Goal: Task Accomplishment & Management: Use online tool/utility

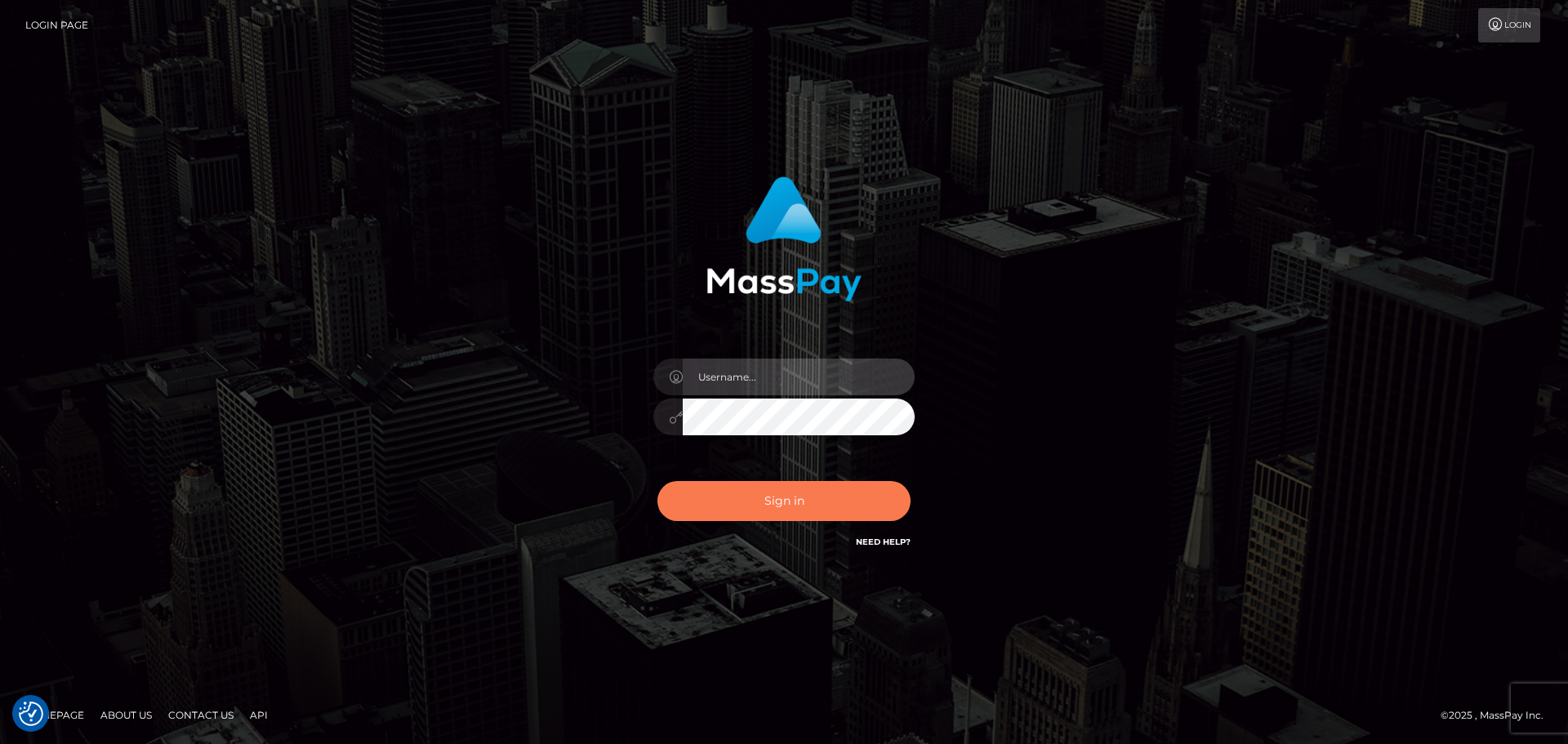
type input "constantin.mp"
click at [810, 484] on button "Sign in" at bounding box center [784, 501] width 253 height 40
type input "[DOMAIN_NAME]"
click at [763, 503] on button "Sign in" at bounding box center [784, 501] width 253 height 40
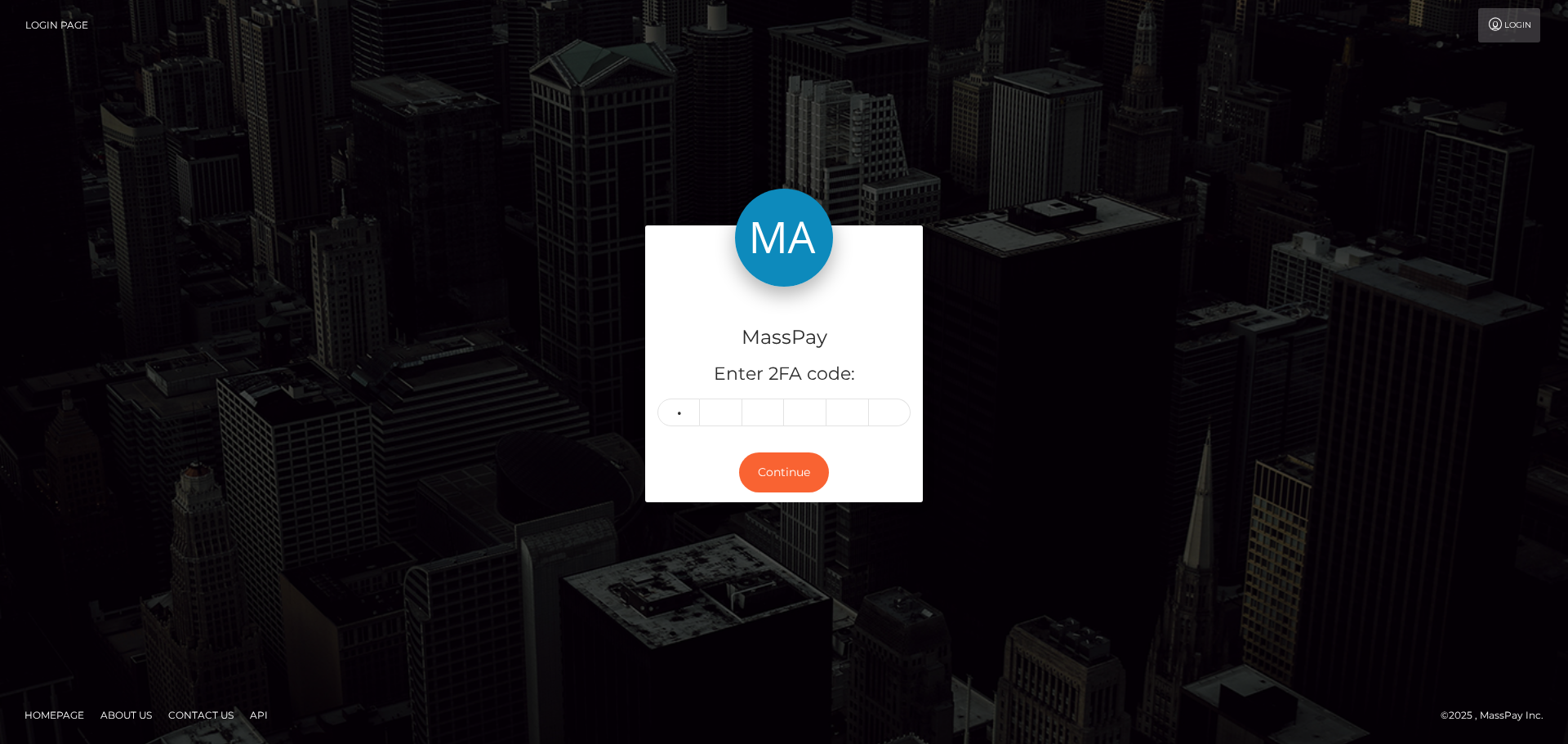
type input "5"
type input "6"
type input "5"
type input "1"
type input "5"
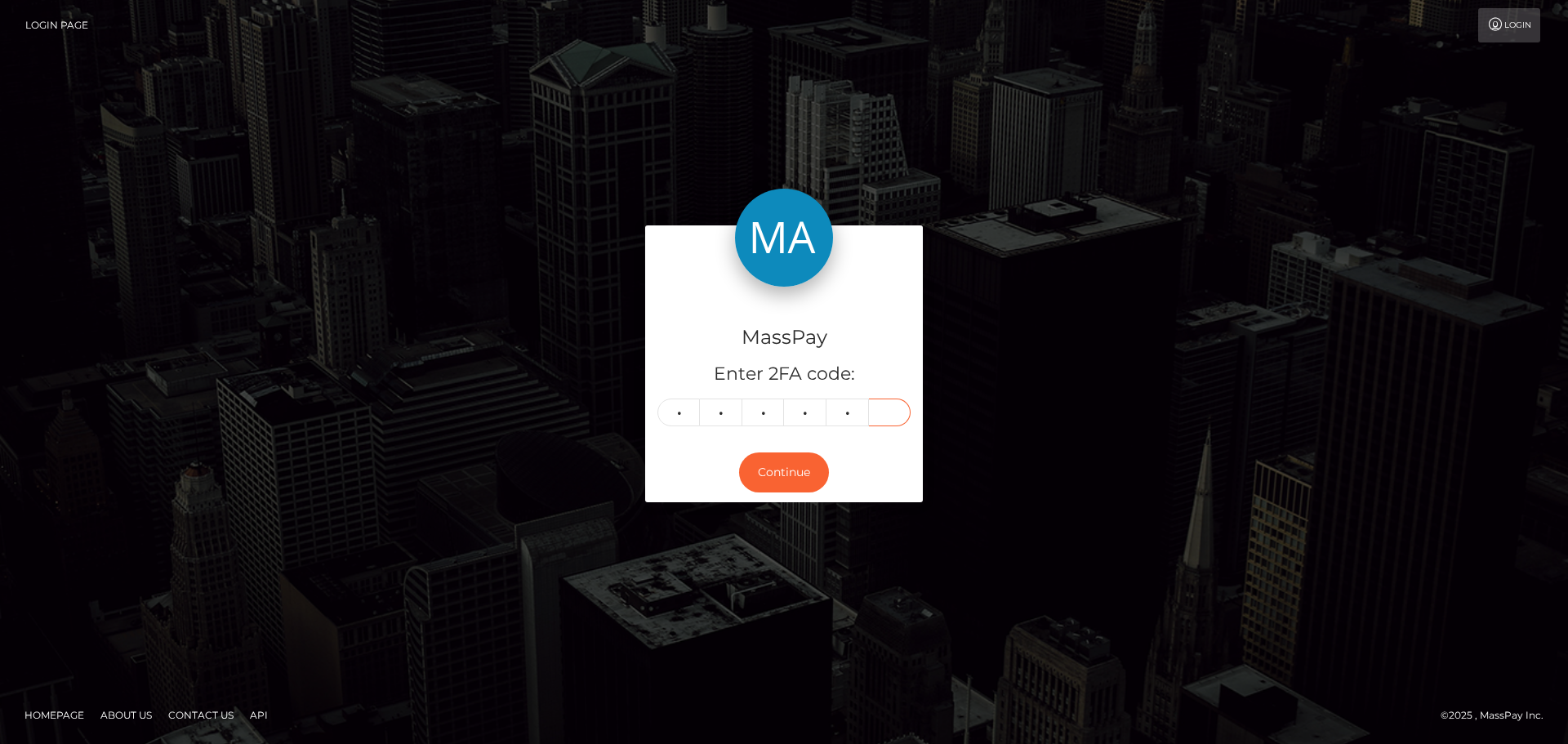
type input "3"
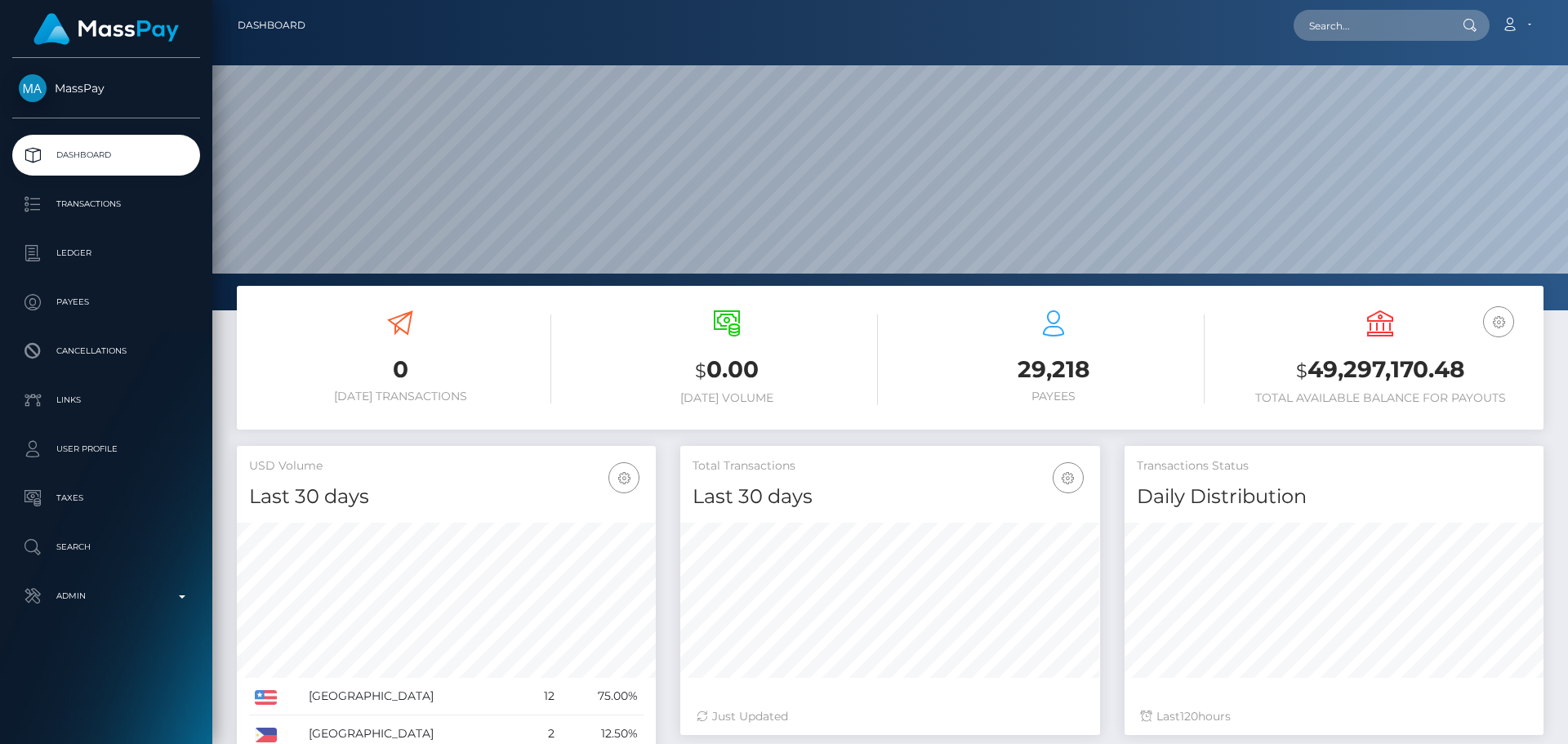
scroll to position [290, 420]
click at [1330, 18] on input "text" at bounding box center [1370, 25] width 153 height 31
paste input "HPT2"
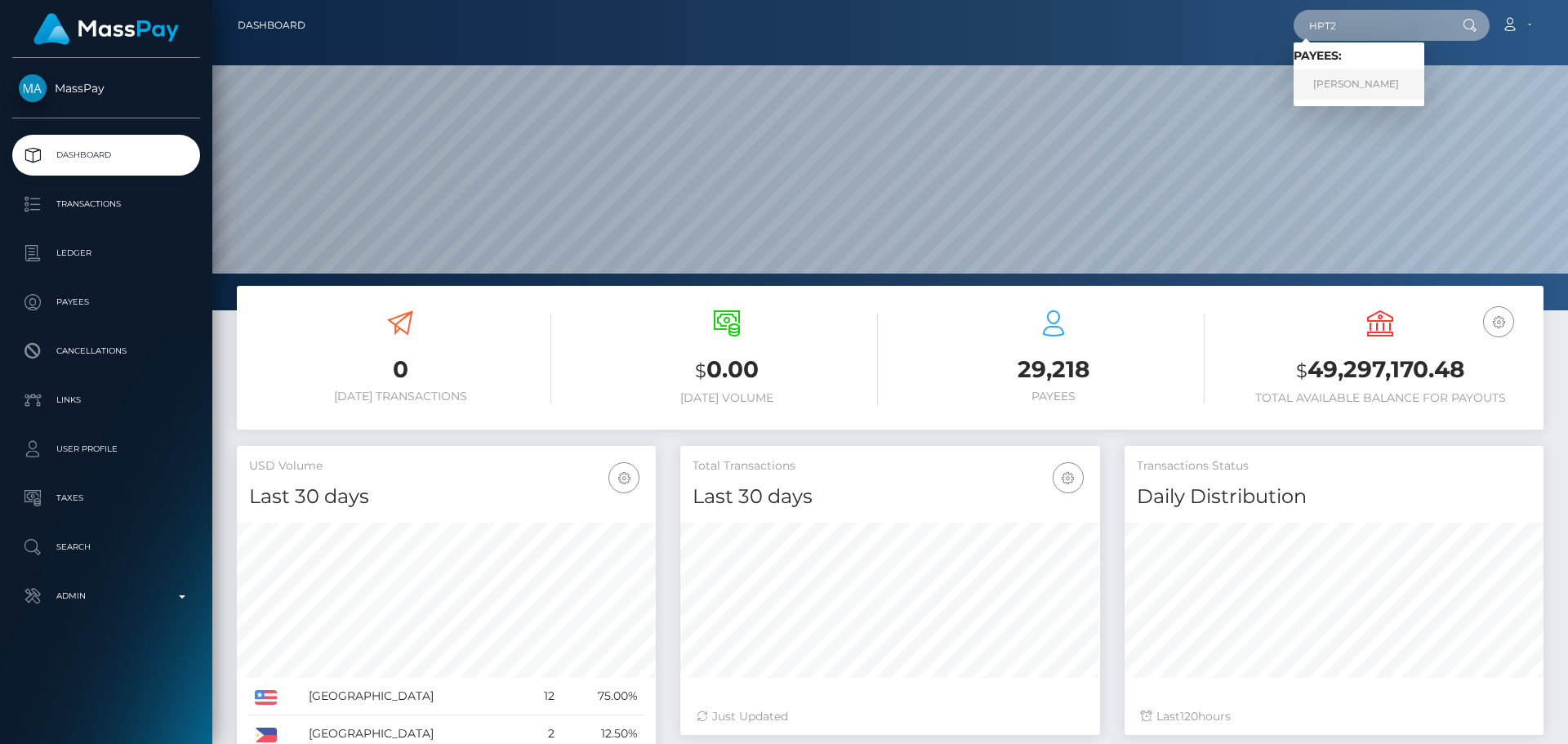
type input "HPT2"
click at [1331, 83] on link "Martin Mokran" at bounding box center [1359, 85] width 131 height 30
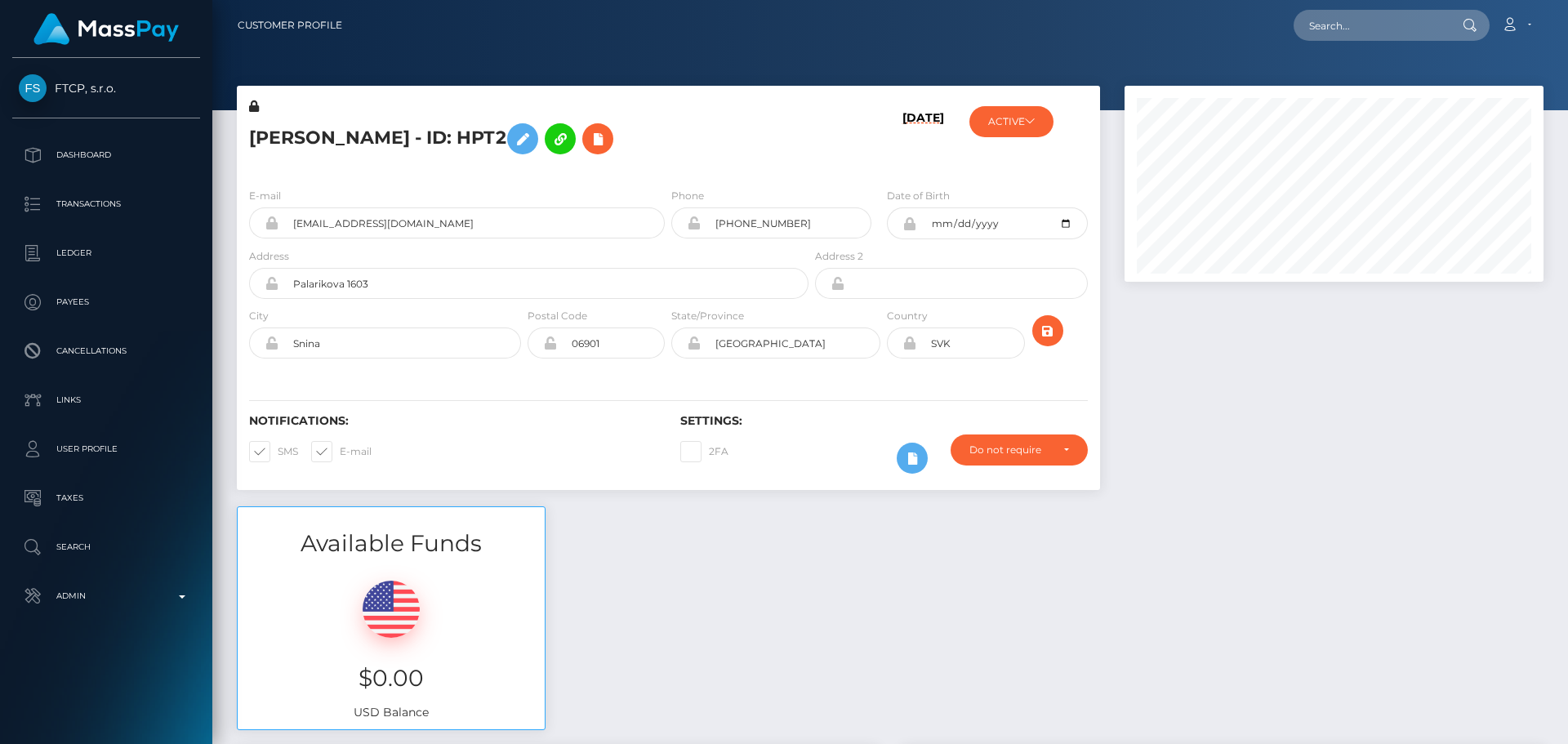
scroll to position [196, 420]
click at [697, 172] on div "[PERSON_NAME] - ID: HPT2" at bounding box center [524, 136] width 575 height 77
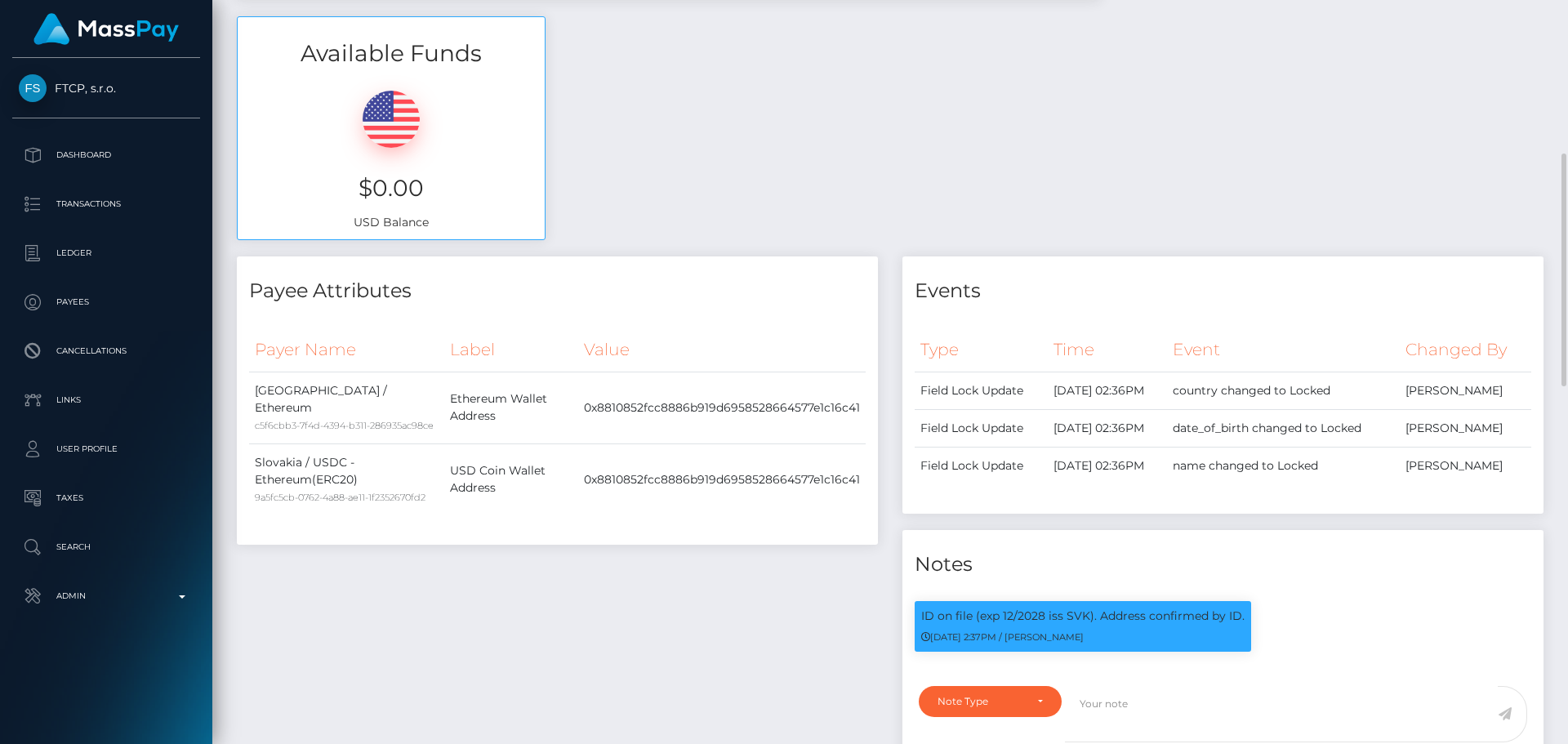
scroll to position [0, 0]
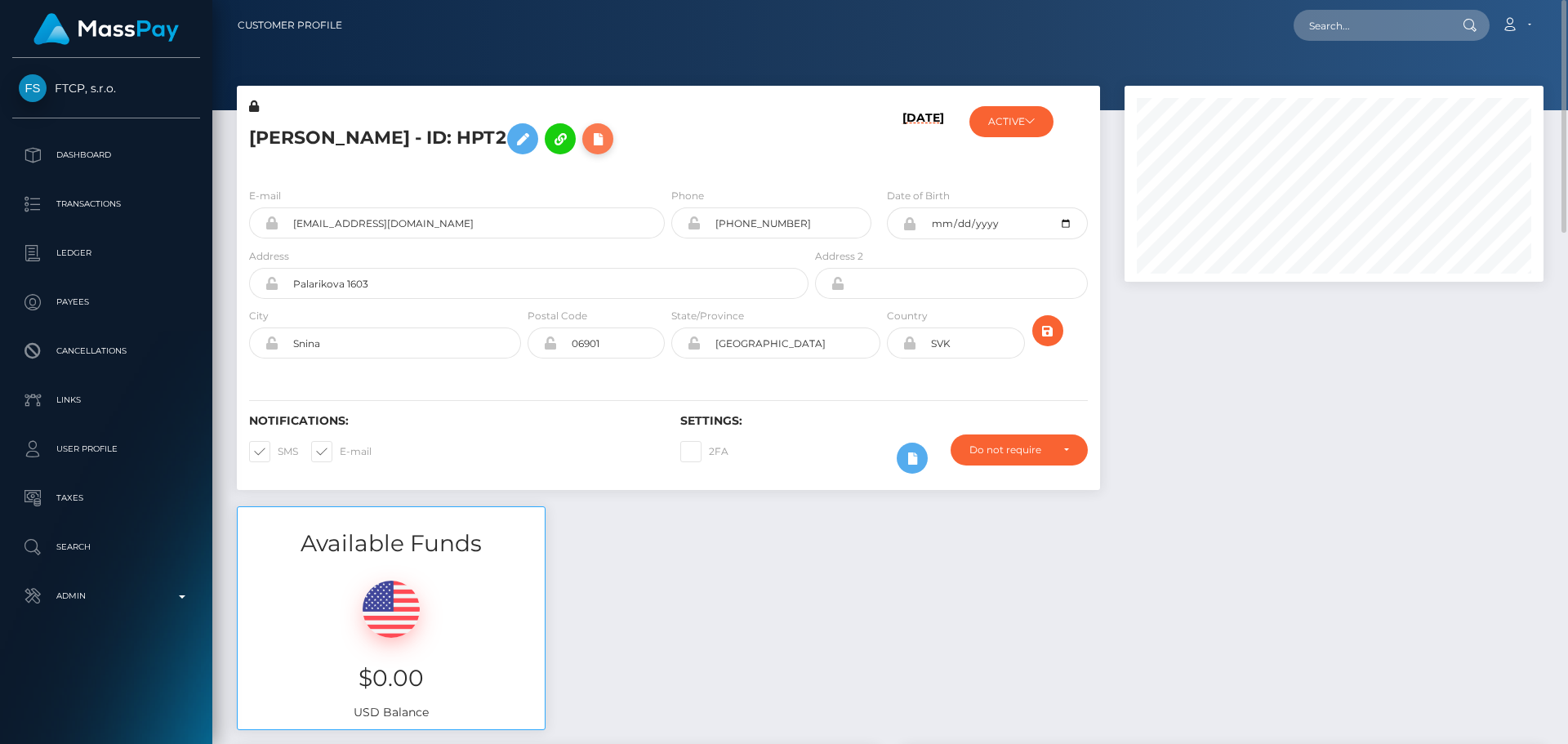
click at [589, 140] on icon at bounding box center [598, 139] width 20 height 20
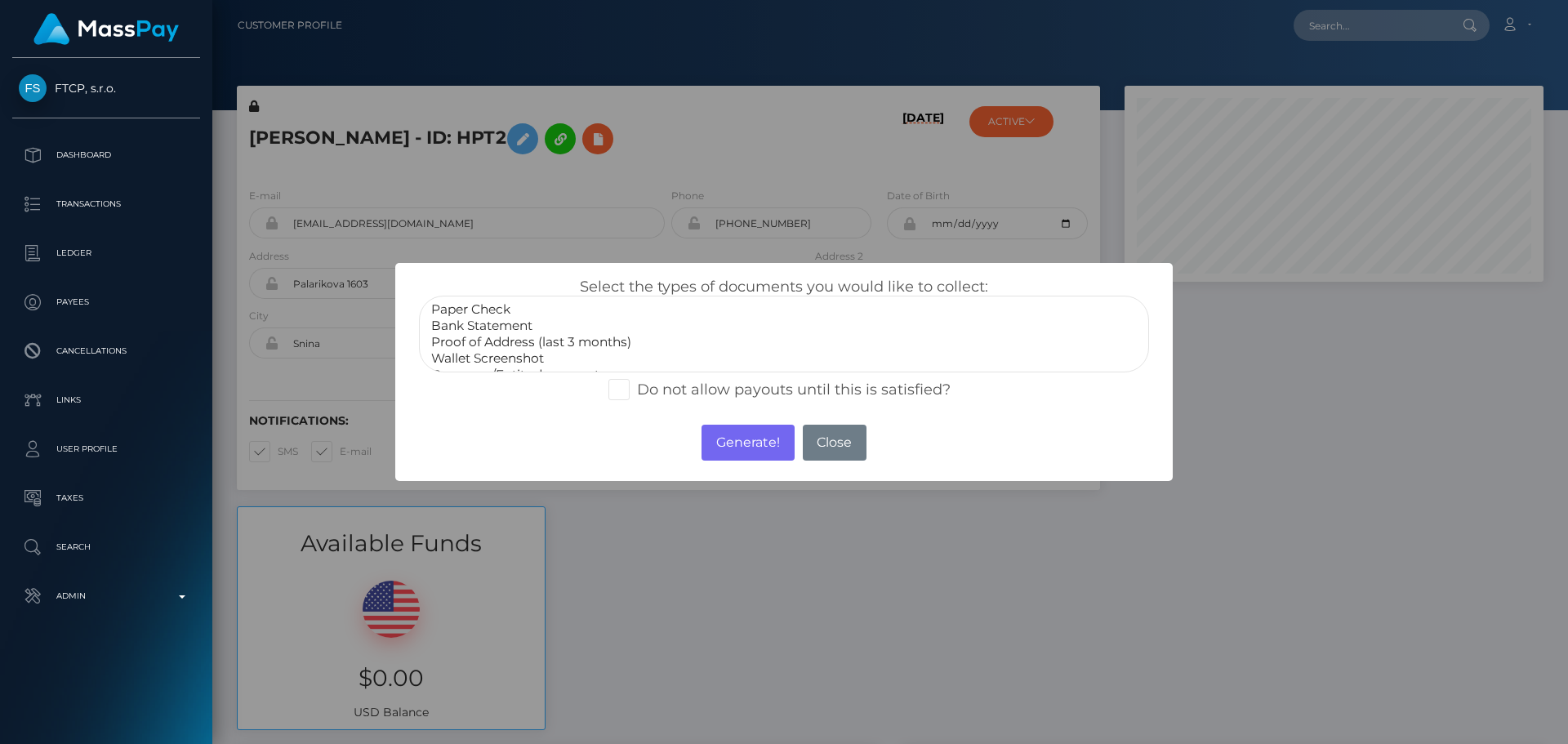
scroll to position [49, 0]
select select "Miscellaneous"
click at [486, 356] on option "Miscellaneous" at bounding box center [784, 358] width 709 height 16
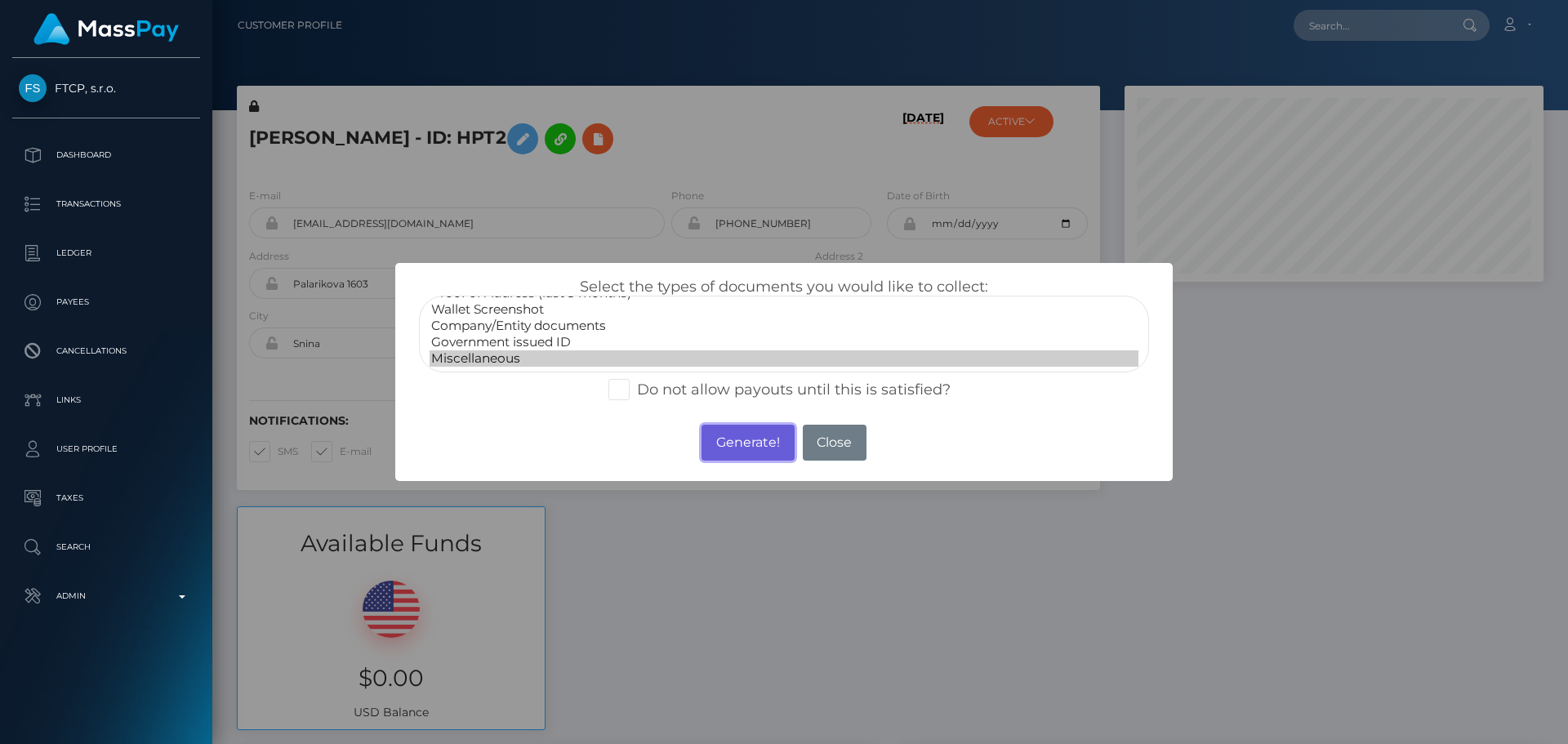
click at [720, 437] on button "Generate!" at bounding box center [748, 443] width 93 height 36
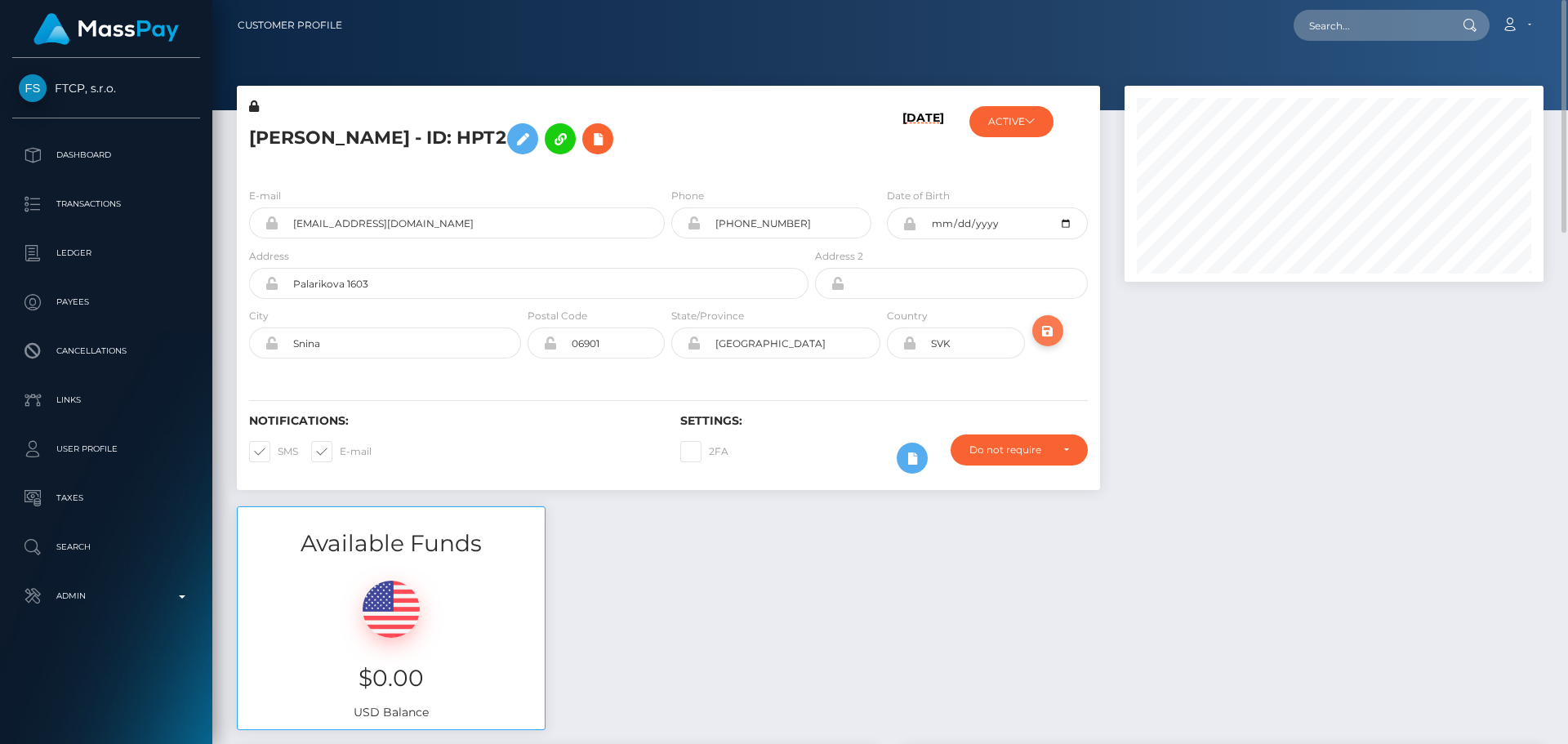
click at [1047, 334] on icon "submit" at bounding box center [1048, 331] width 20 height 20
click at [1371, 23] on input "text" at bounding box center [1370, 25] width 153 height 31
paste input "H11966"
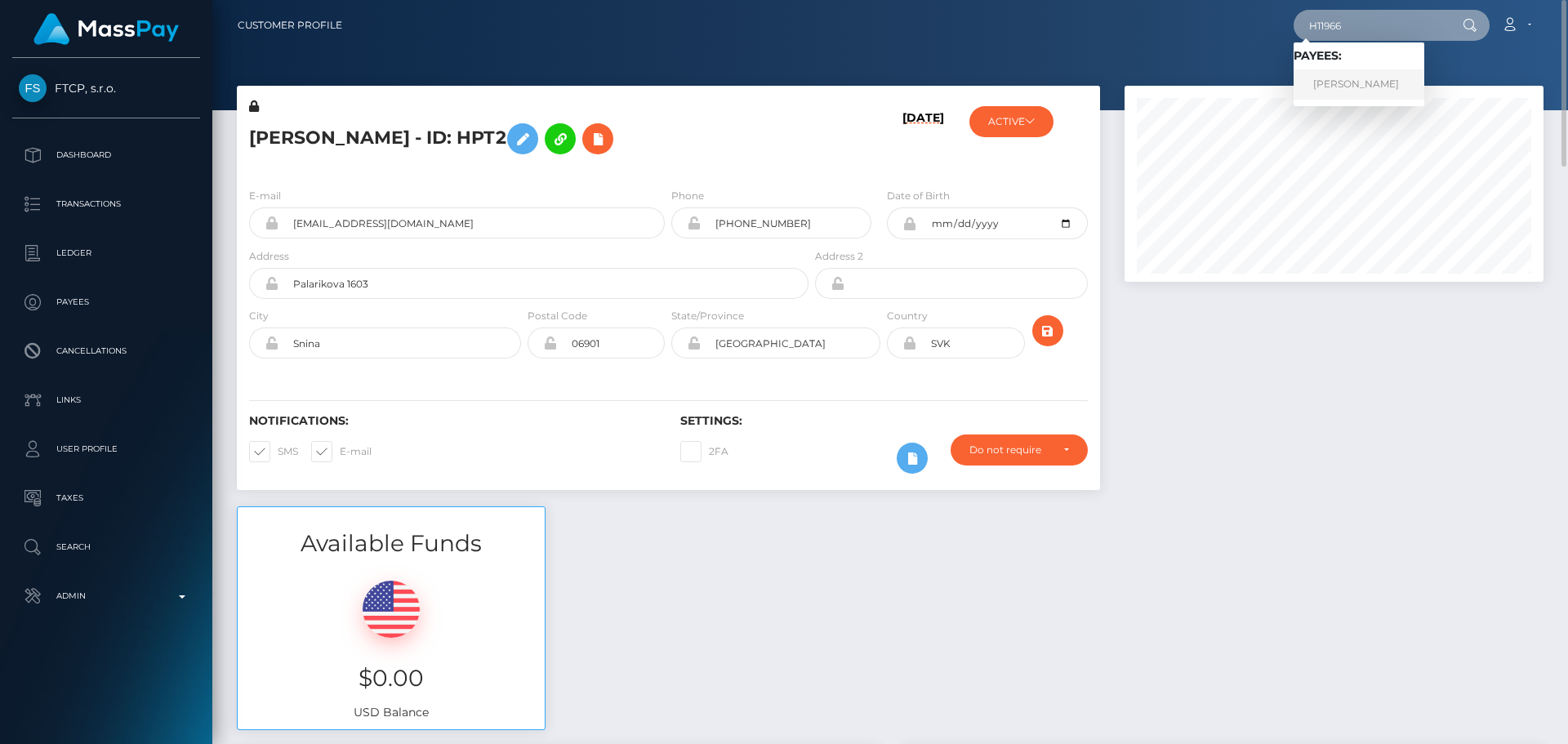
type input "H11966"
click at [1360, 77] on link "Iuliia Troitska" at bounding box center [1359, 85] width 131 height 30
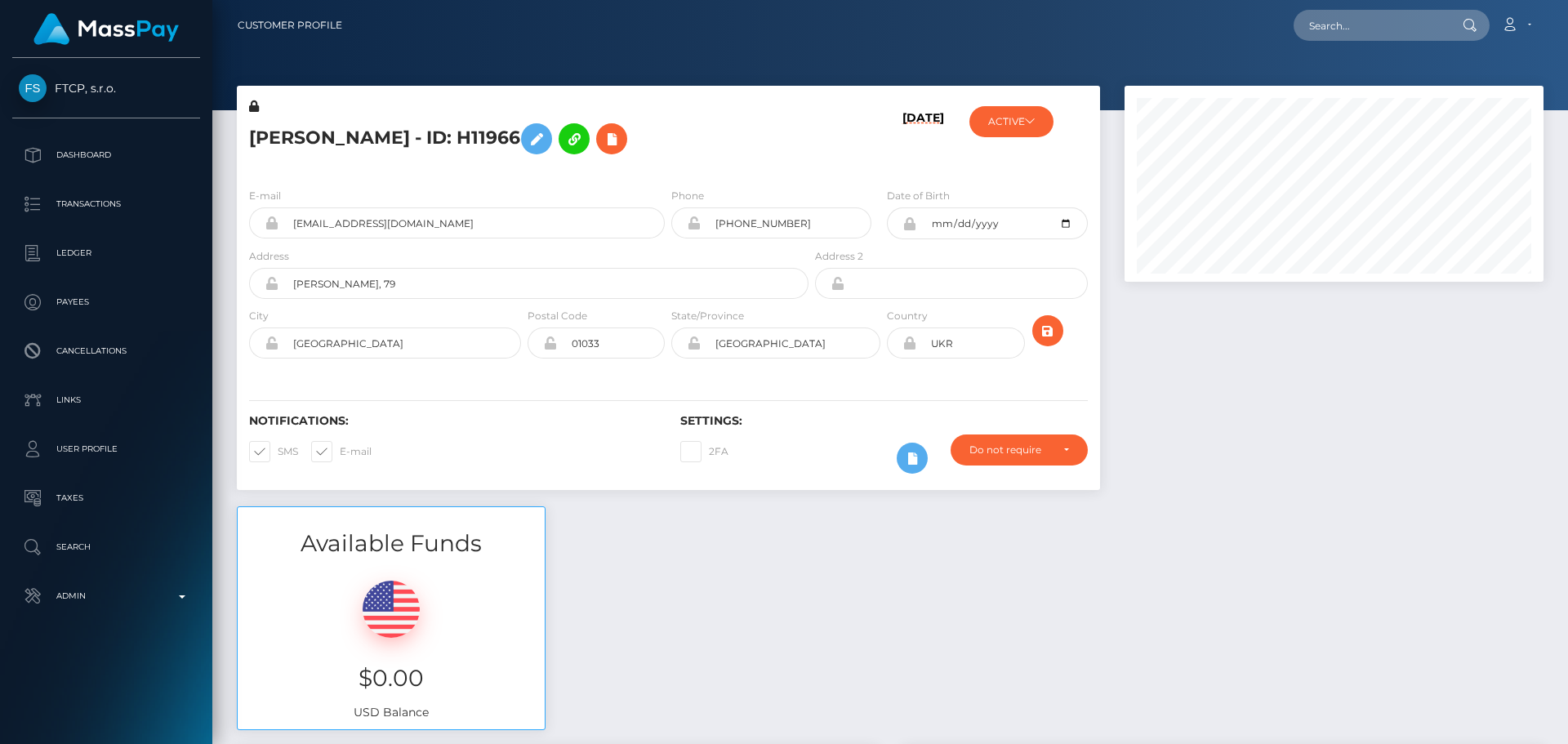
scroll to position [196, 420]
click at [695, 157] on h5 "Iuliia Troitska - ID: H11966" at bounding box center [525, 138] width 551 height 47
click at [713, 168] on div "Iuliia Troitska - ID: H11966" at bounding box center [524, 136] width 575 height 77
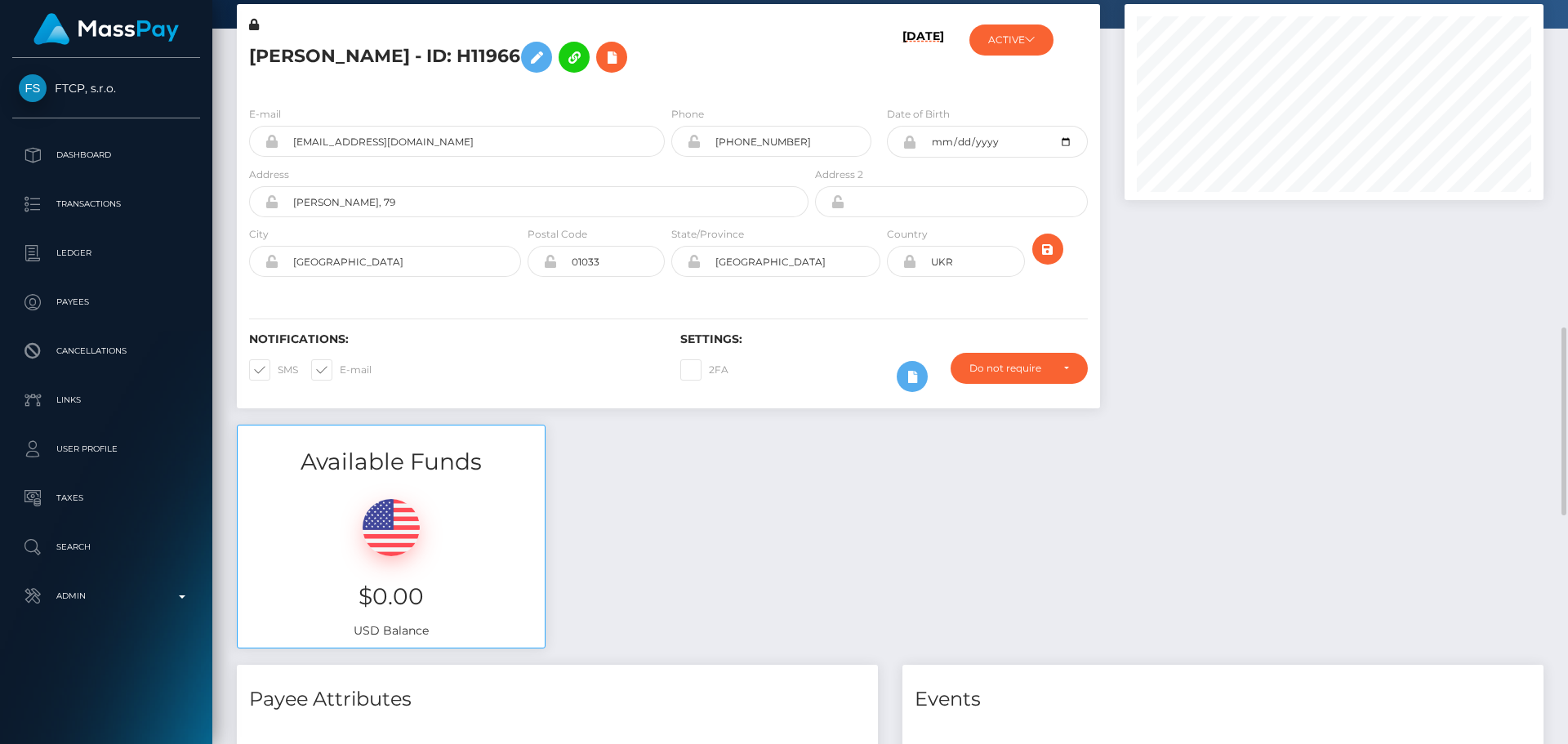
scroll to position [0, 0]
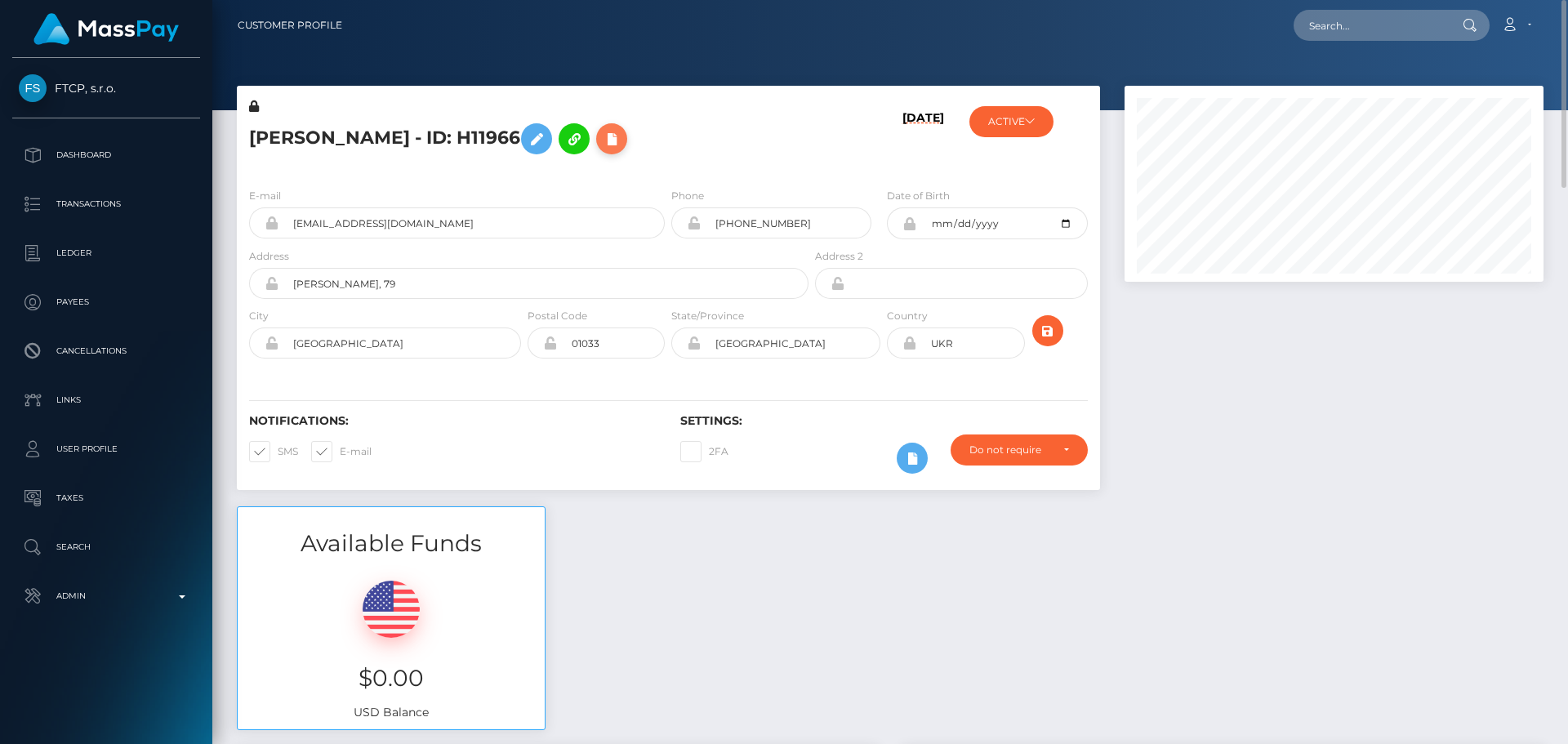
click at [602, 146] on icon at bounding box center [612, 139] width 20 height 20
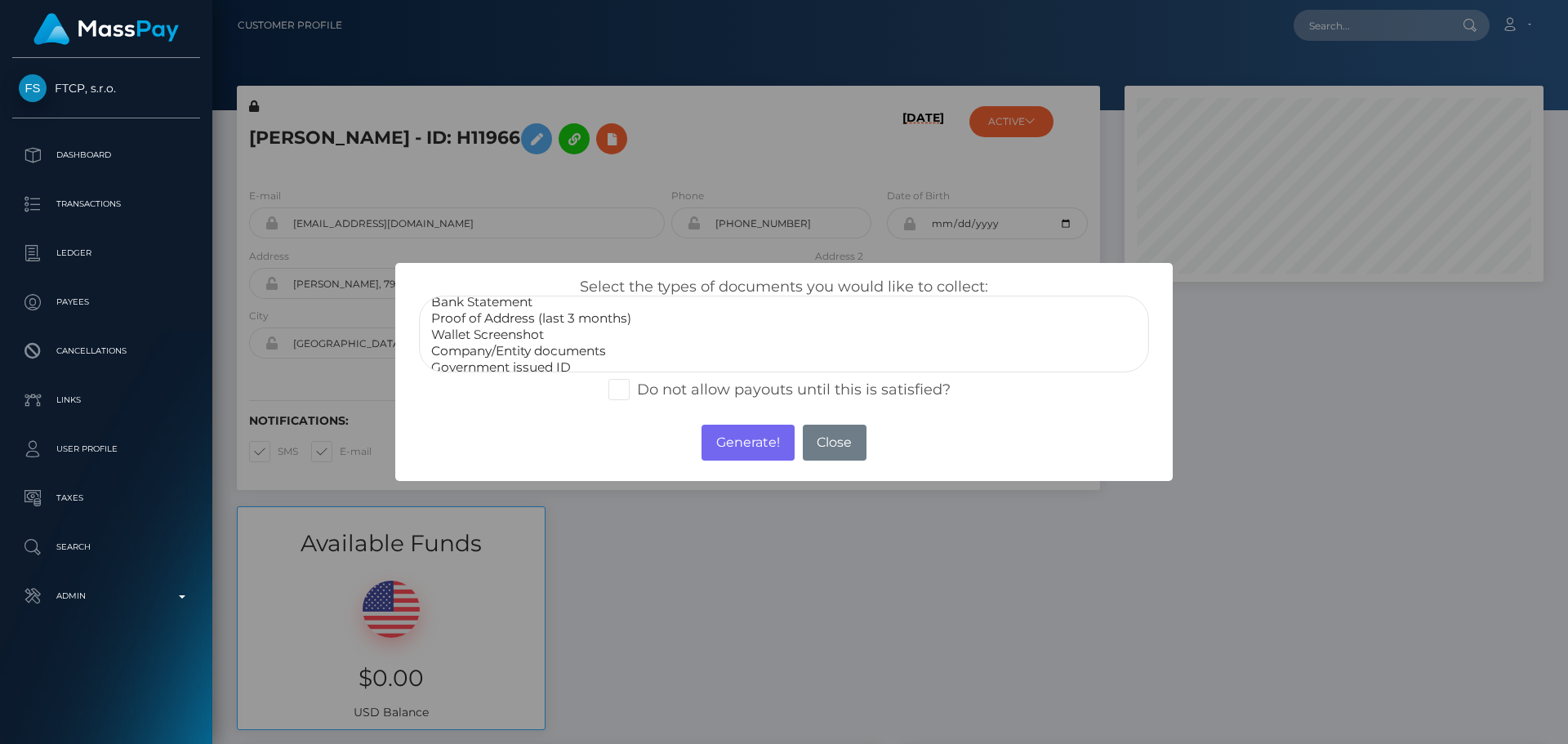
scroll to position [49, 0]
select select "Miscellaneous"
click at [494, 358] on option "Miscellaneous" at bounding box center [784, 358] width 709 height 16
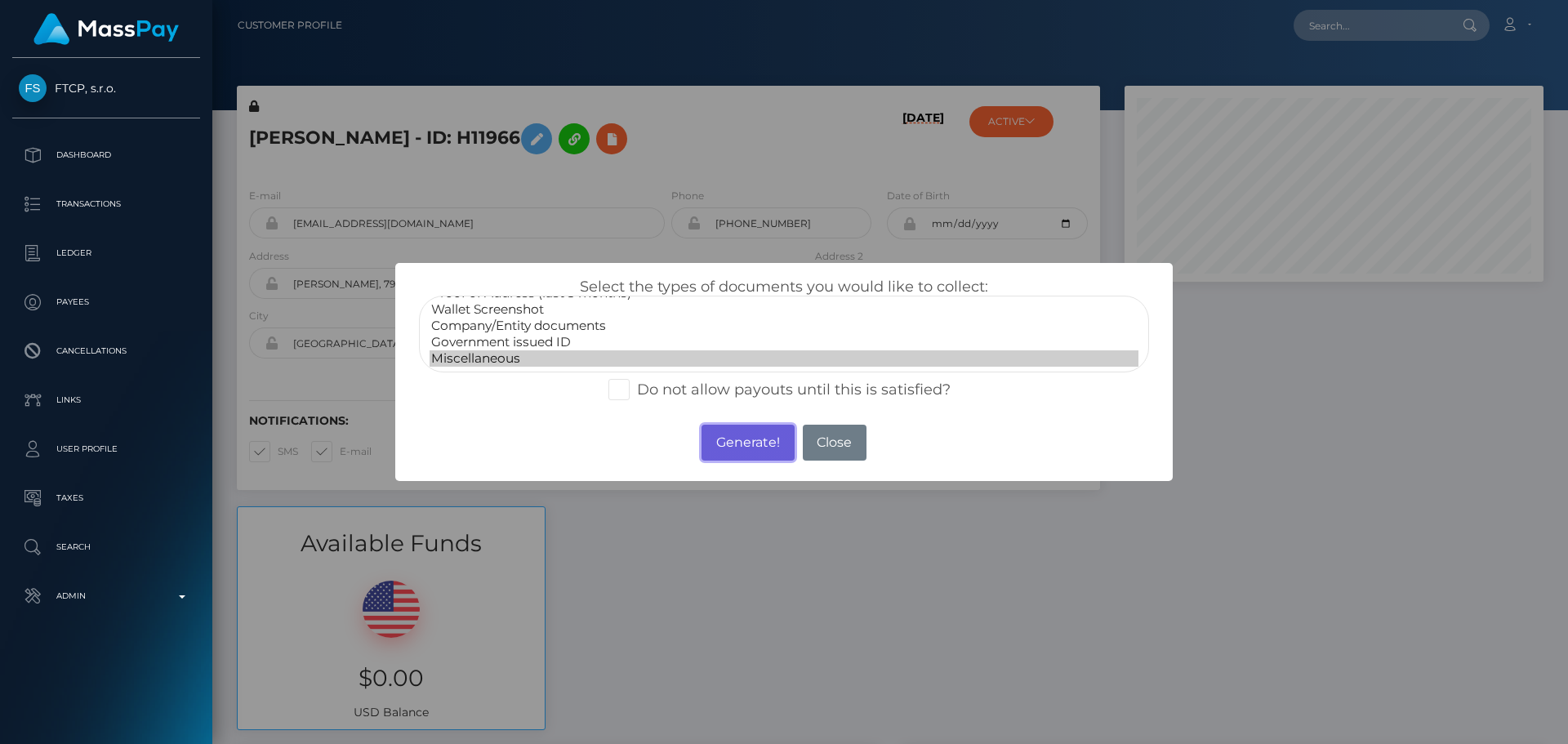
click at [749, 446] on button "Generate!" at bounding box center [748, 443] width 93 height 36
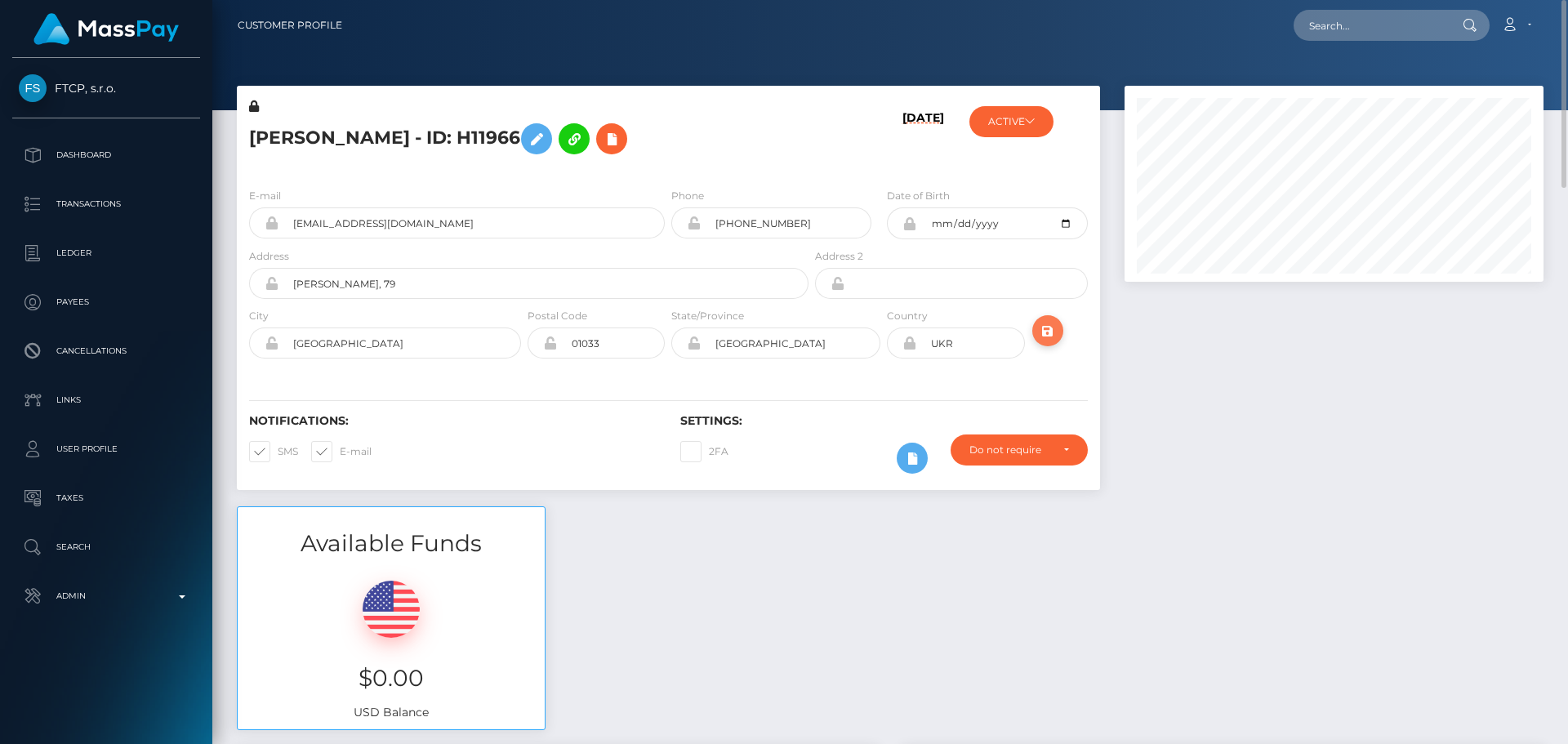
click at [1049, 334] on icon "submit" at bounding box center [1048, 331] width 20 height 20
click at [713, 128] on h5 "Iuliia Troitska - ID: H11966" at bounding box center [525, 138] width 551 height 47
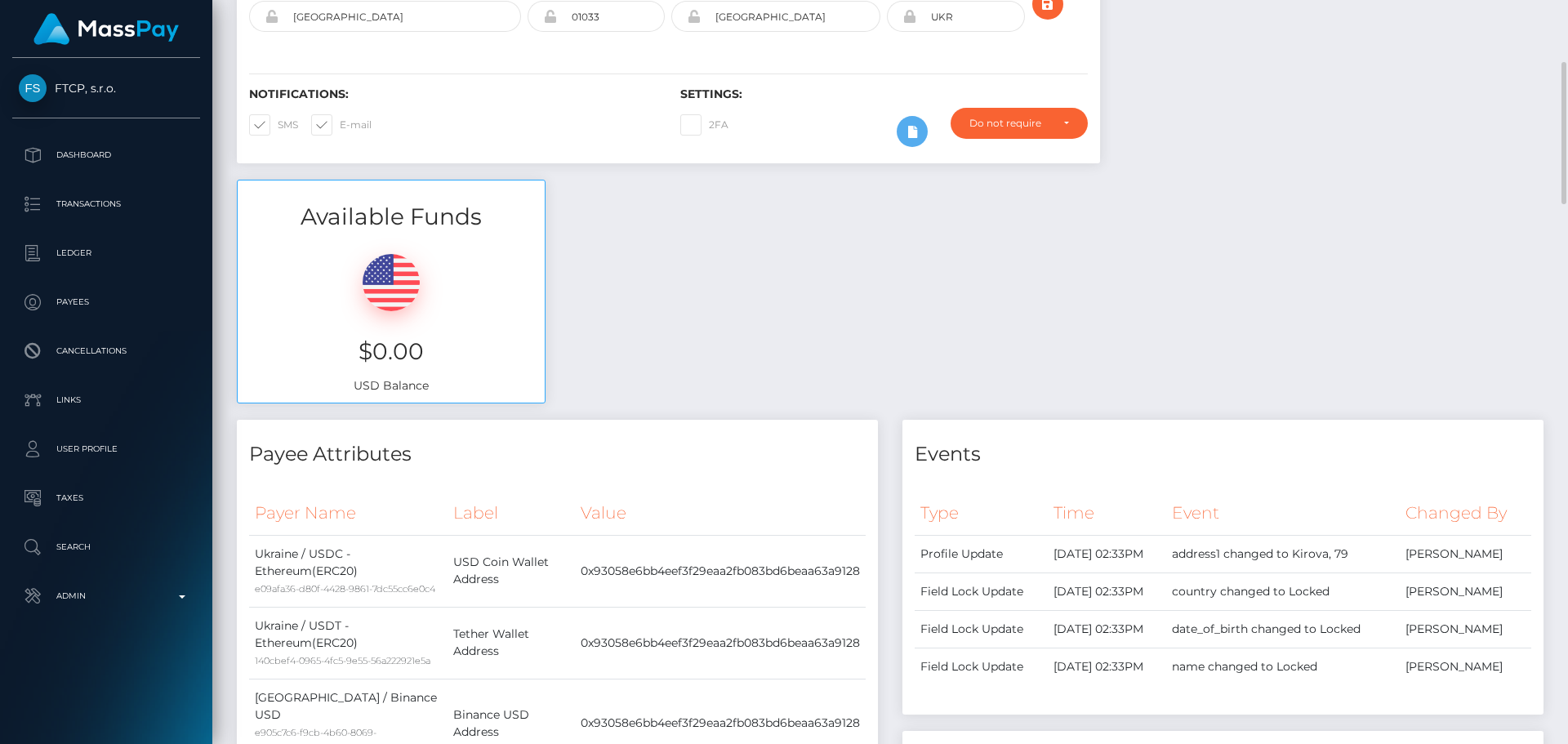
scroll to position [0, 0]
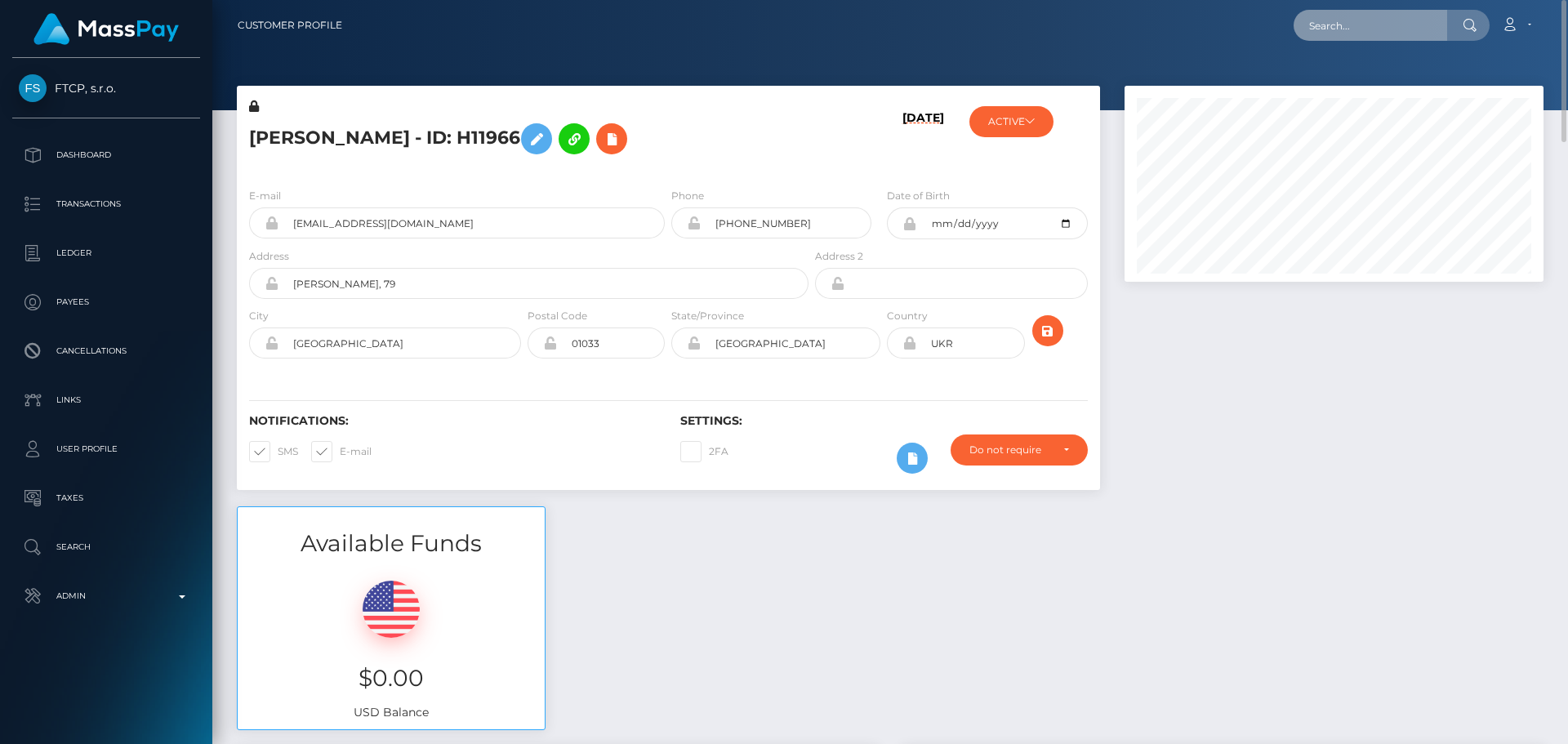
click at [1352, 25] on input "text" at bounding box center [1370, 25] width 153 height 31
paste input "S2176"
type input "S2176"
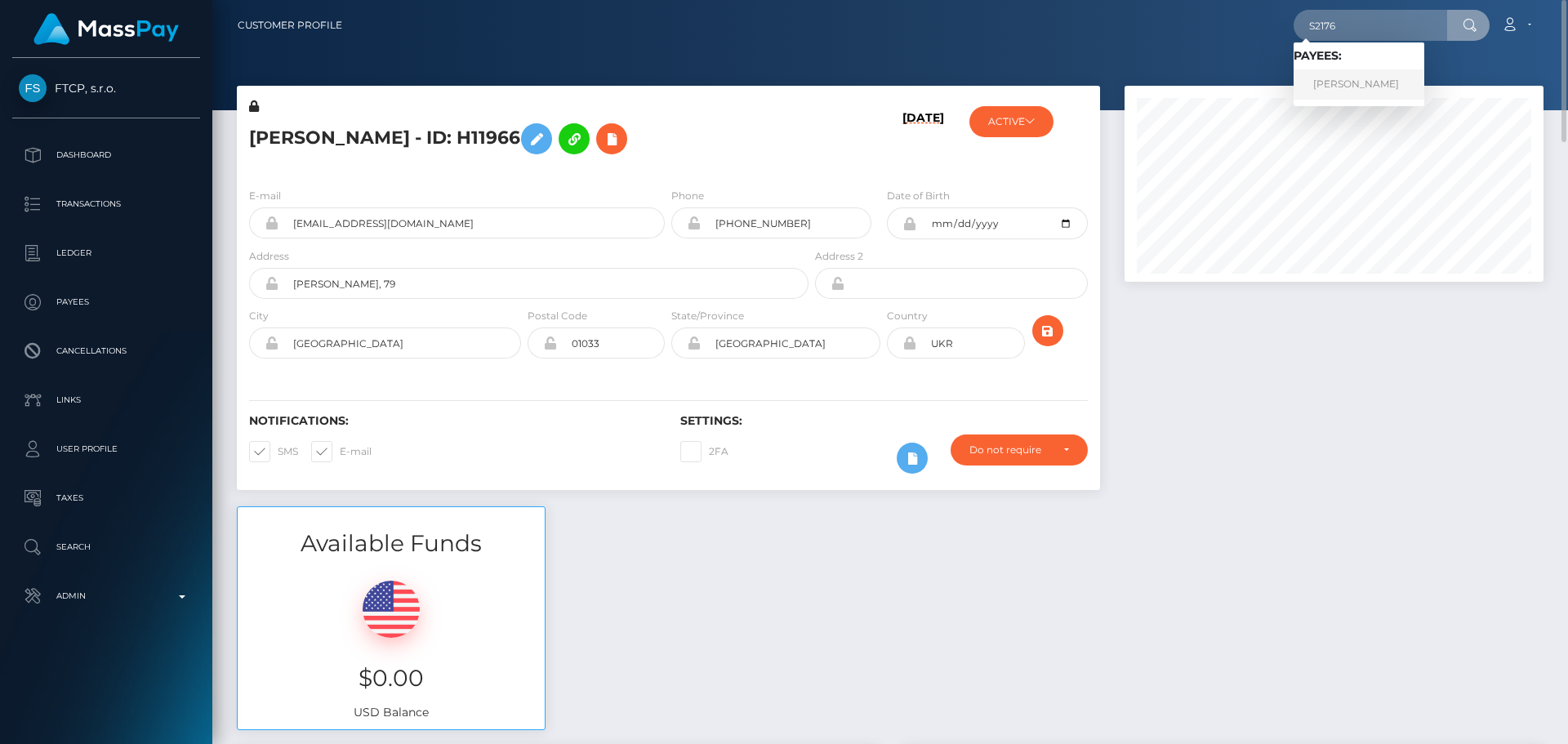
click at [1336, 79] on link "Ruslan Nuritdinov Khamzin" at bounding box center [1359, 85] width 131 height 30
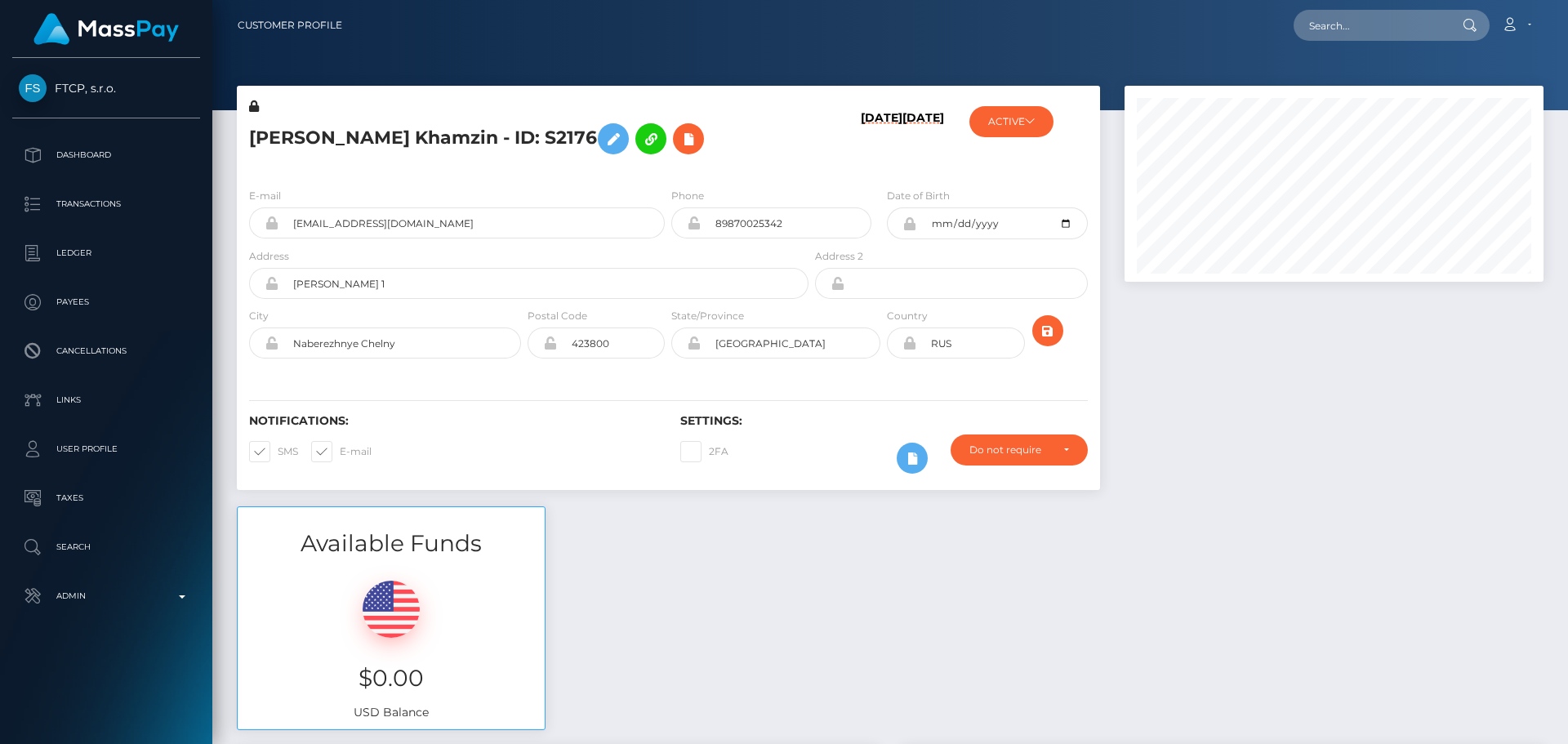
scroll to position [196, 420]
click at [778, 167] on div "[PERSON_NAME] Khamzin - ID: S2176" at bounding box center [524, 136] width 575 height 77
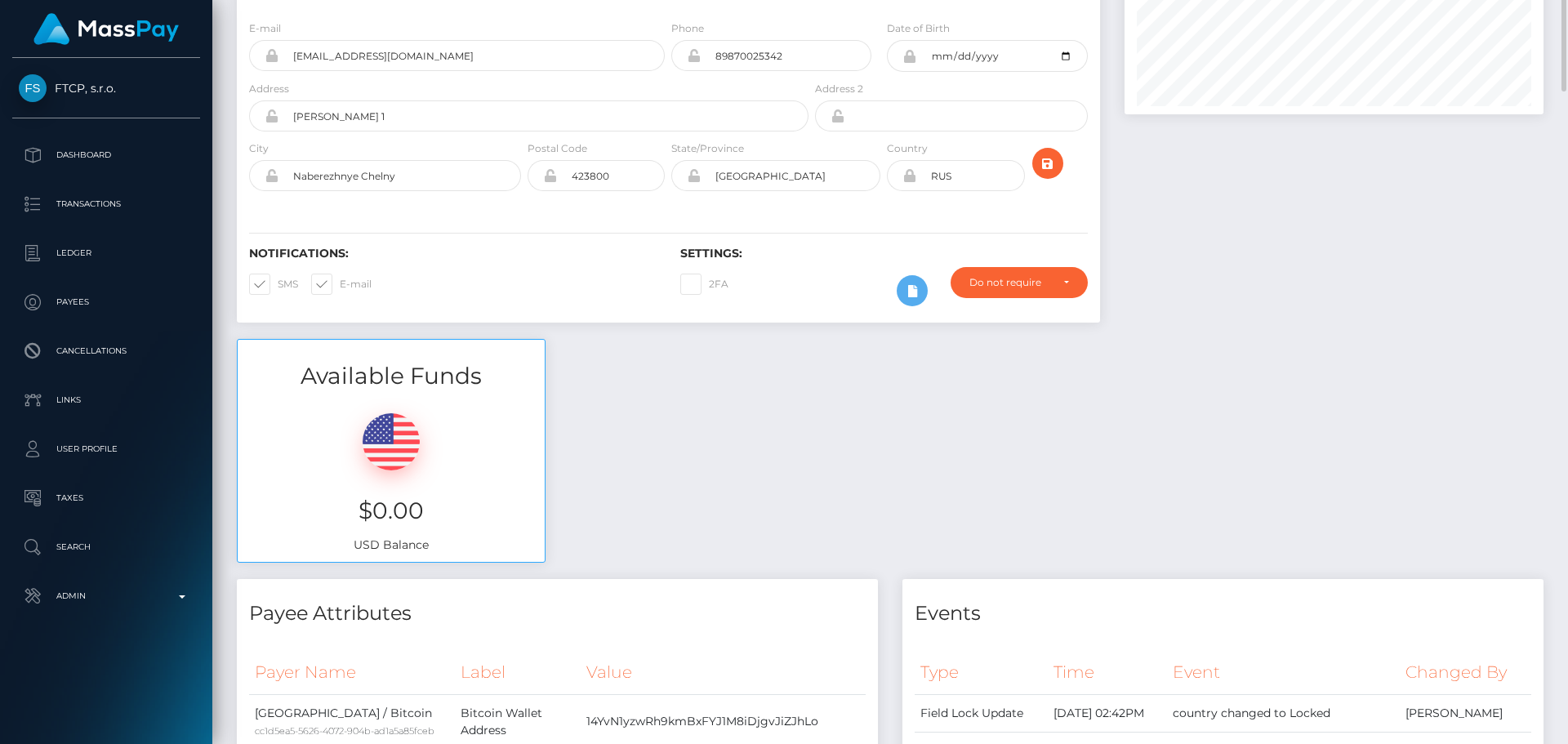
scroll to position [0, 0]
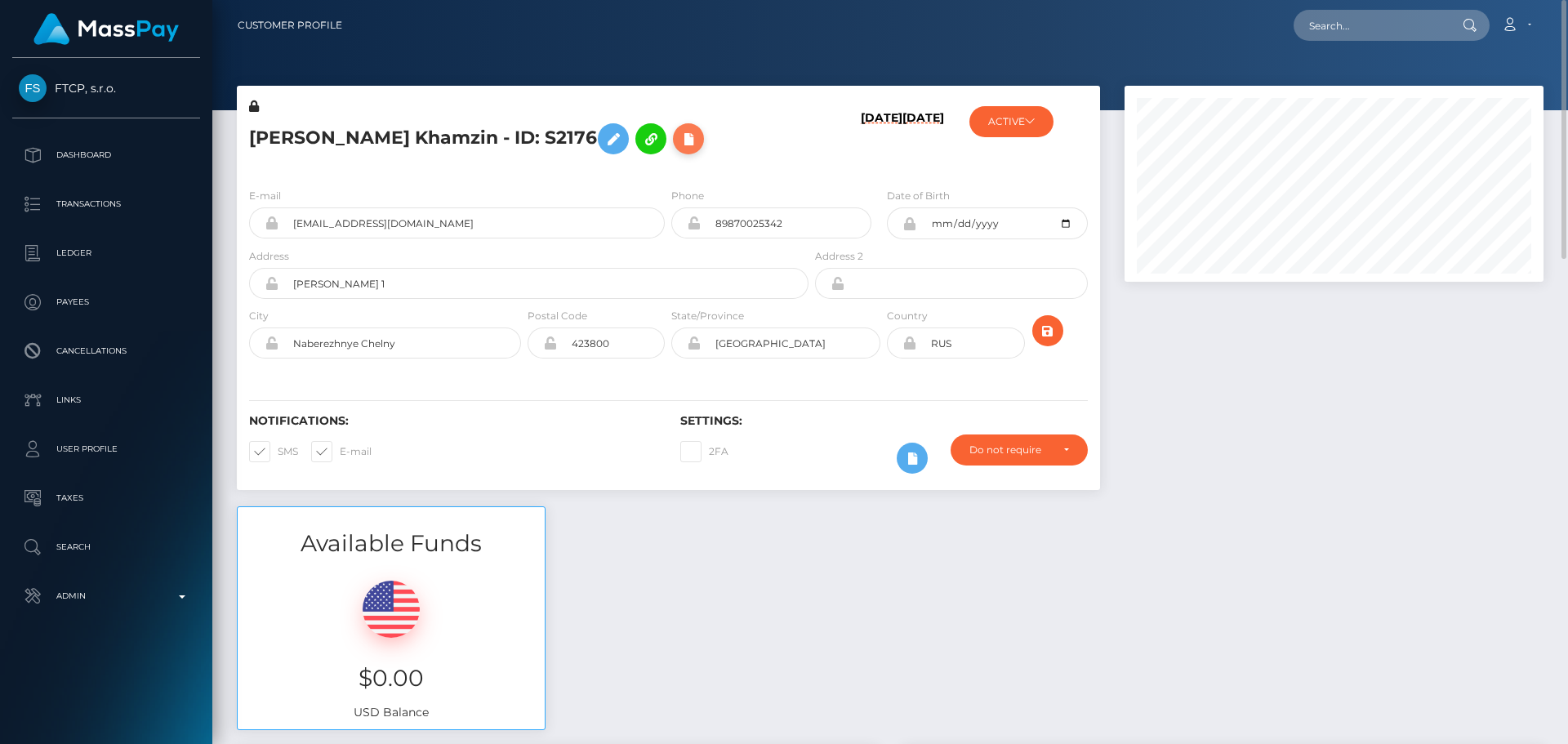
click at [696, 138] on icon at bounding box center [689, 139] width 20 height 20
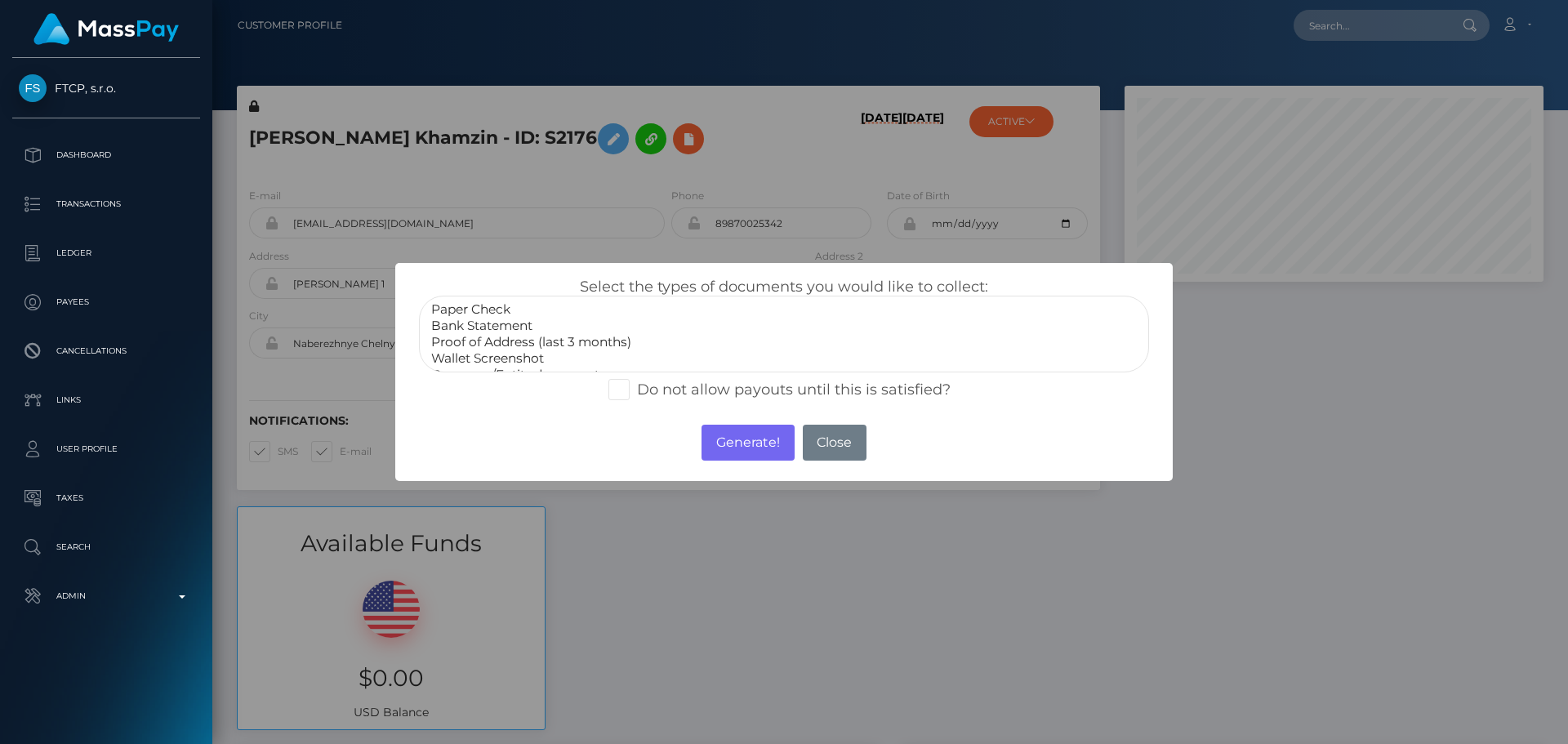
scroll to position [49, 0]
click at [496, 368] on select "Paper Check Bank Statement Proof of Address (last 3 months) Wallet Screenshot C…" at bounding box center [784, 334] width 731 height 77
select select "Miscellaneous"
click at [496, 356] on option "Miscellaneous" at bounding box center [784, 358] width 709 height 16
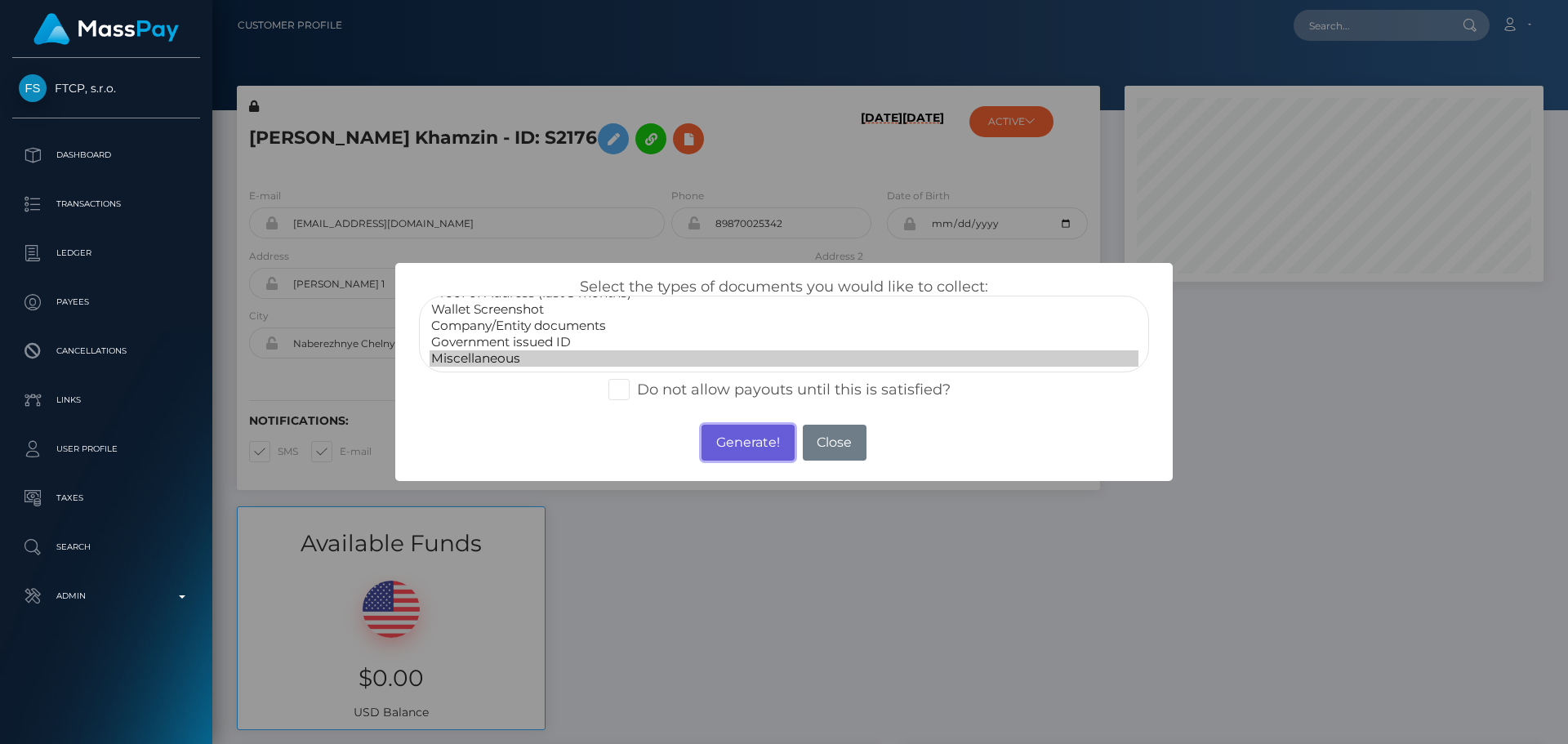
click at [748, 446] on button "Generate!" at bounding box center [748, 443] width 93 height 36
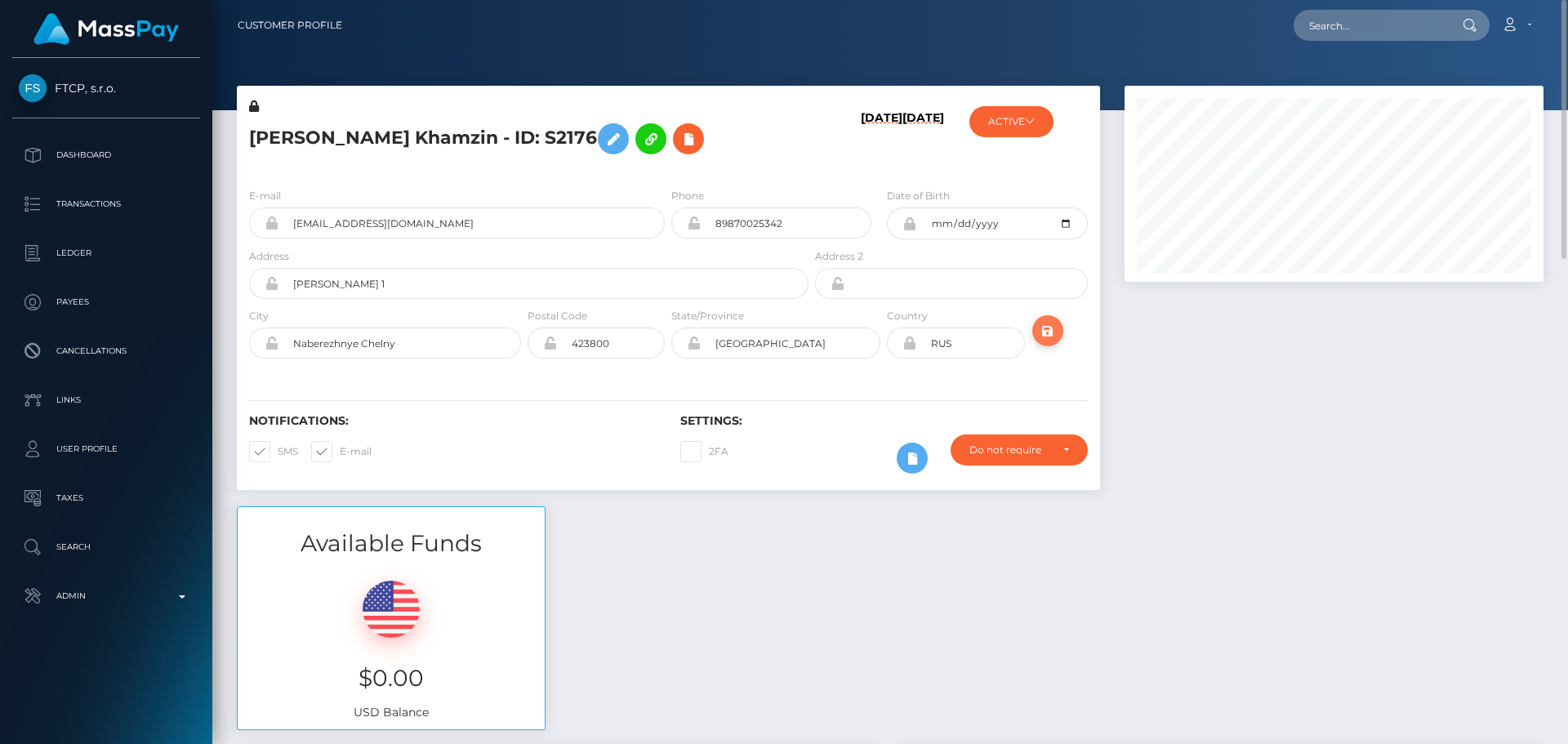
click at [1049, 330] on icon "submit" at bounding box center [1048, 331] width 20 height 20
click at [1365, 26] on input "text" at bounding box center [1370, 25] width 153 height 31
paste input "H2306"
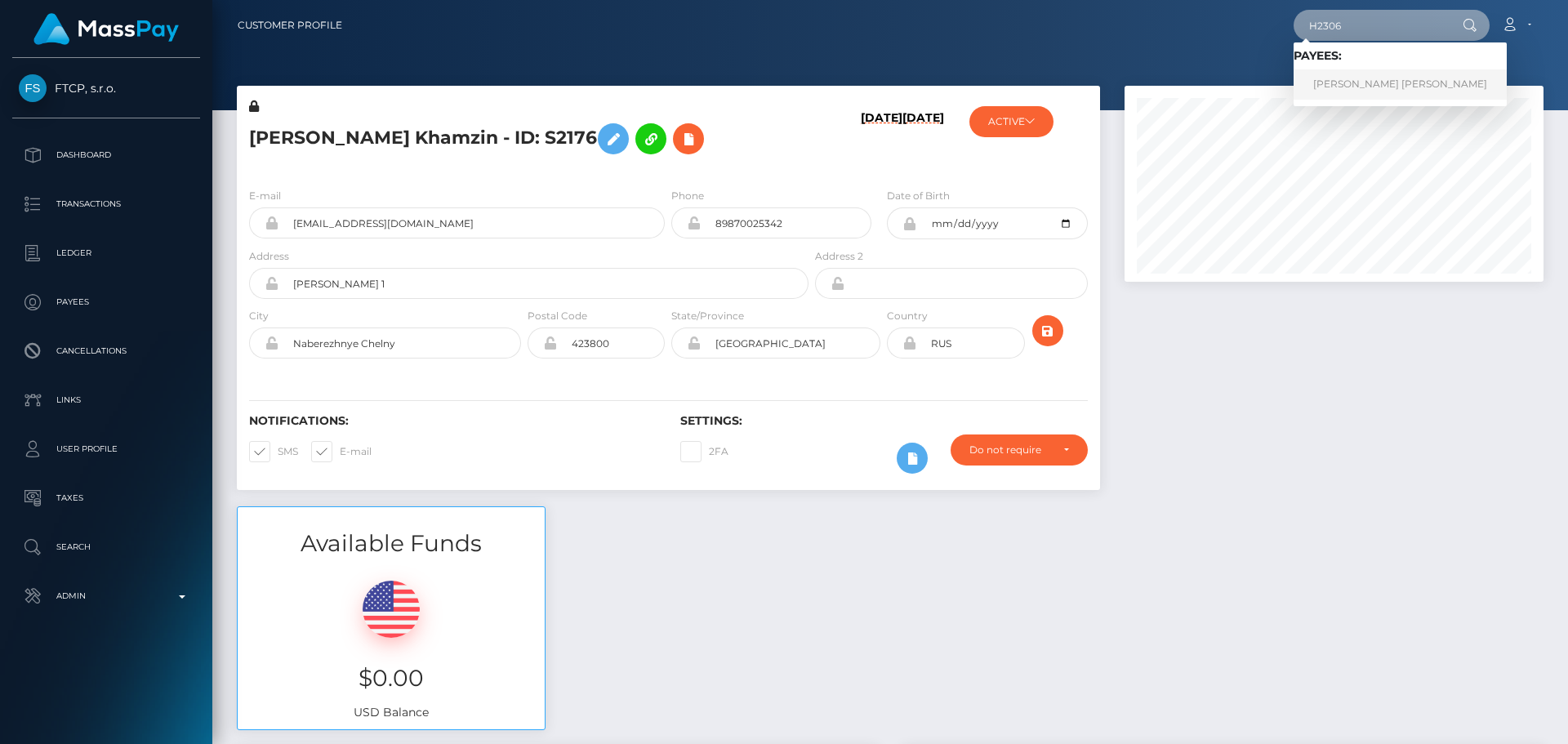
type input "H2306"
click at [1341, 88] on link "Alexandru Lucian Achim" at bounding box center [1400, 85] width 213 height 30
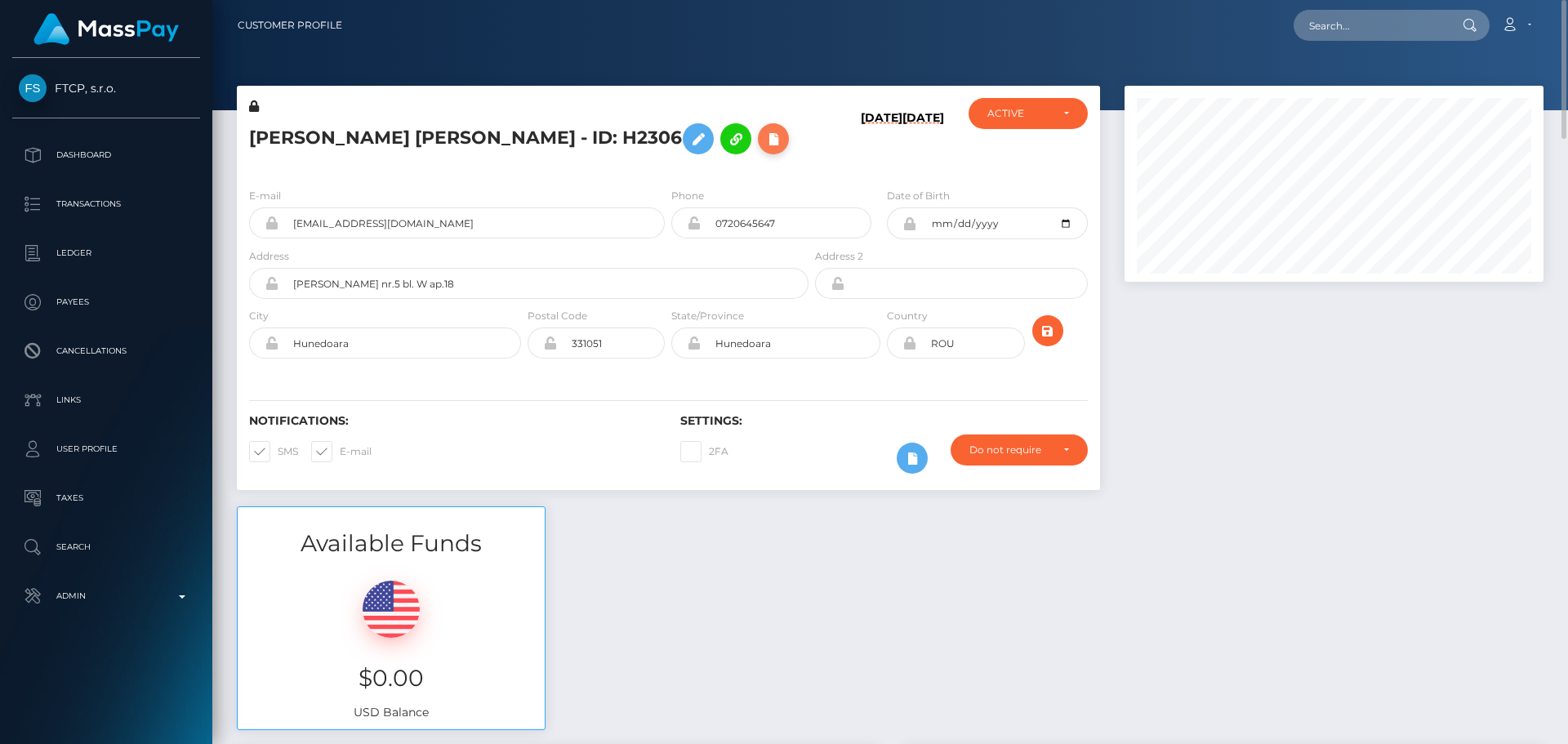
click at [764, 141] on icon at bounding box center [773, 139] width 20 height 20
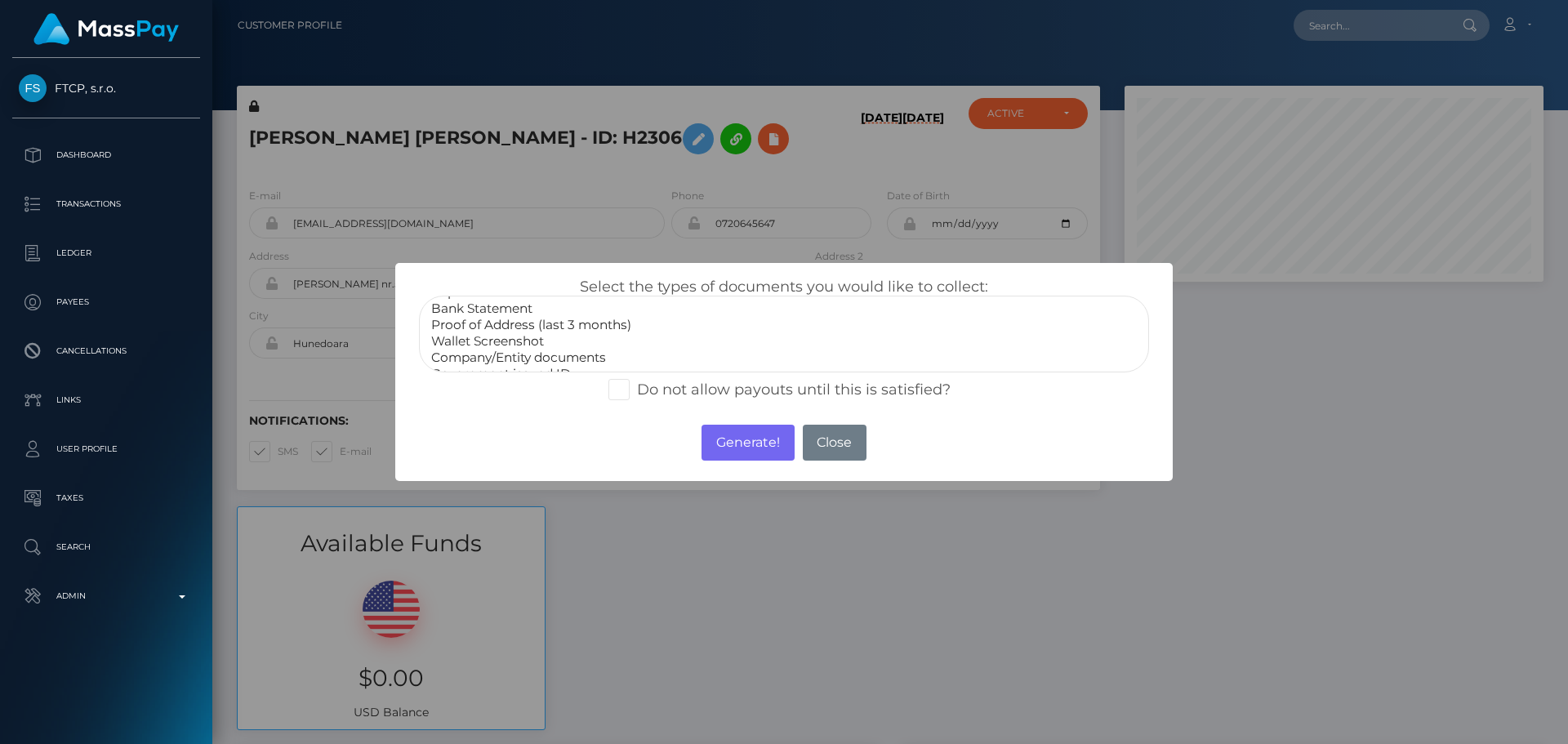
scroll to position [49, 0]
select select "Miscellaneous"
click at [497, 351] on option "Miscellaneous" at bounding box center [784, 358] width 709 height 16
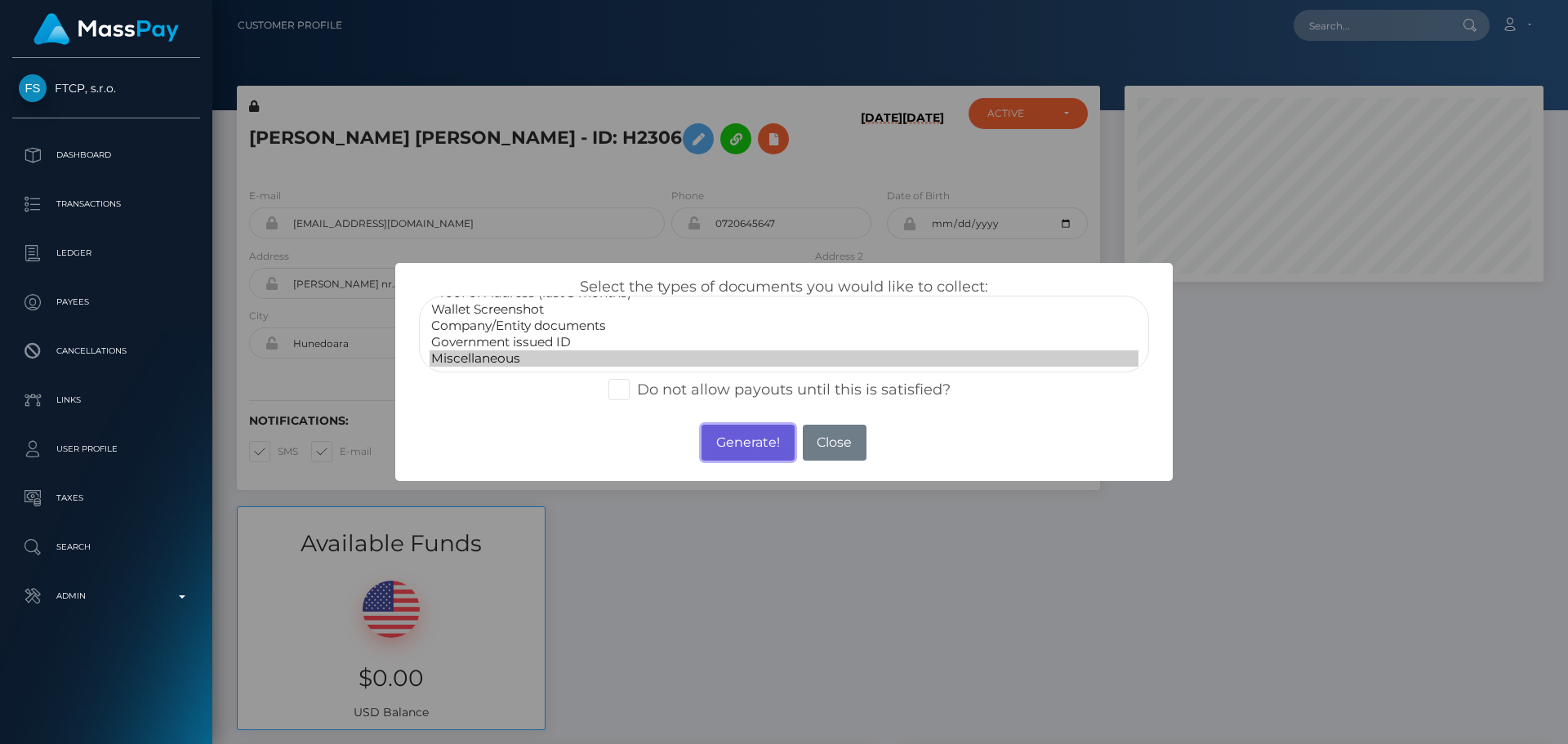
click at [735, 433] on button "Generate!" at bounding box center [748, 443] width 93 height 36
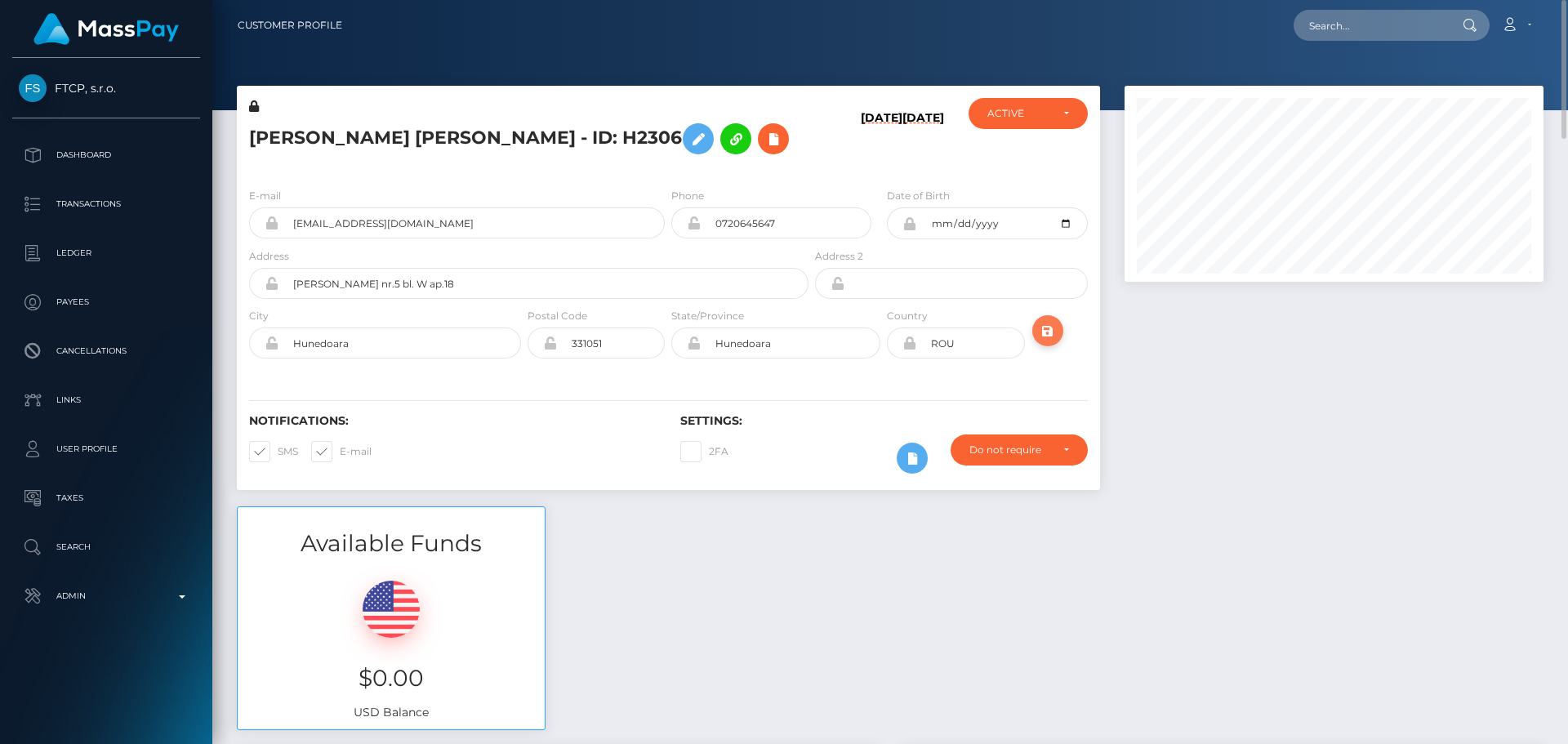
click at [1049, 329] on icon "submit" at bounding box center [1048, 331] width 20 height 20
click at [1363, 25] on input "S2176" at bounding box center [1370, 25] width 153 height 31
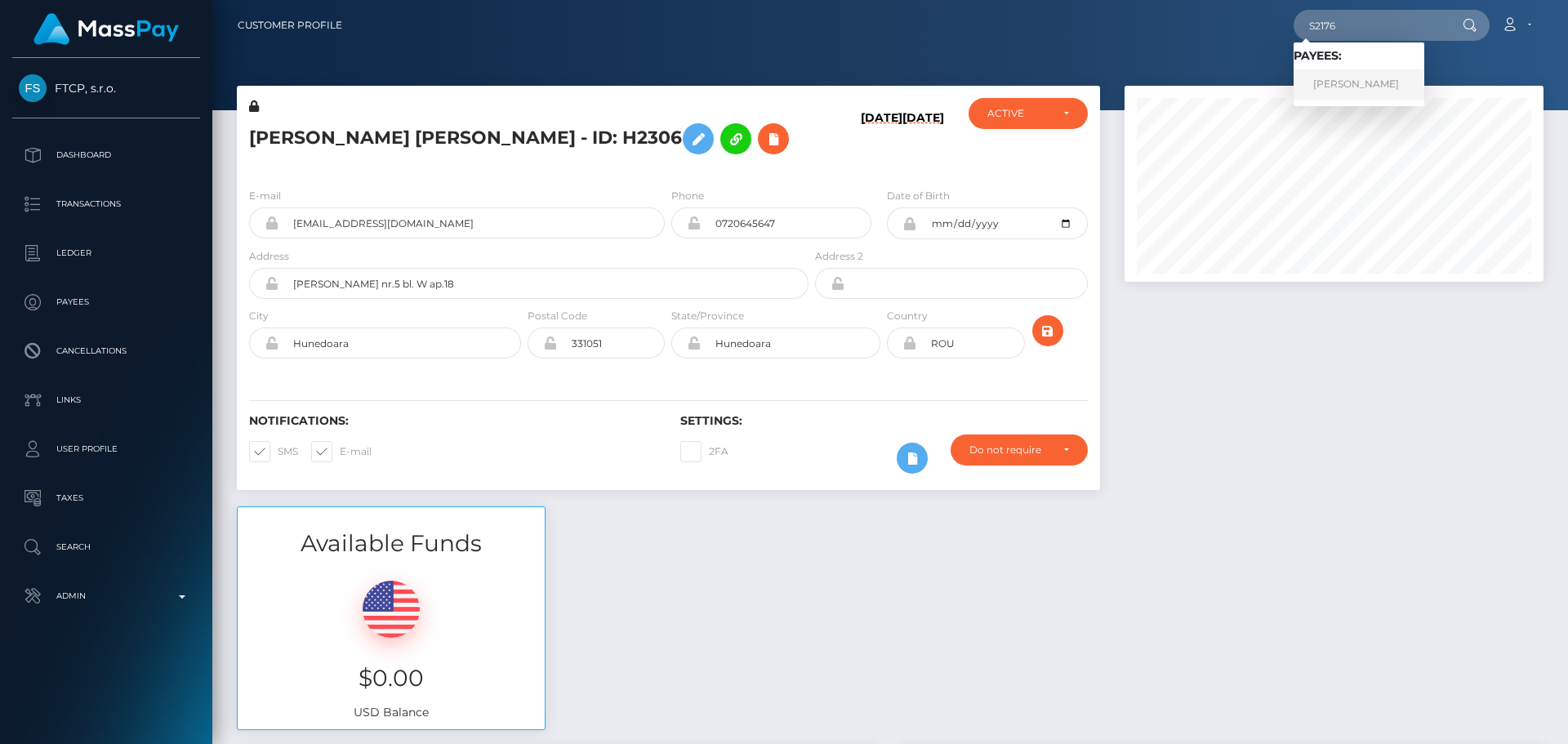
type input "S2176"
click at [1348, 92] on link "[PERSON_NAME]" at bounding box center [1359, 85] width 131 height 30
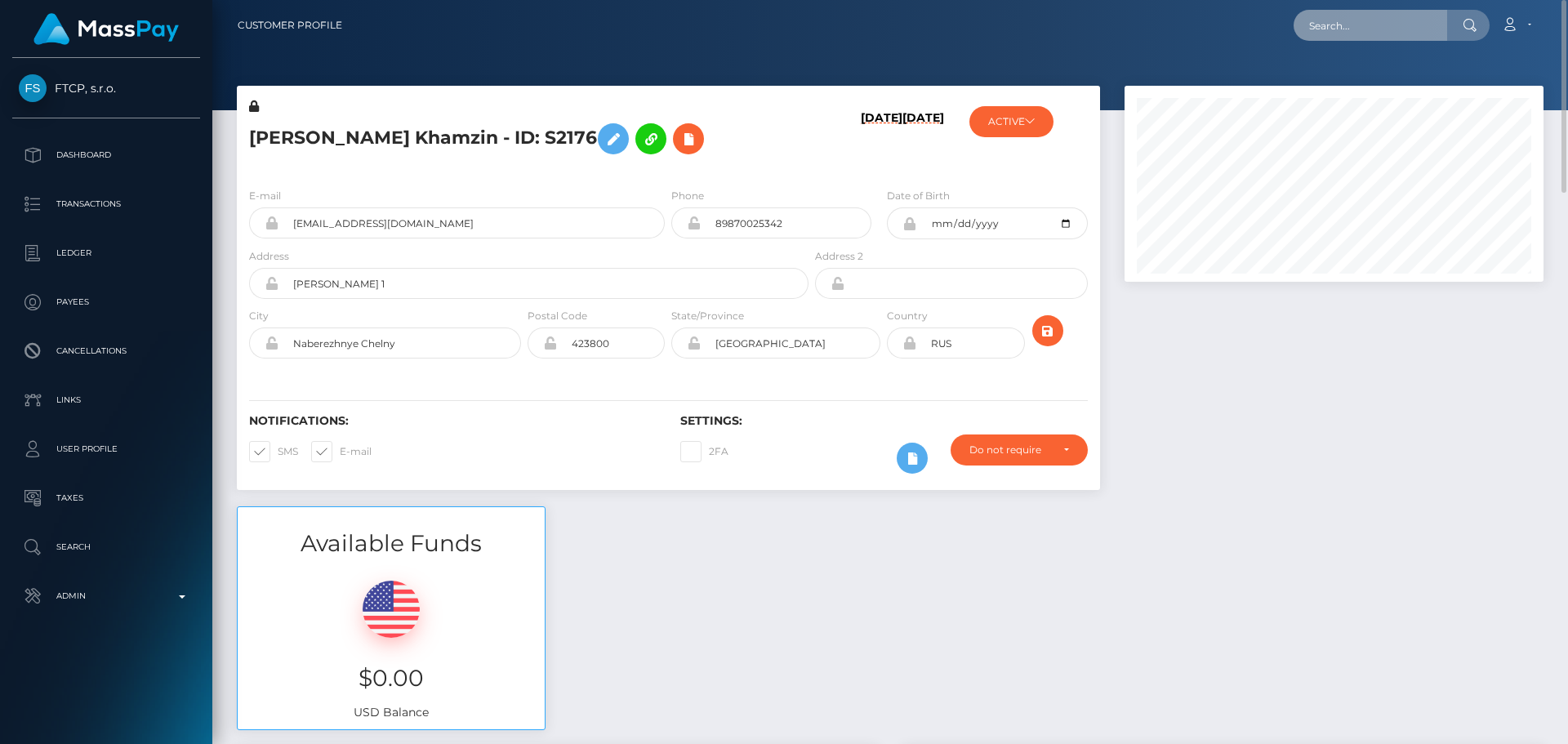
click at [1345, 36] on input "text" at bounding box center [1370, 25] width 153 height 31
paste input "AndramedaStudio"
type input "AndramedaStudio"
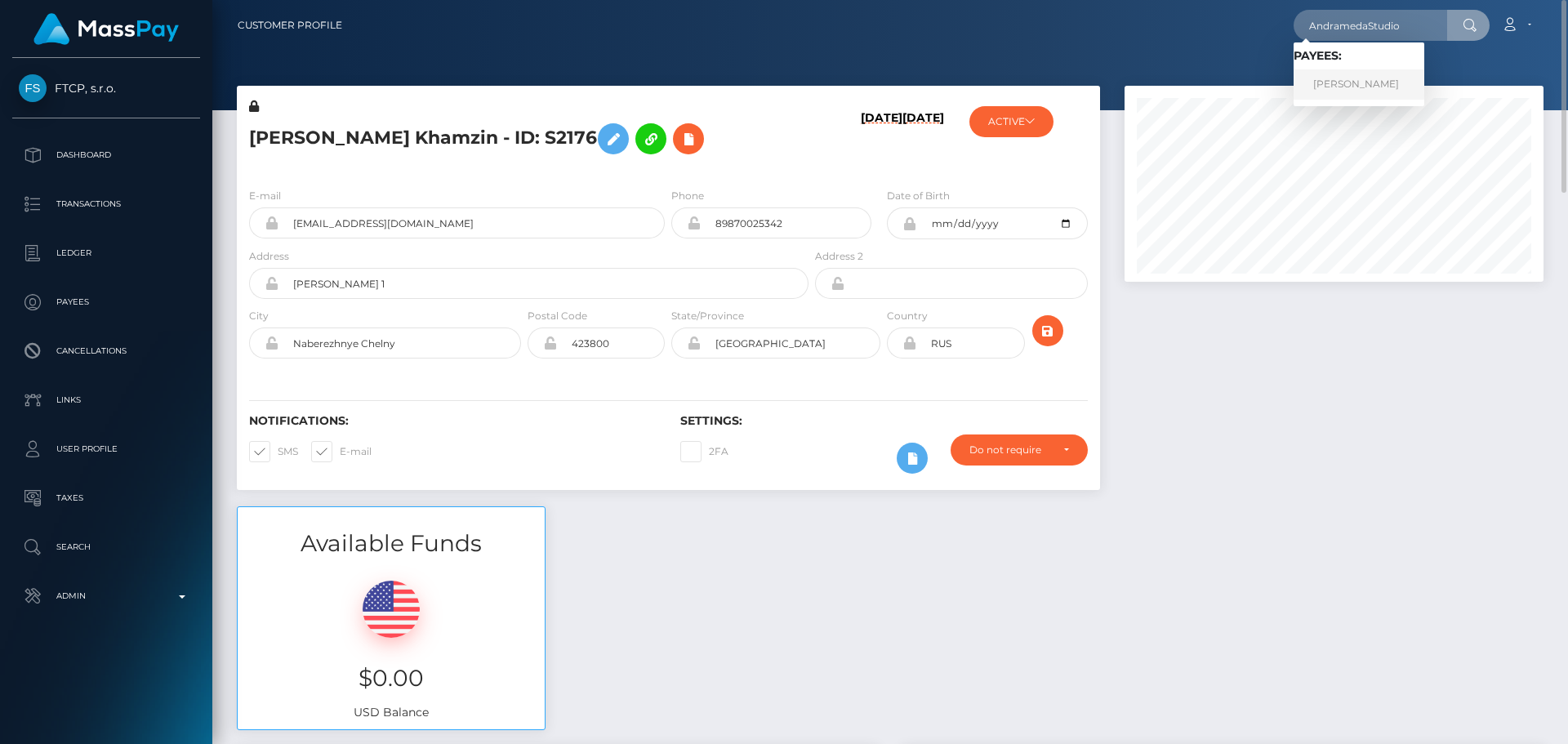
click at [1330, 80] on link "Iuliia Yuryevna Akenteva" at bounding box center [1359, 85] width 131 height 30
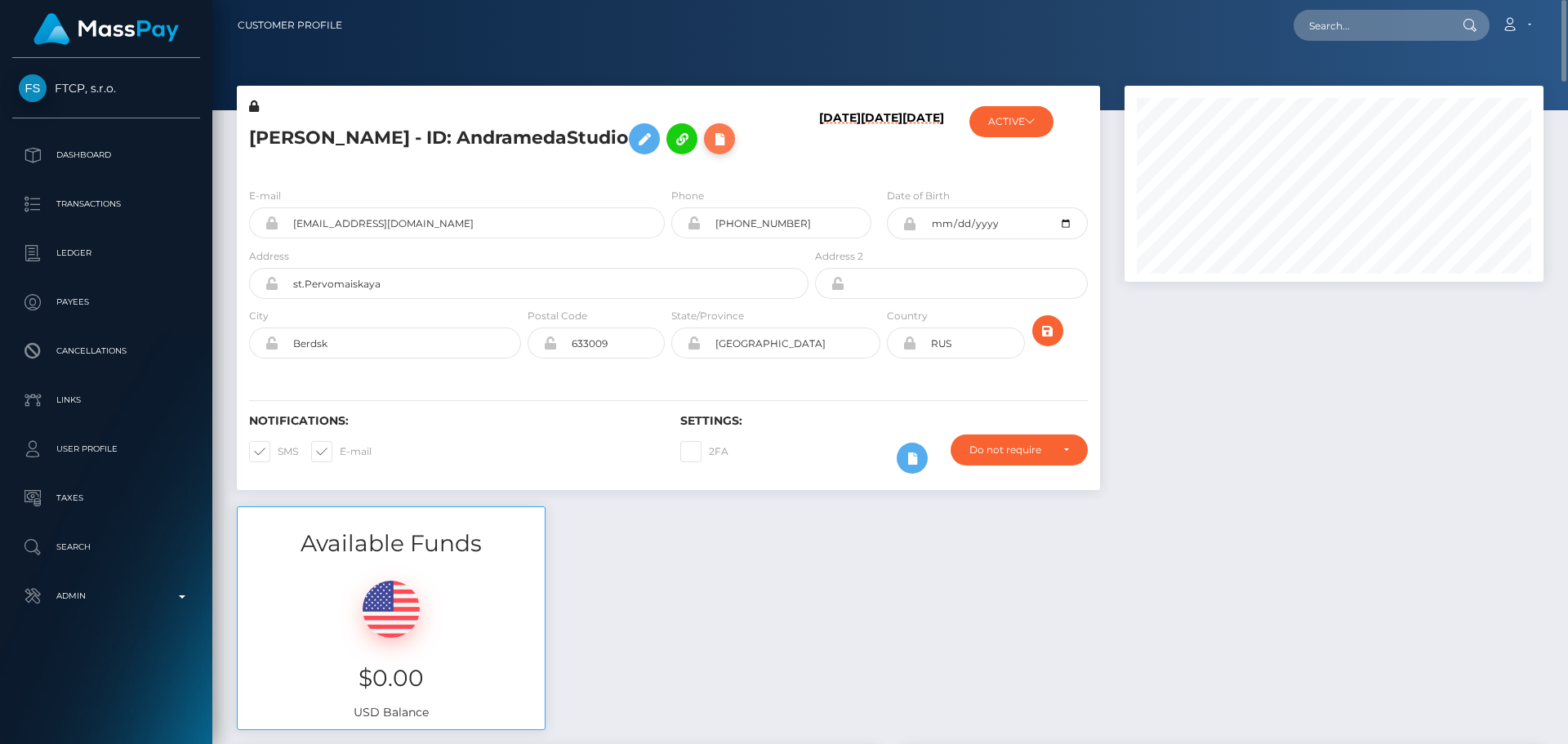
click at [710, 150] on icon at bounding box center [720, 139] width 20 height 20
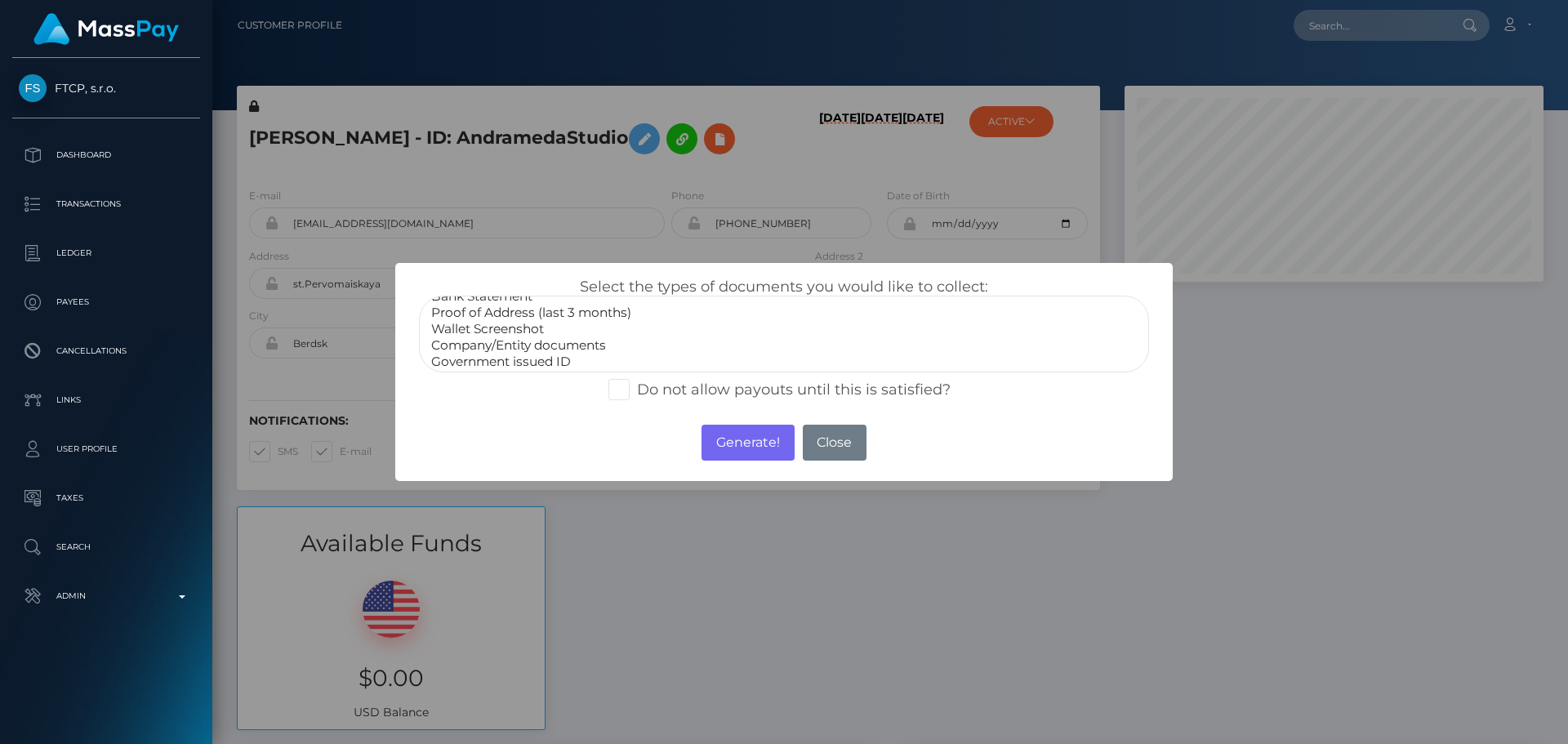
scroll to position [49, 0]
select select "Miscellaneous"
click at [467, 361] on option "Miscellaneous" at bounding box center [784, 358] width 709 height 16
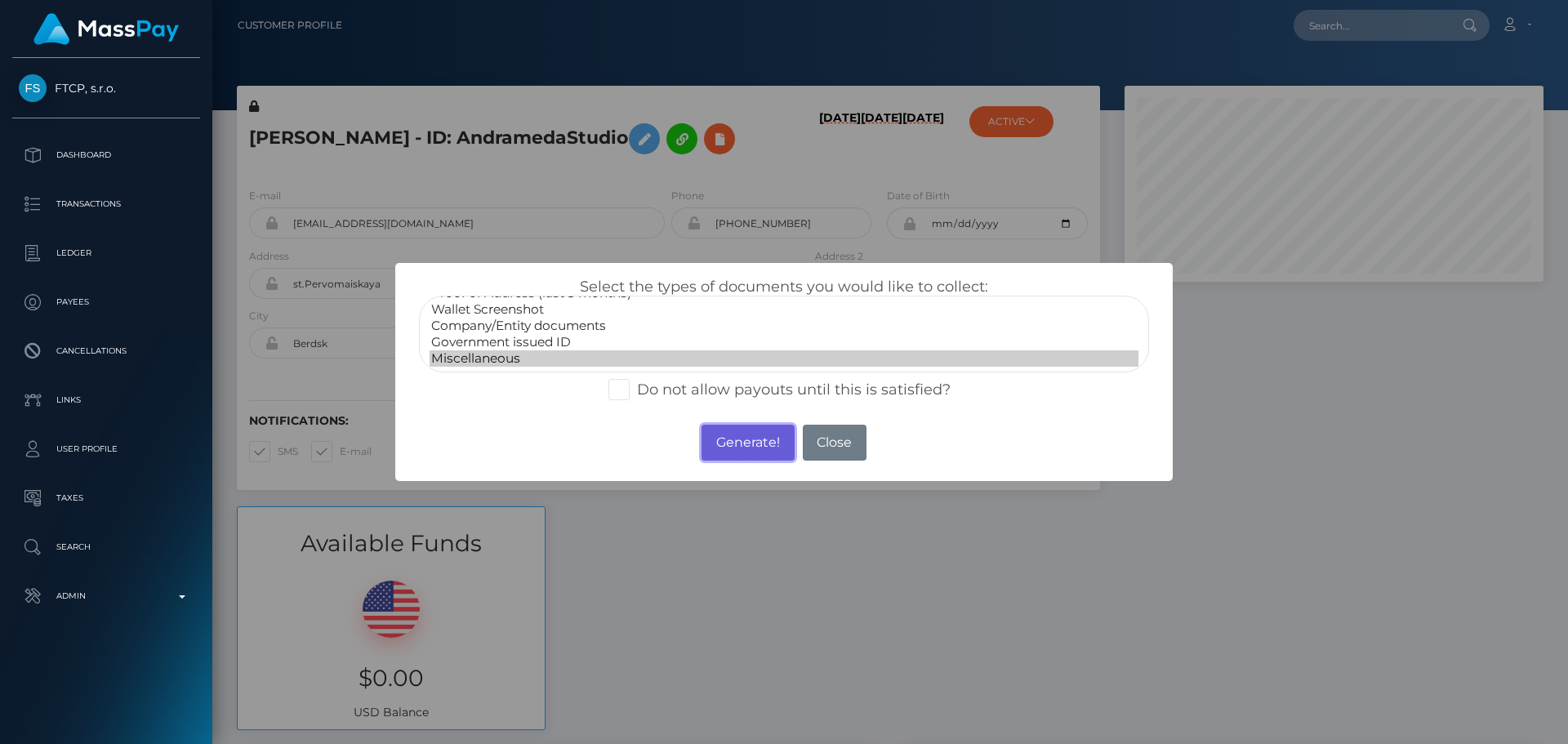
click at [731, 442] on button "Generate!" at bounding box center [748, 443] width 93 height 36
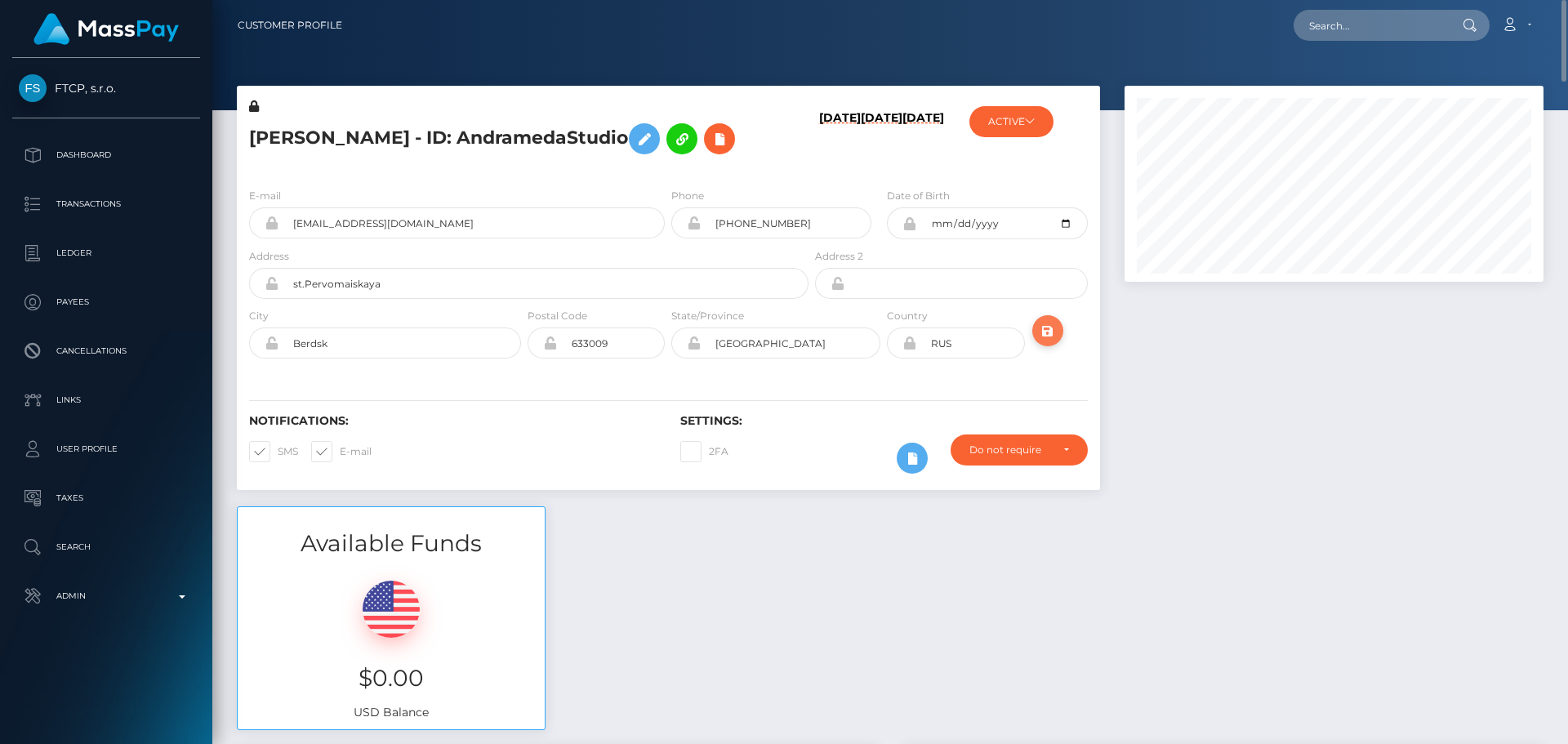
click at [1053, 341] on icon "submit" at bounding box center [1048, 331] width 20 height 20
click at [666, 175] on div "Iuliia Yuryevna Akenteva - ID: AndramedaStudio" at bounding box center [524, 136] width 575 height 77
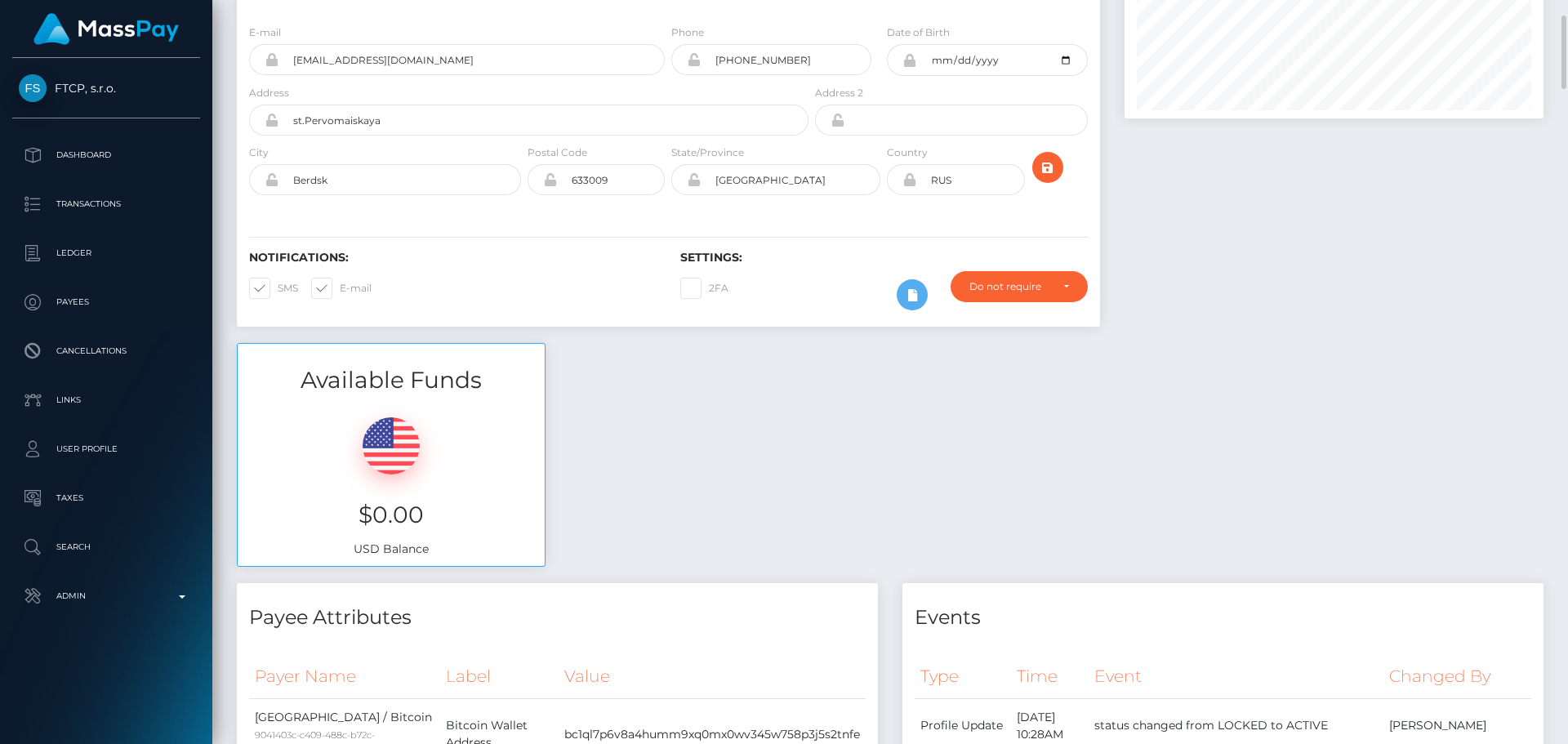
scroll to position [0, 0]
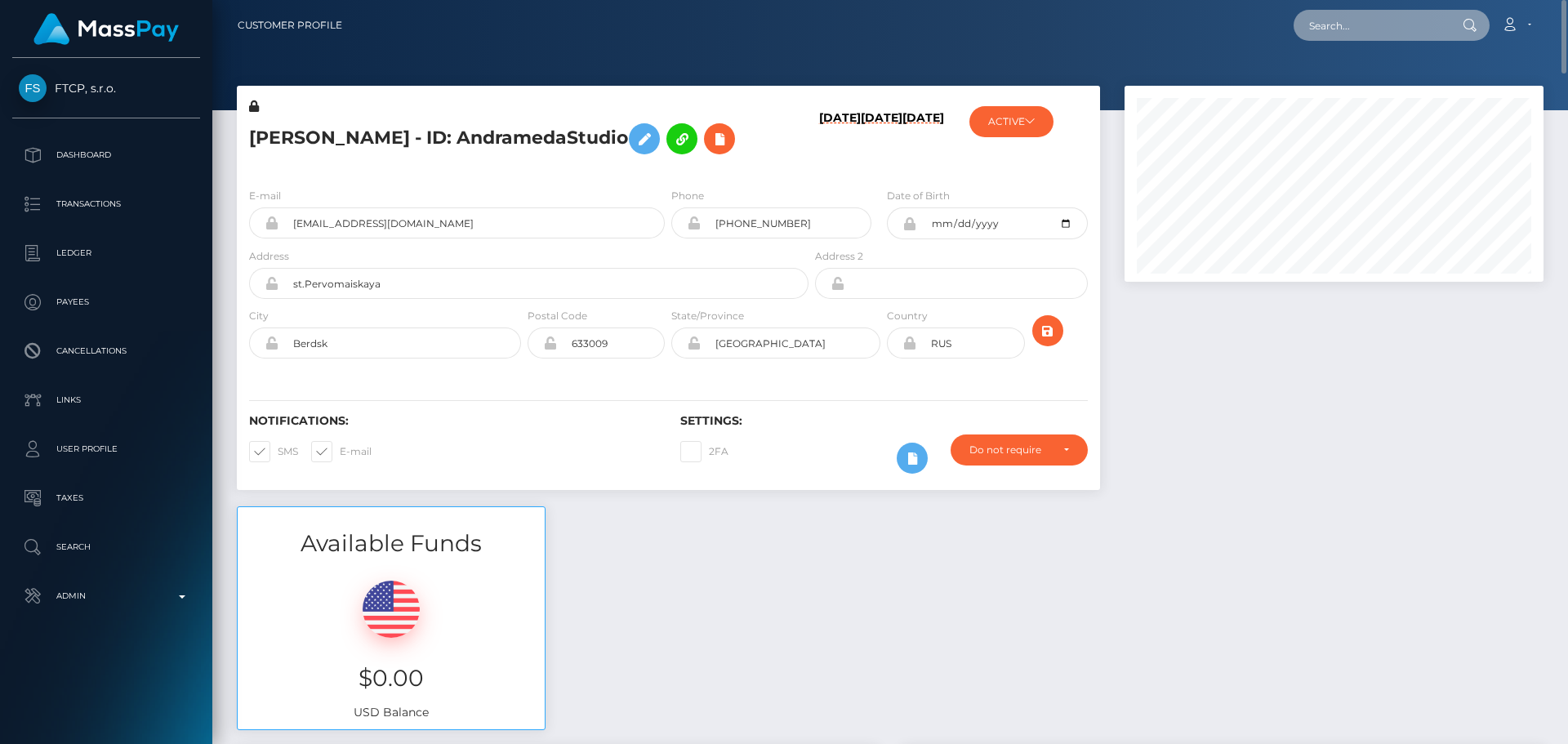
click at [1382, 23] on input "text" at bounding box center [1370, 25] width 153 height 31
paste input "17005813-5e87-43b7-a301-9f0133fb5459"
type input "17005813-5e87-43b7-a301-9f0133fb5459"
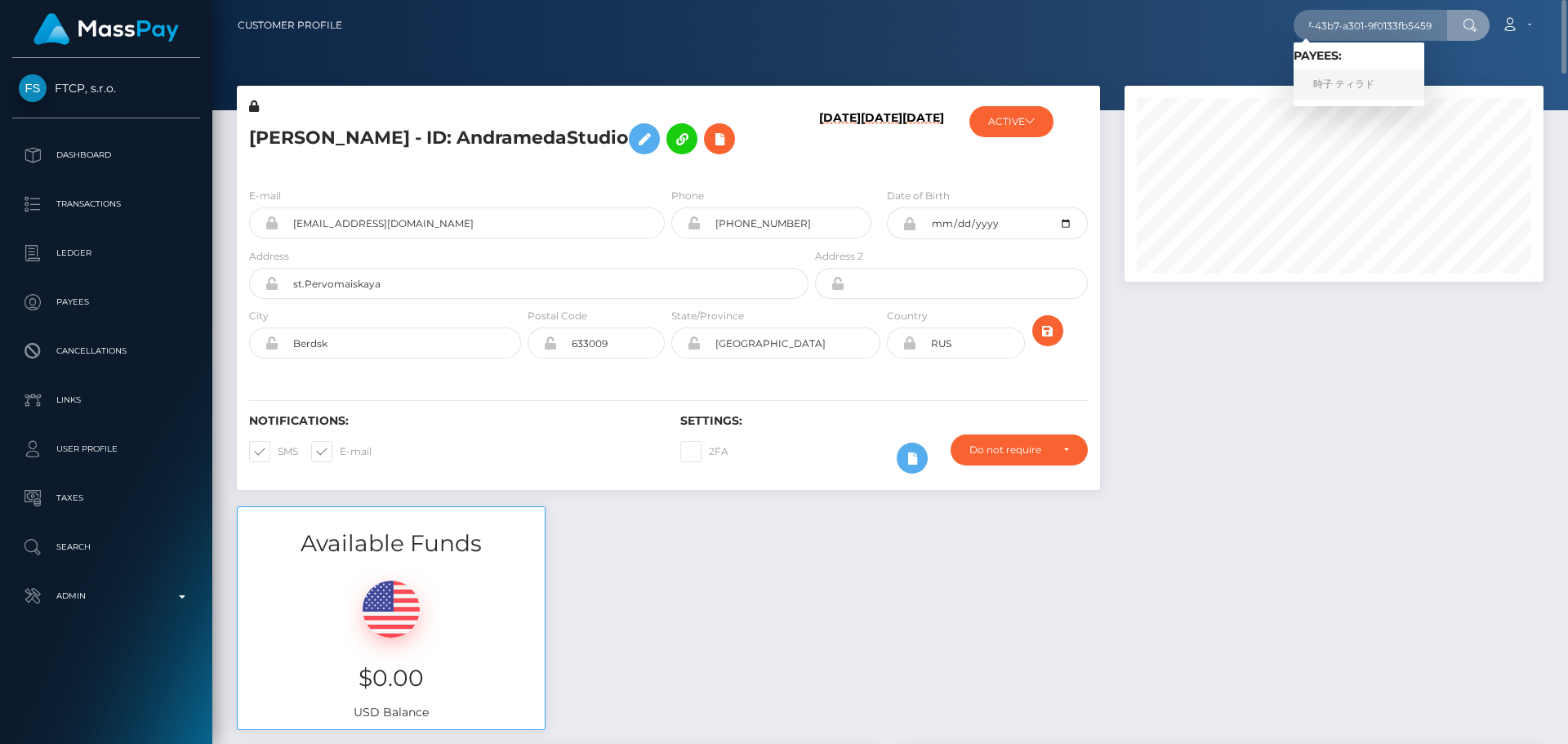
click at [1359, 91] on link "時子 ティラド" at bounding box center [1359, 85] width 131 height 30
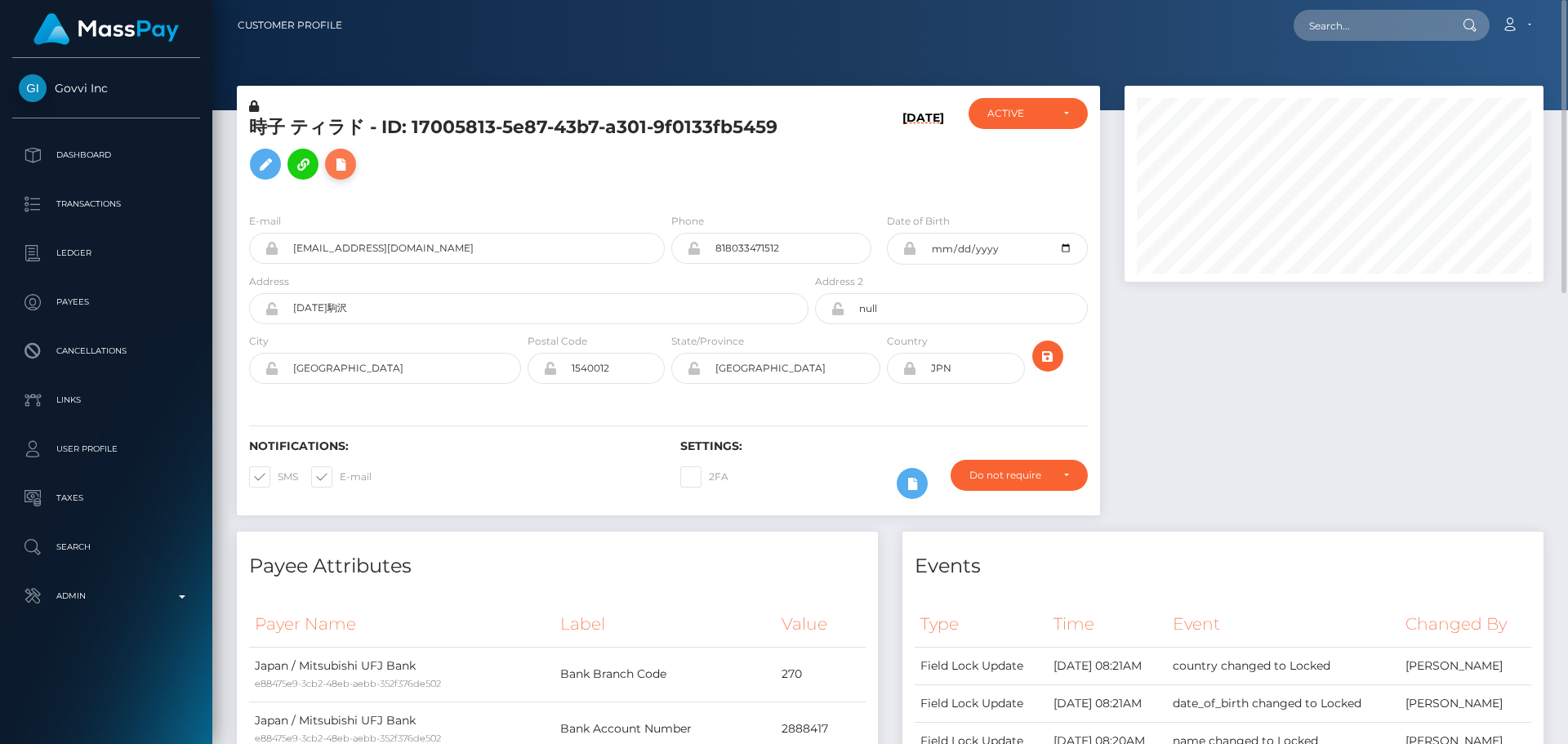
click at [339, 170] on icon at bounding box center [340, 164] width 20 height 20
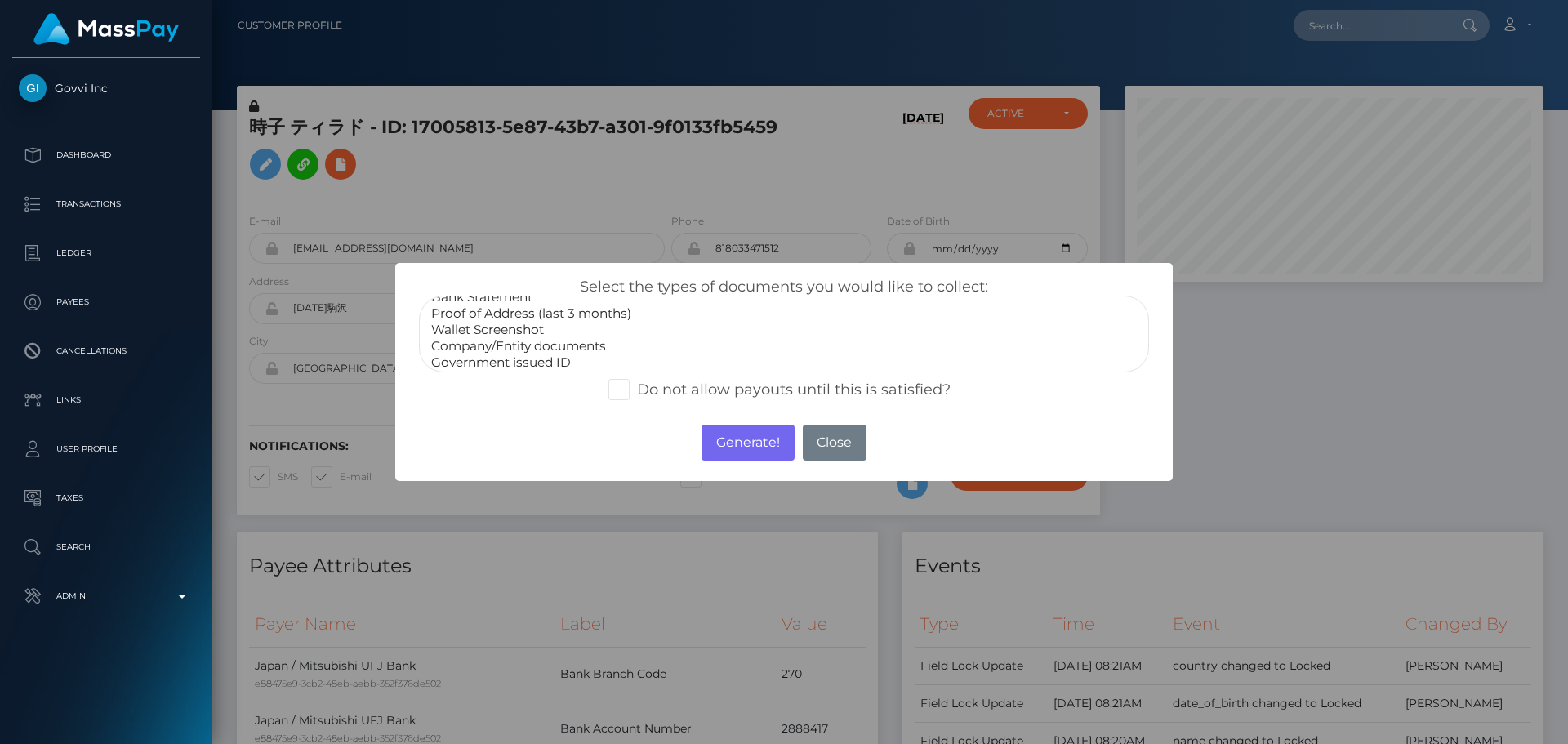
scroll to position [49, 0]
select select "Miscellaneous"
click at [463, 363] on option "Miscellaneous" at bounding box center [784, 358] width 709 height 16
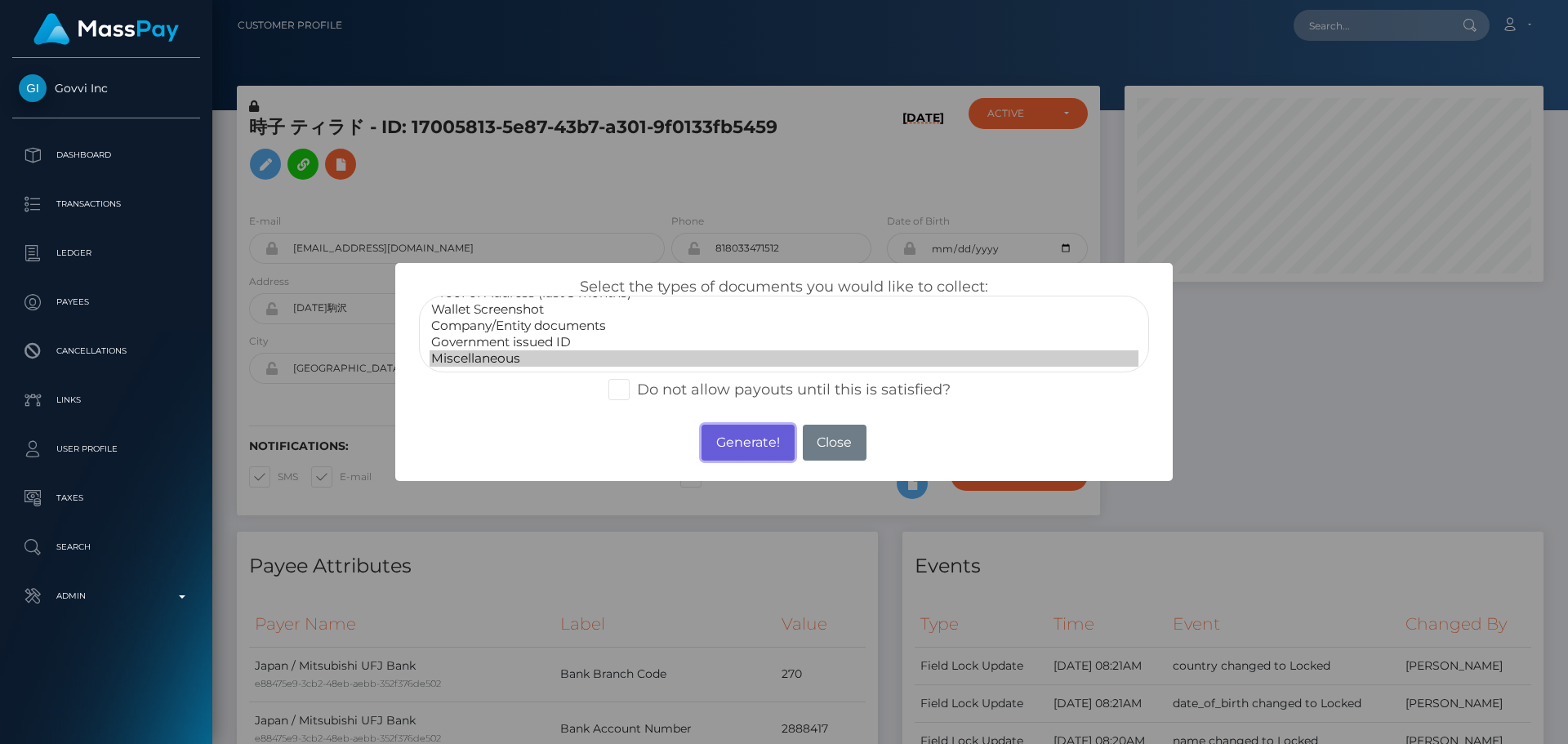
click at [752, 445] on button "Generate!" at bounding box center [748, 443] width 93 height 36
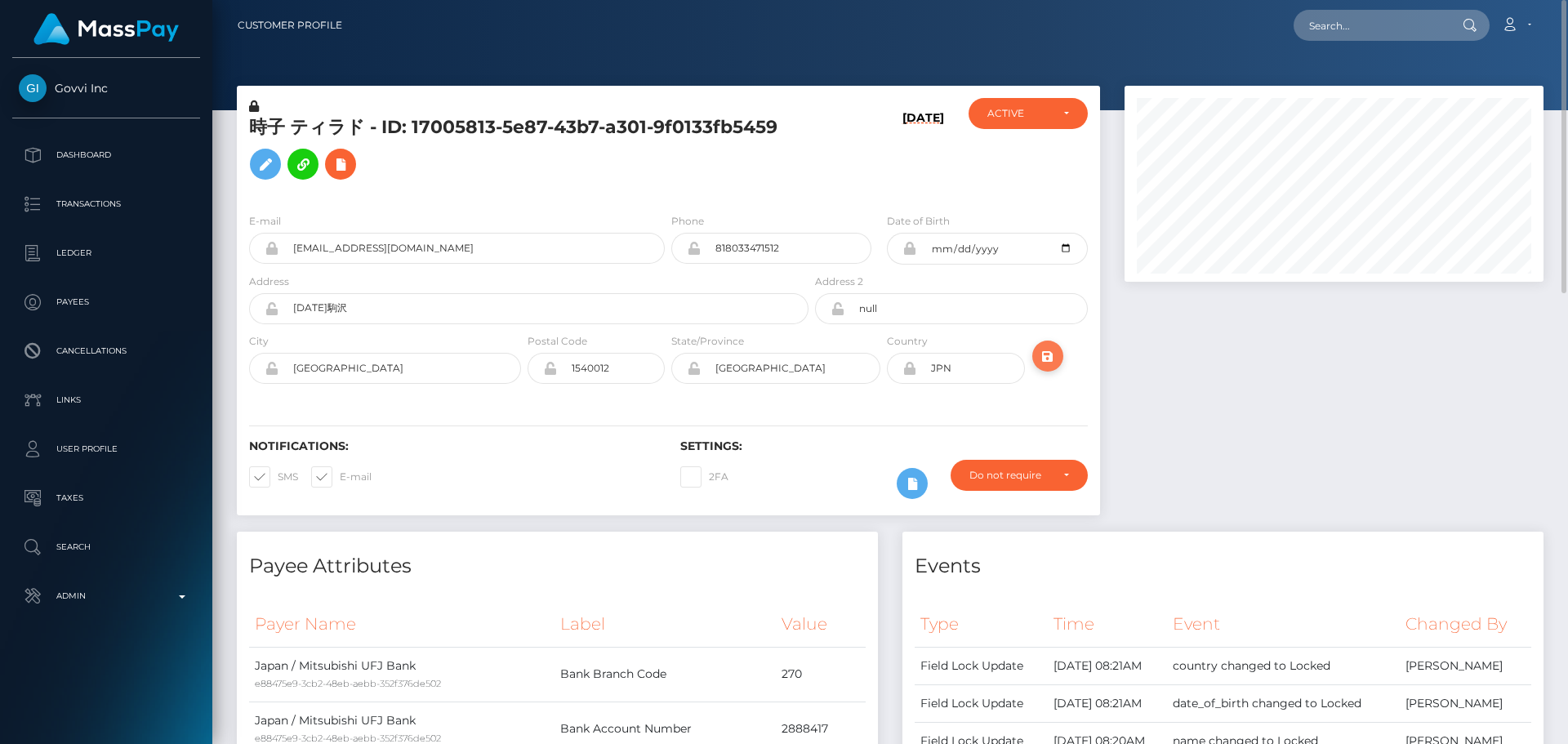
click at [1041, 361] on icon "submit" at bounding box center [1048, 356] width 20 height 20
click at [1407, 25] on input "text" at bounding box center [1370, 25] width 153 height 31
paste input "8aeb8caf-a262-4fab-923c-5e8812adfd4a"
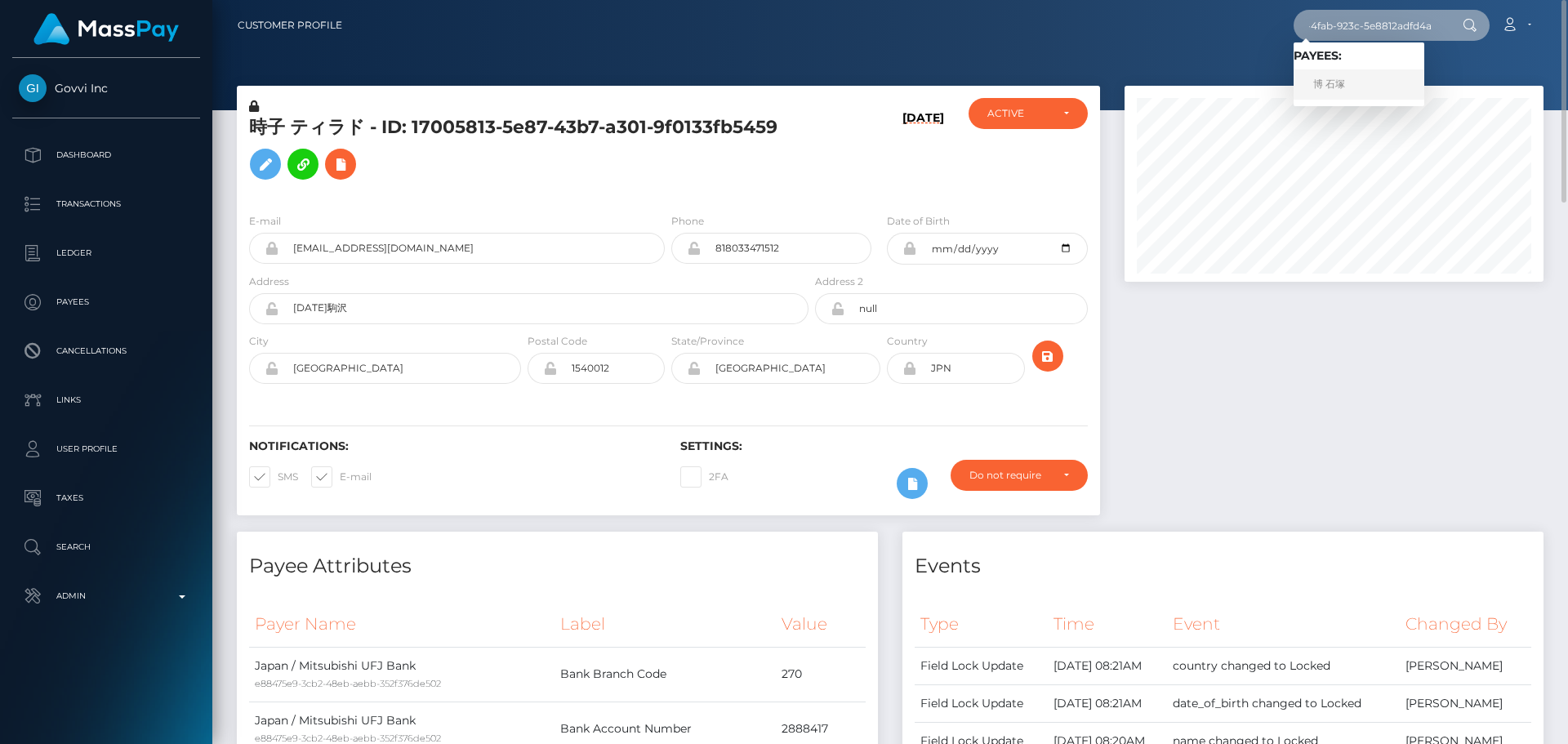
type input "8aeb8caf-a262-4fab-923c-5e8812adfd4a"
click at [1340, 91] on link "博 石塚" at bounding box center [1359, 85] width 131 height 30
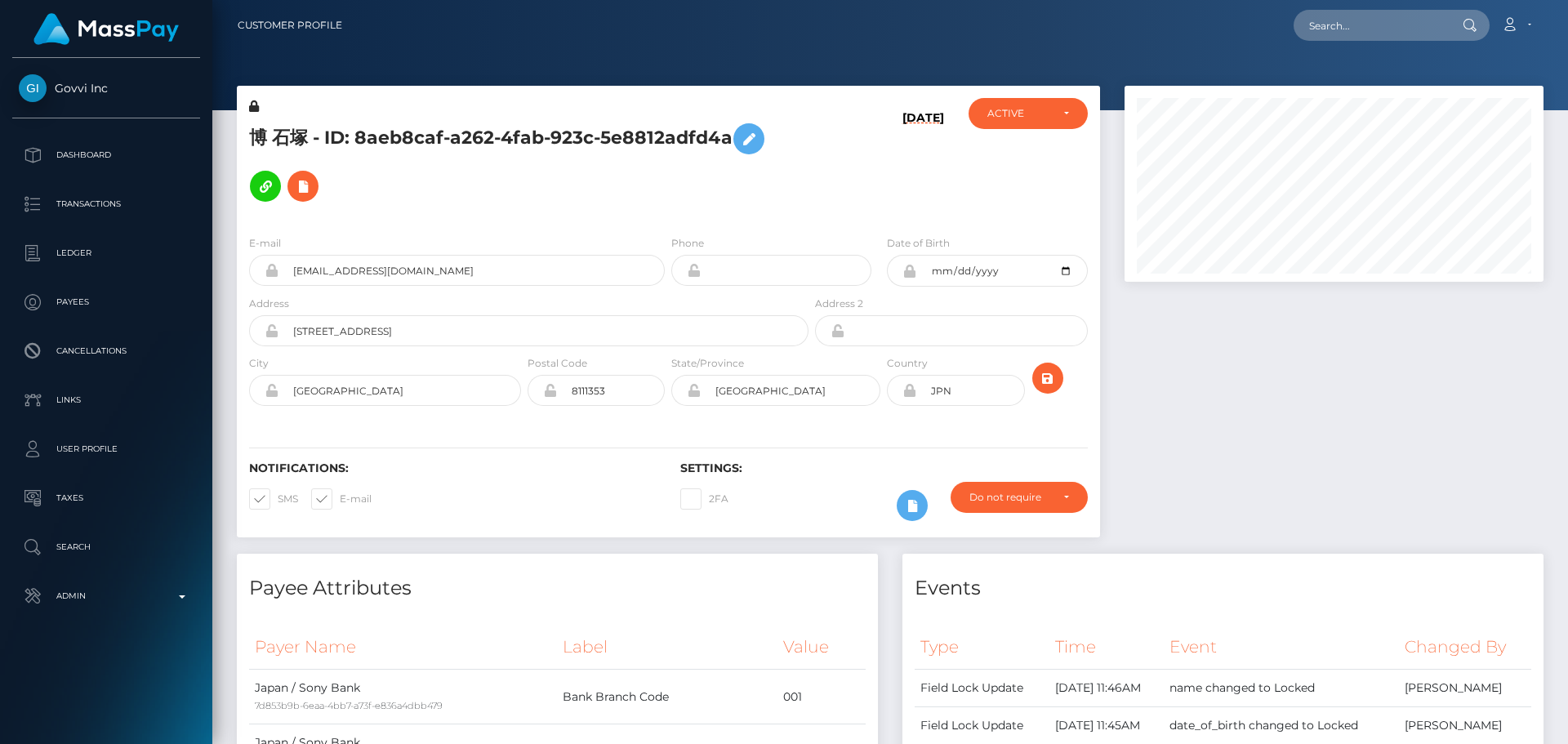
scroll to position [196, 420]
click at [295, 193] on icon at bounding box center [303, 186] width 20 height 20
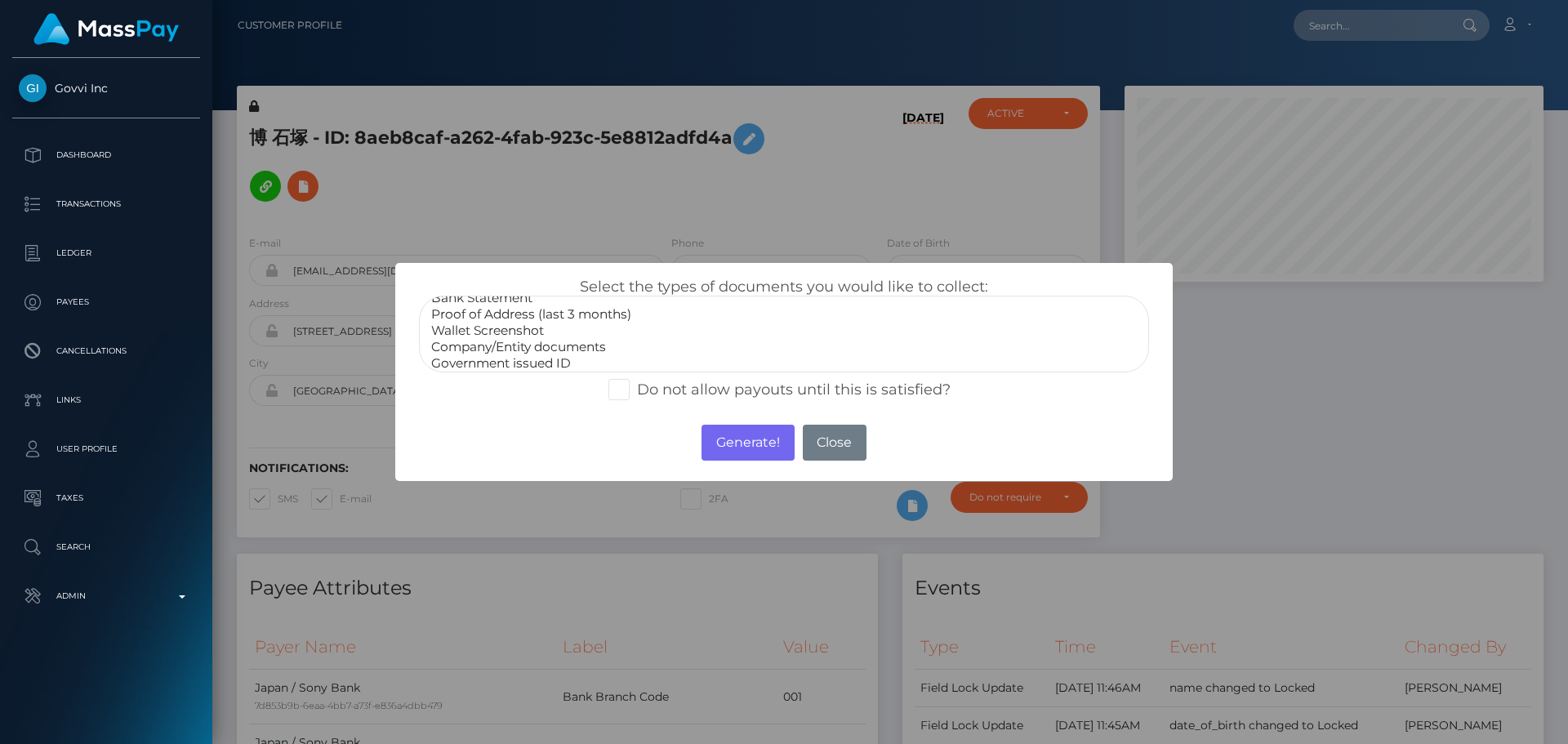
scroll to position [49, 0]
select select "Miscellaneous"
click at [495, 358] on option "Miscellaneous" at bounding box center [784, 358] width 709 height 16
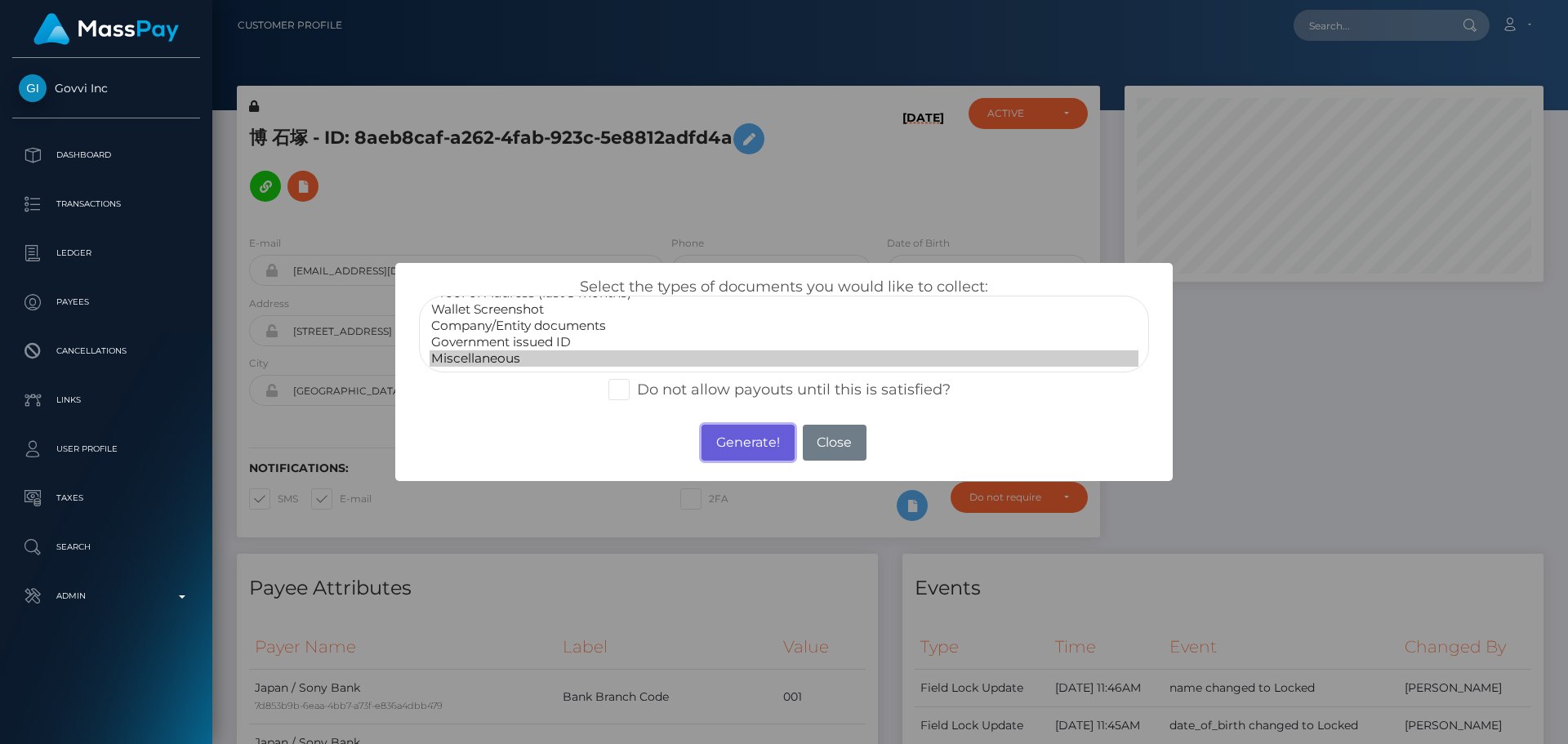
click at [731, 437] on button "Generate!" at bounding box center [748, 443] width 93 height 36
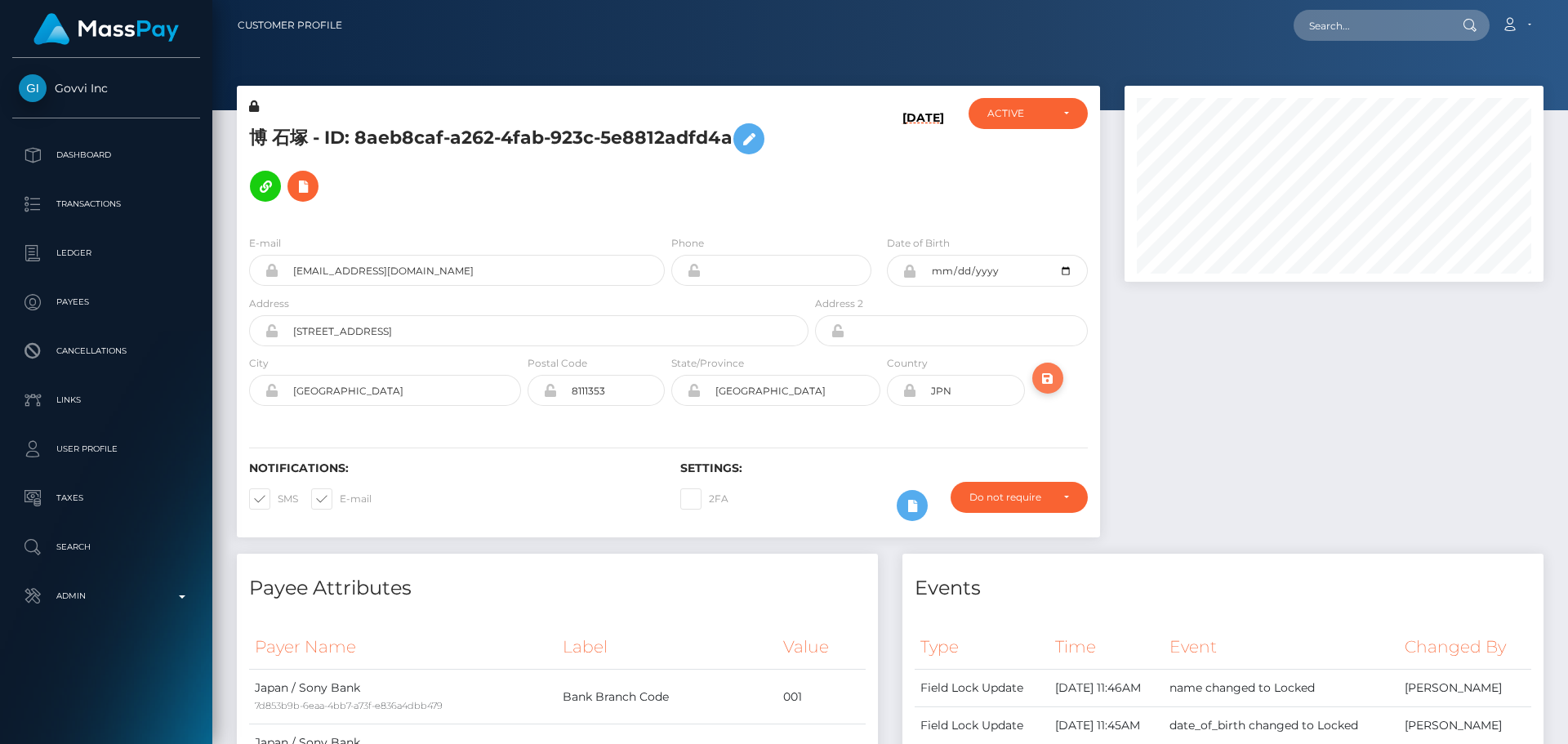
click at [1049, 378] on icon "submit" at bounding box center [1048, 378] width 20 height 20
click at [698, 201] on h5 "博 石塚 - ID: 8aeb8caf-a262-4fab-923c-5e8812adfd4a" at bounding box center [525, 162] width 551 height 94
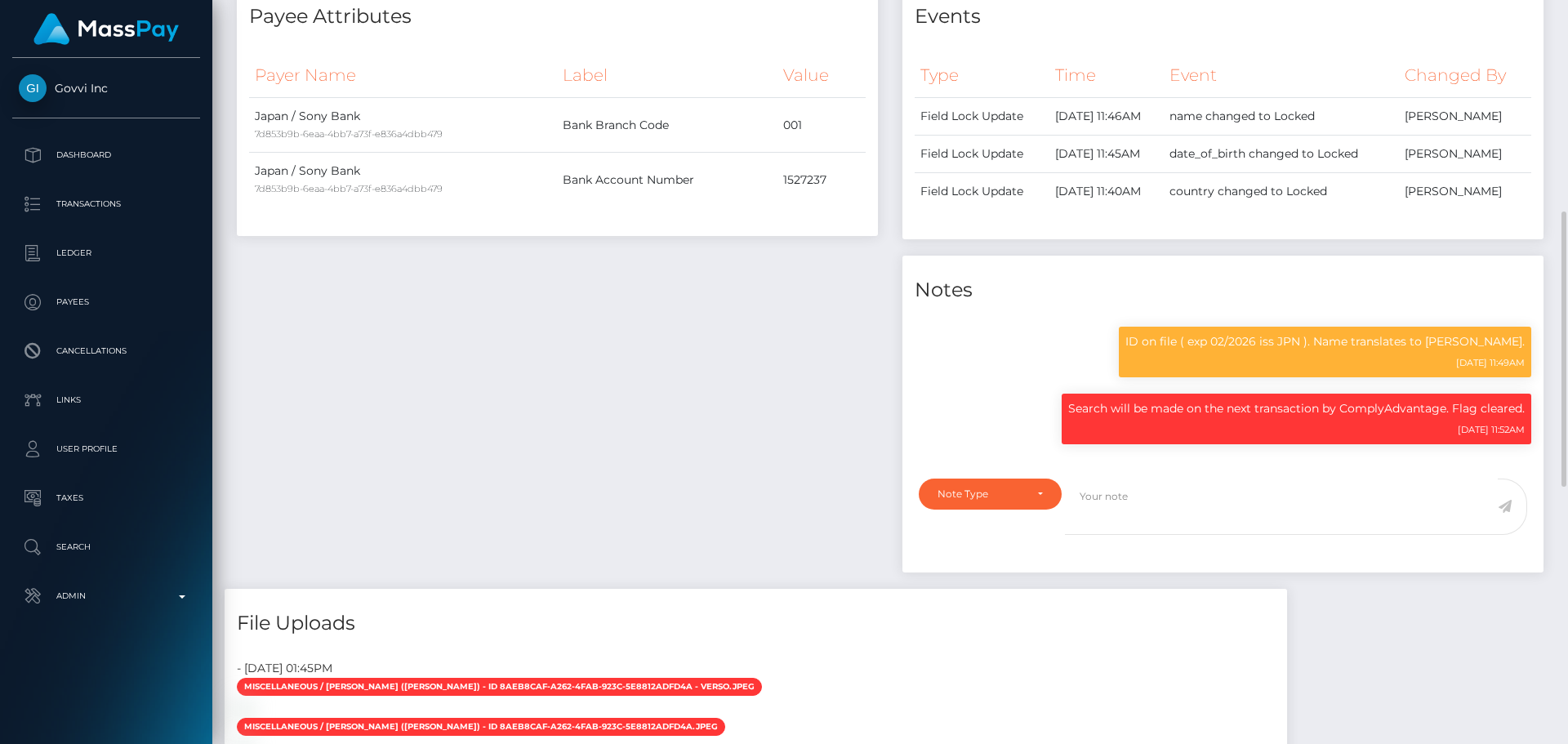
scroll to position [0, 0]
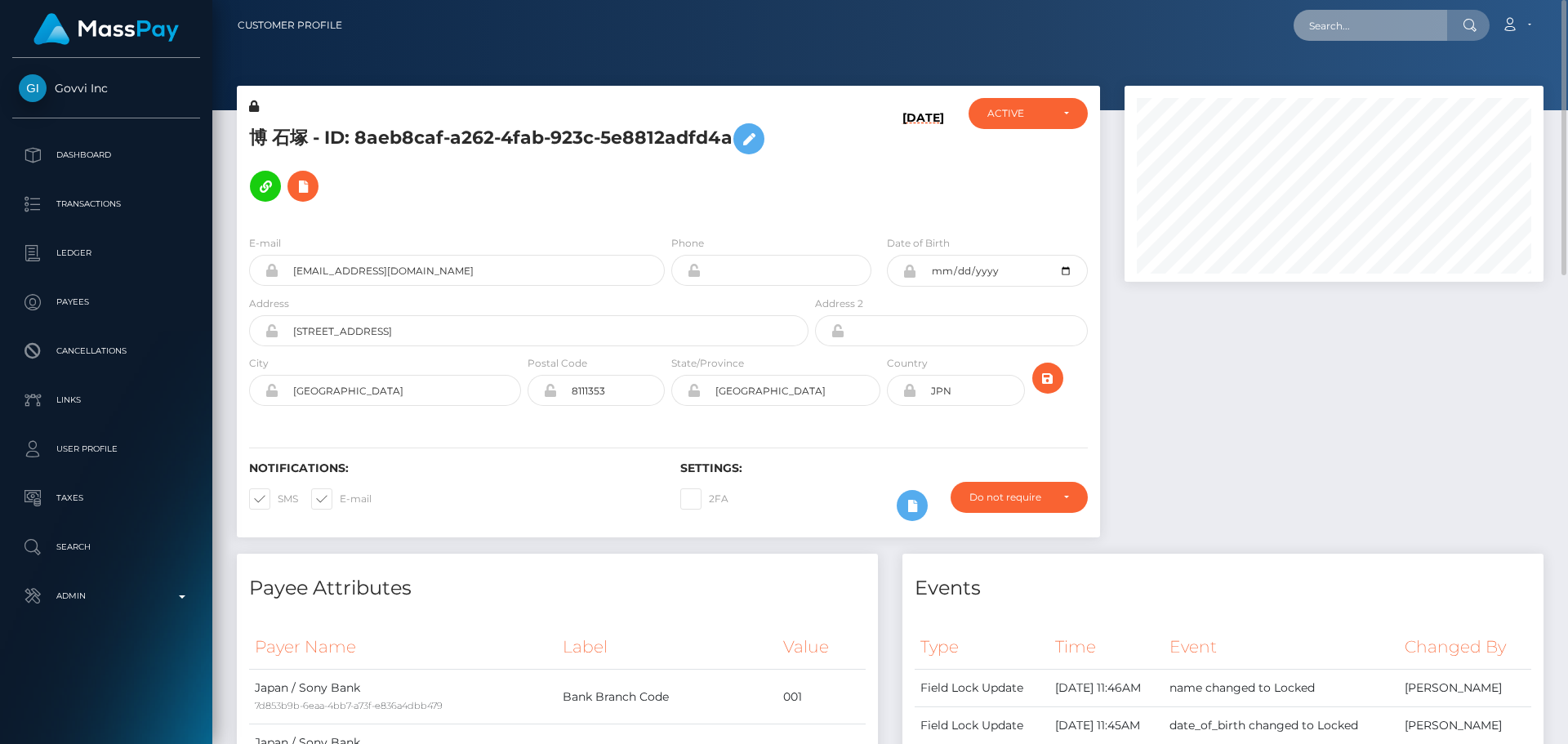
click at [1372, 12] on input "text" at bounding box center [1370, 25] width 153 height 31
paste input "775ea7f4-f669-4736-aa92-74b97b40019d"
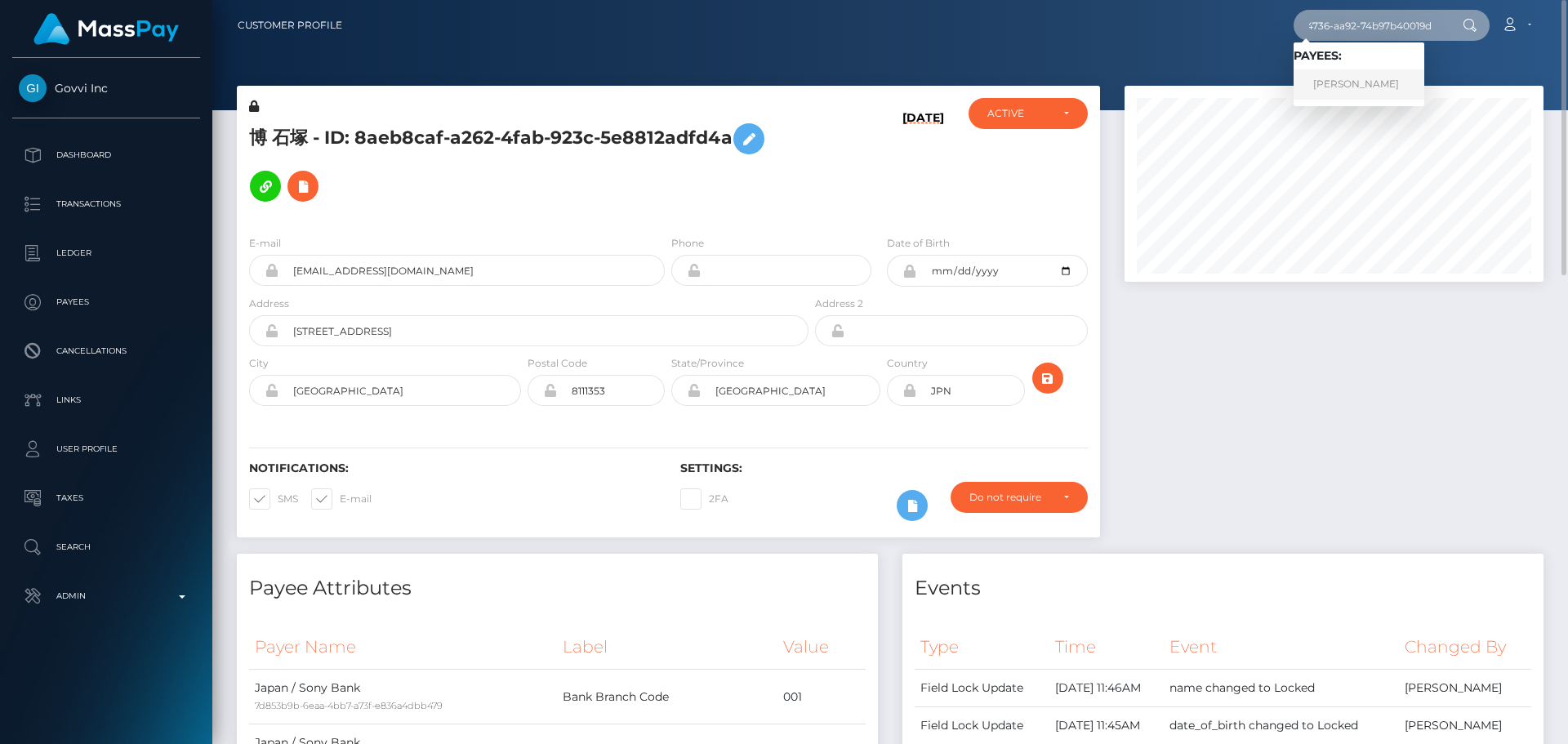
type input "775ea7f4-f669-4736-aa92-74b97b40019d"
click at [1352, 93] on link "[PERSON_NAME]" at bounding box center [1359, 85] width 131 height 30
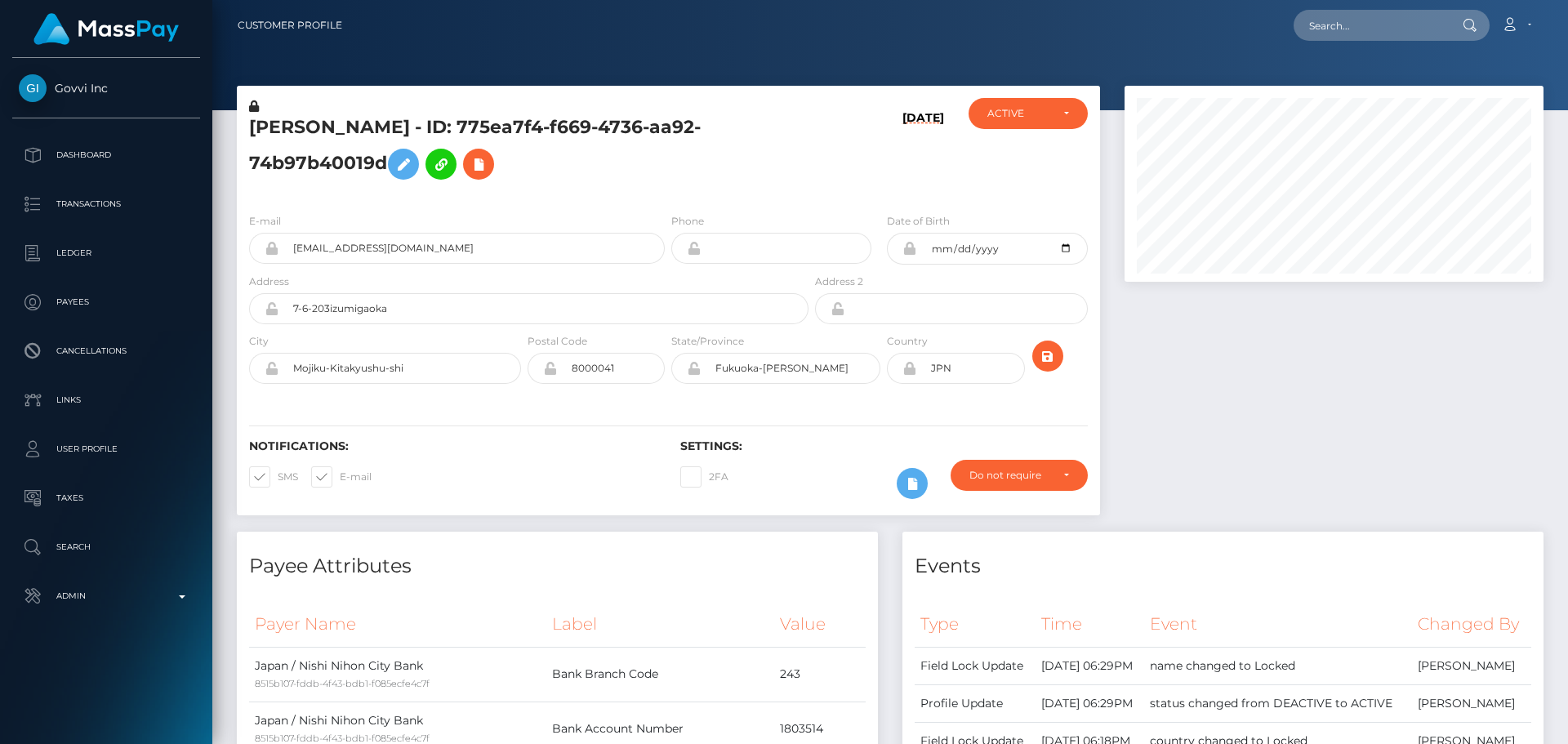
scroll to position [196, 420]
click at [488, 170] on icon at bounding box center [478, 164] width 20 height 20
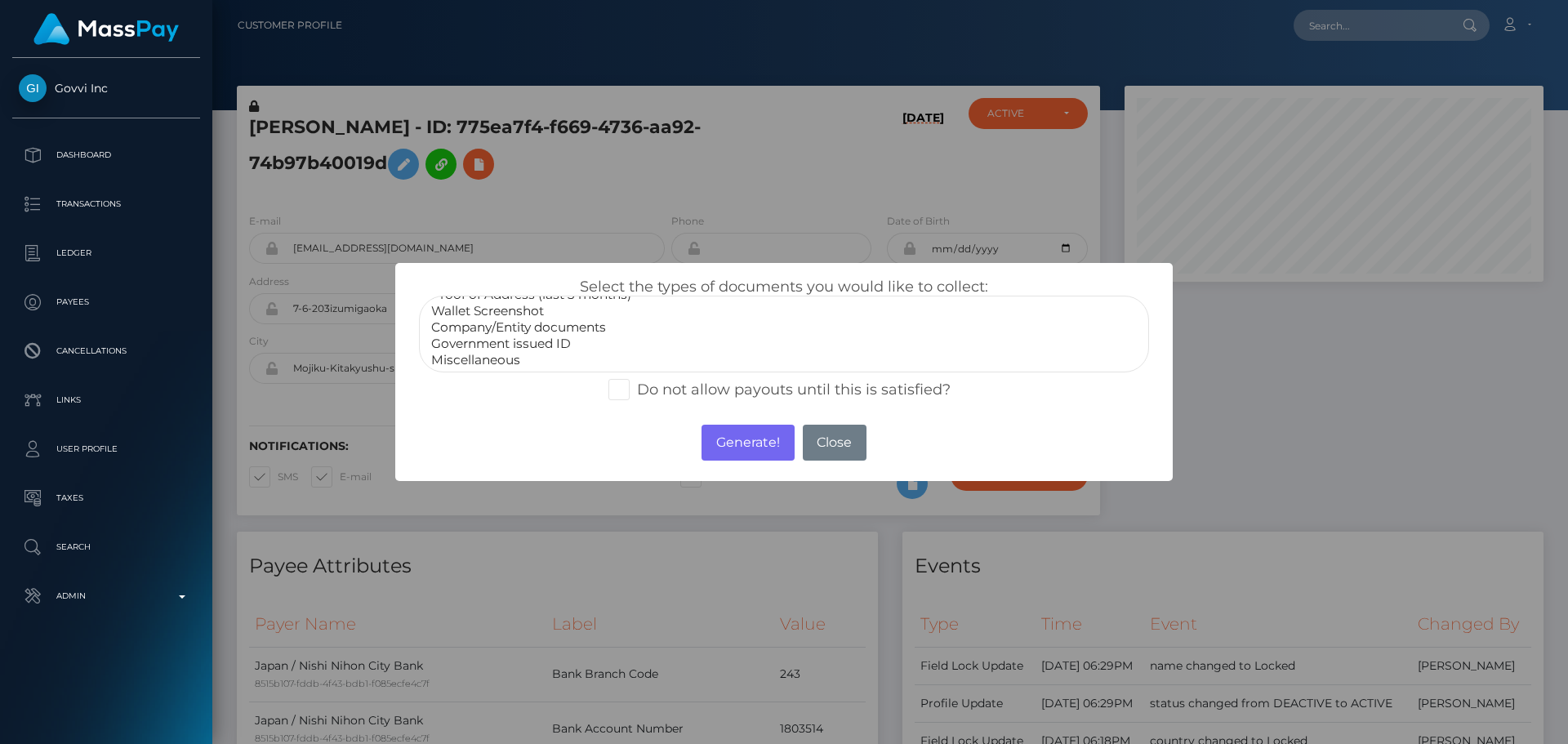
scroll to position [49, 0]
select select "Miscellaneous"
click at [491, 356] on option "Miscellaneous" at bounding box center [784, 358] width 709 height 16
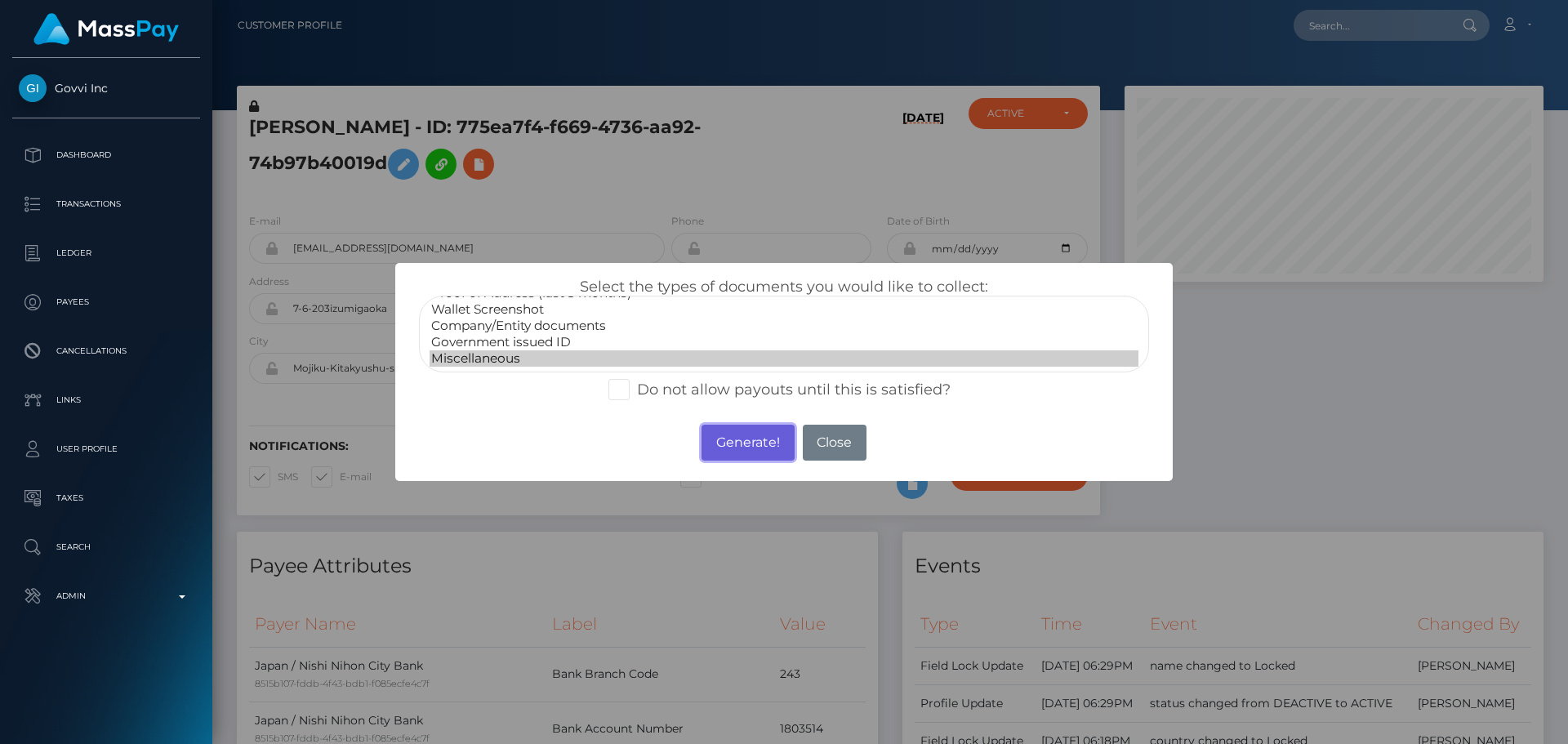
click at [751, 442] on button "Generate!" at bounding box center [748, 443] width 93 height 36
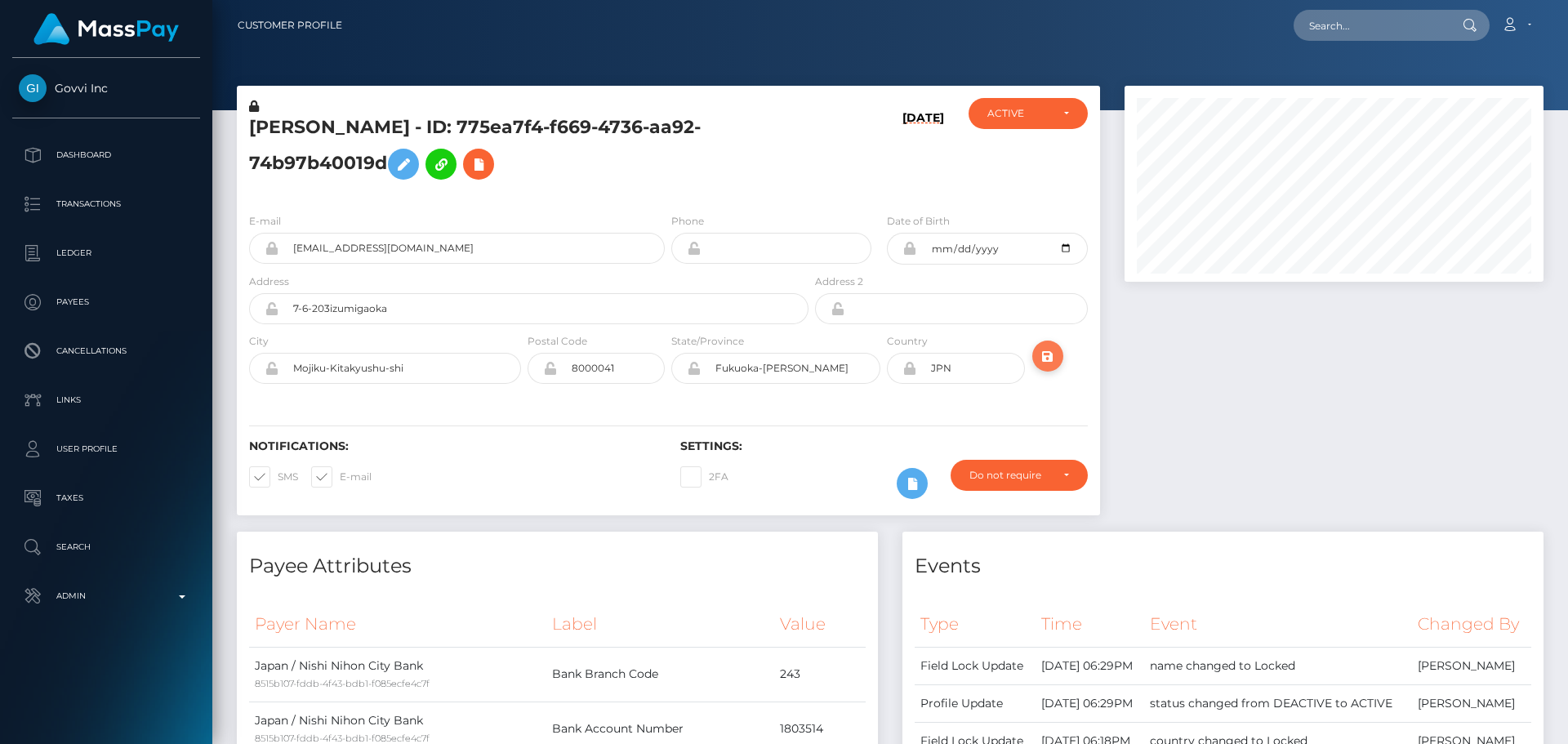
click at [1052, 362] on icon "submit" at bounding box center [1048, 356] width 20 height 20
click at [1339, 32] on input "text" at bounding box center [1370, 25] width 153 height 31
paste input "284d62d1-70b6-4637-a459-5b47aa68634f"
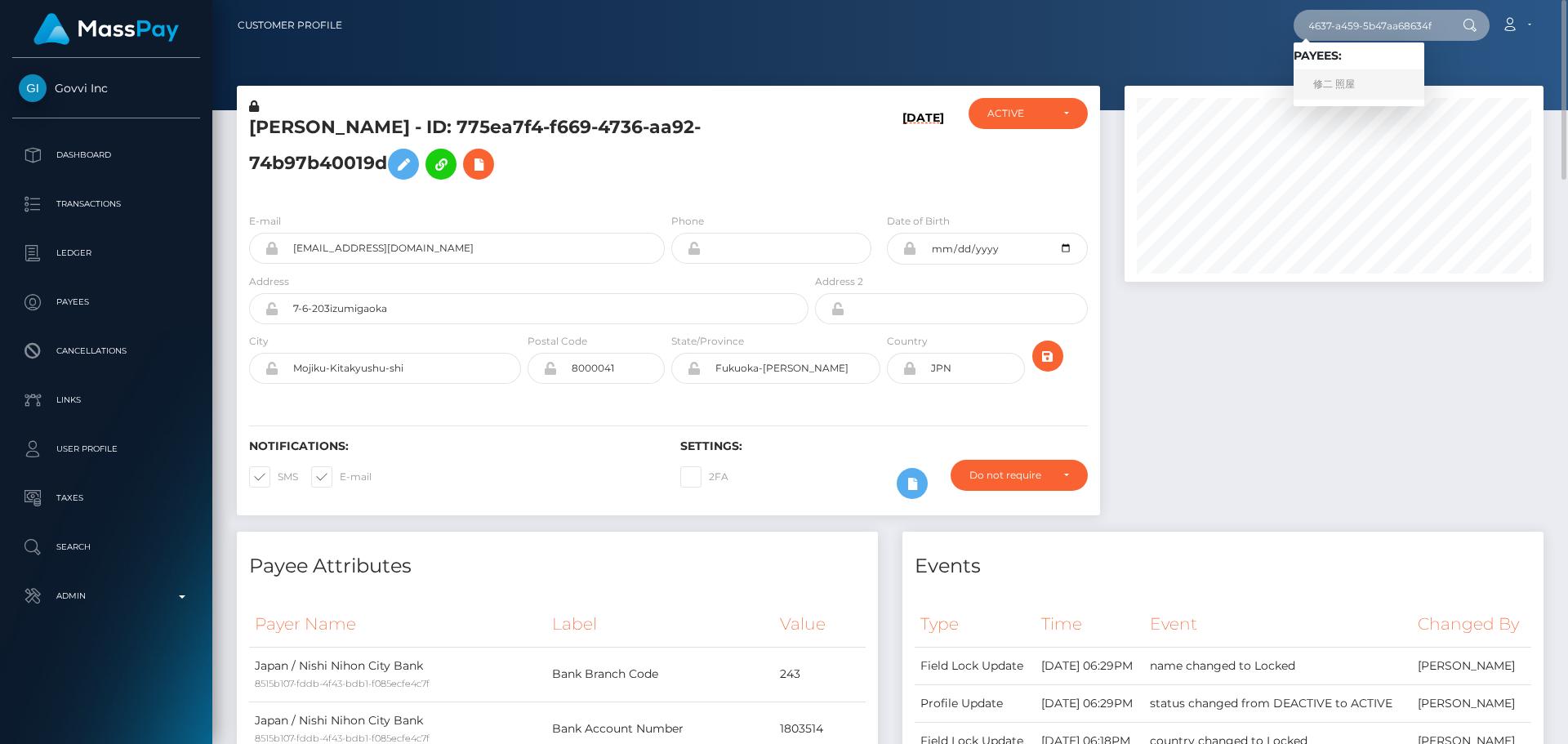
type input "284d62d1-70b6-4637-a459-5b47aa68634f"
click at [1384, 79] on link "修二 照屋" at bounding box center [1359, 85] width 131 height 30
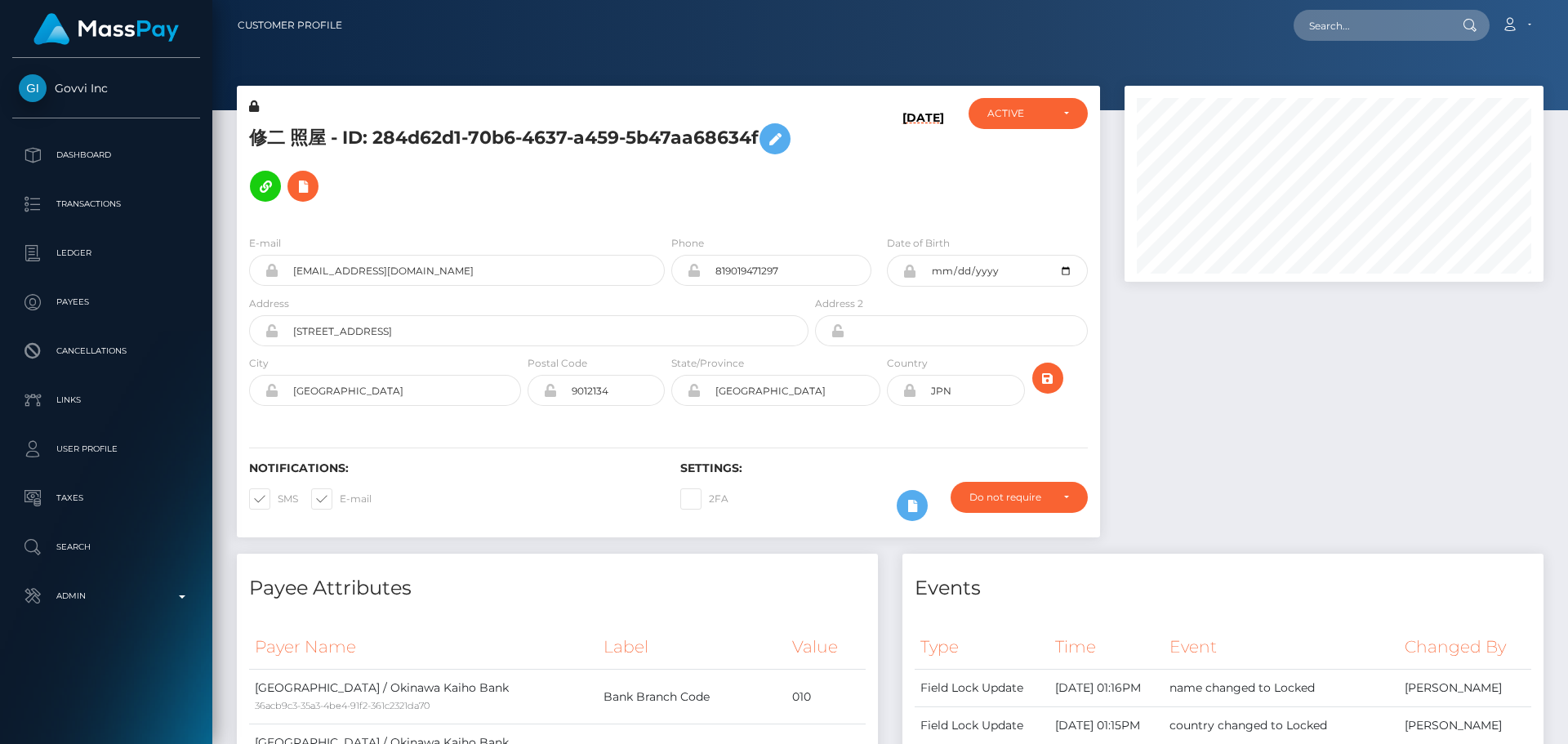
scroll to position [196, 420]
click at [309, 182] on icon at bounding box center [303, 186] width 20 height 20
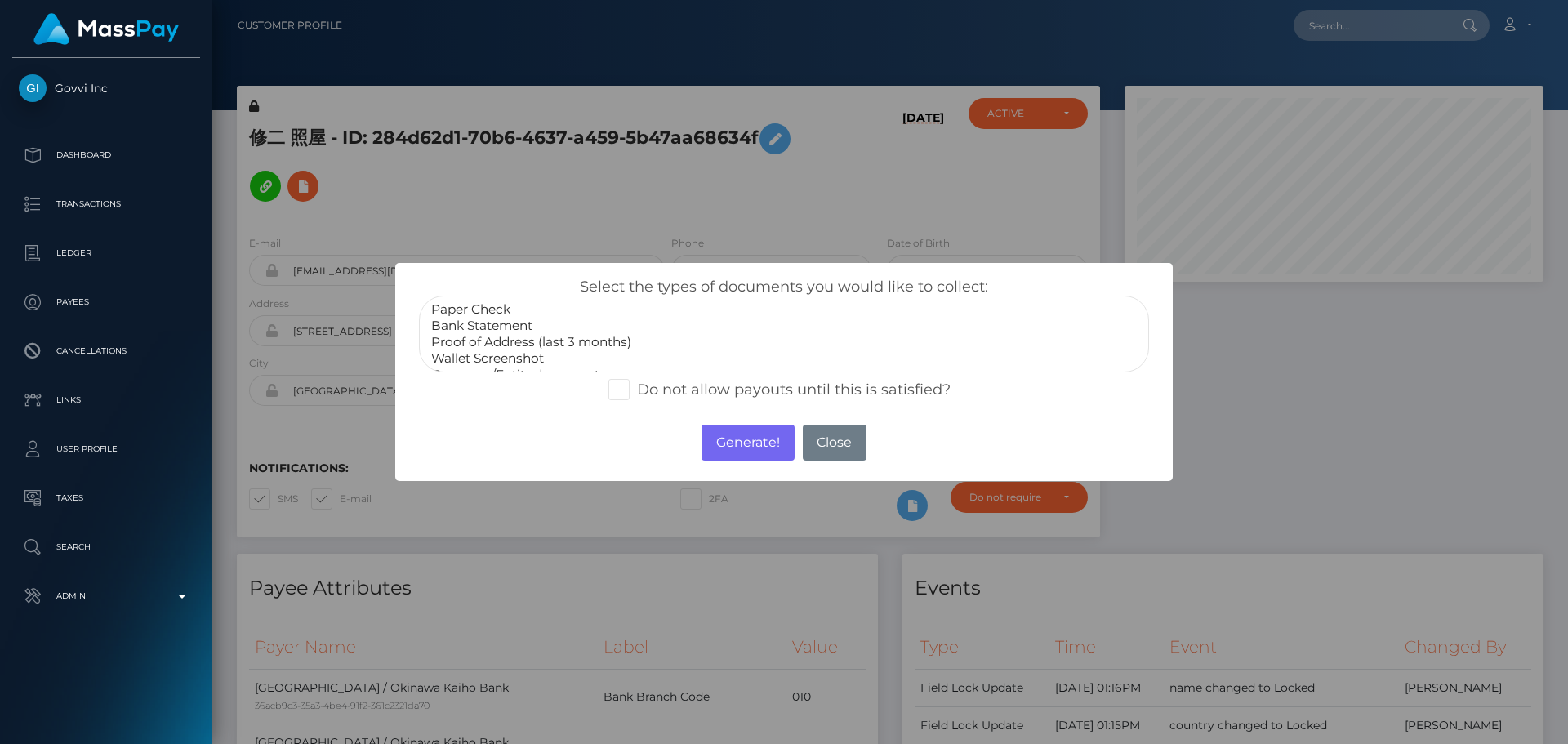
scroll to position [49, 0]
select select "Miscellaneous"
click at [494, 356] on option "Miscellaneous" at bounding box center [784, 358] width 709 height 16
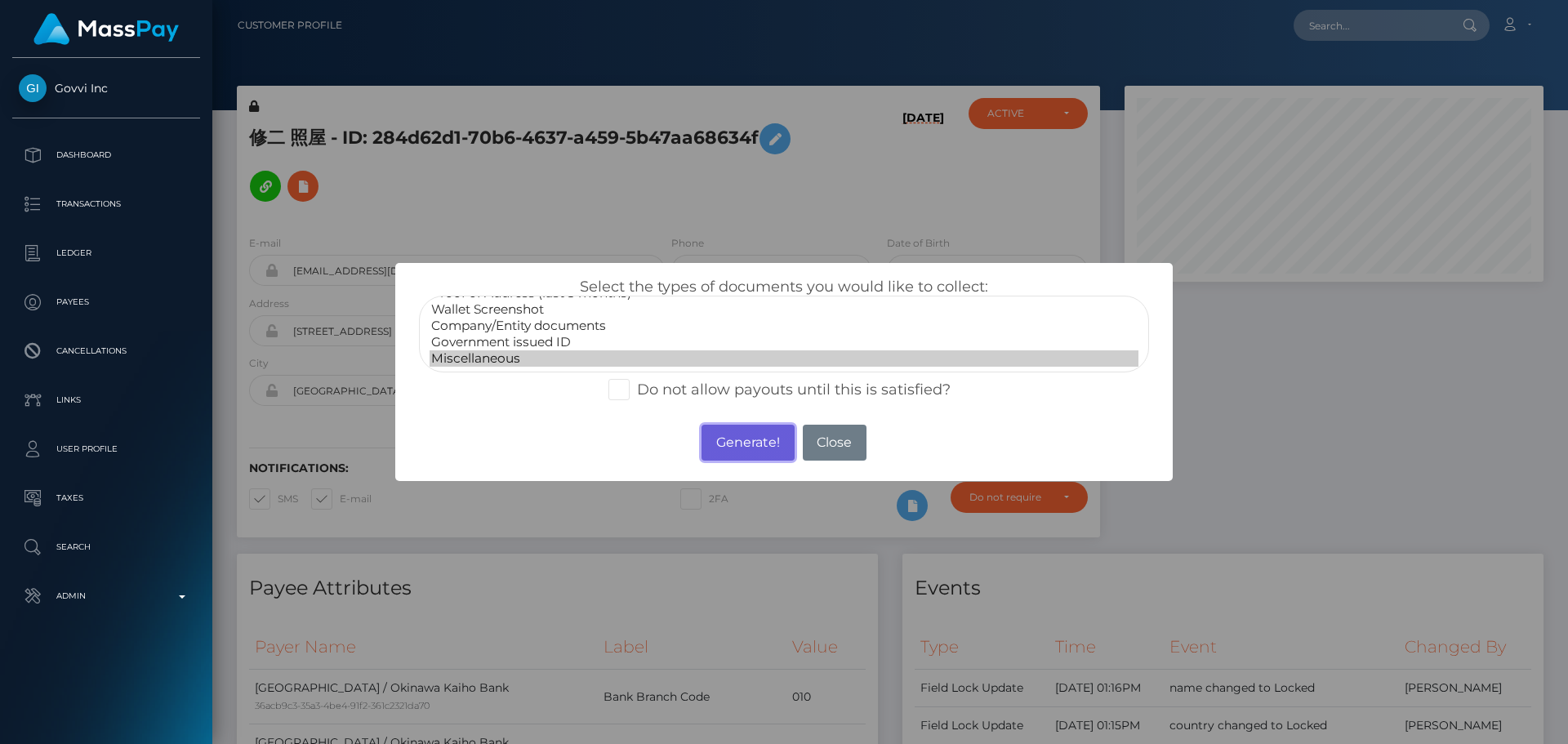
click at [751, 445] on button "Generate!" at bounding box center [748, 443] width 93 height 36
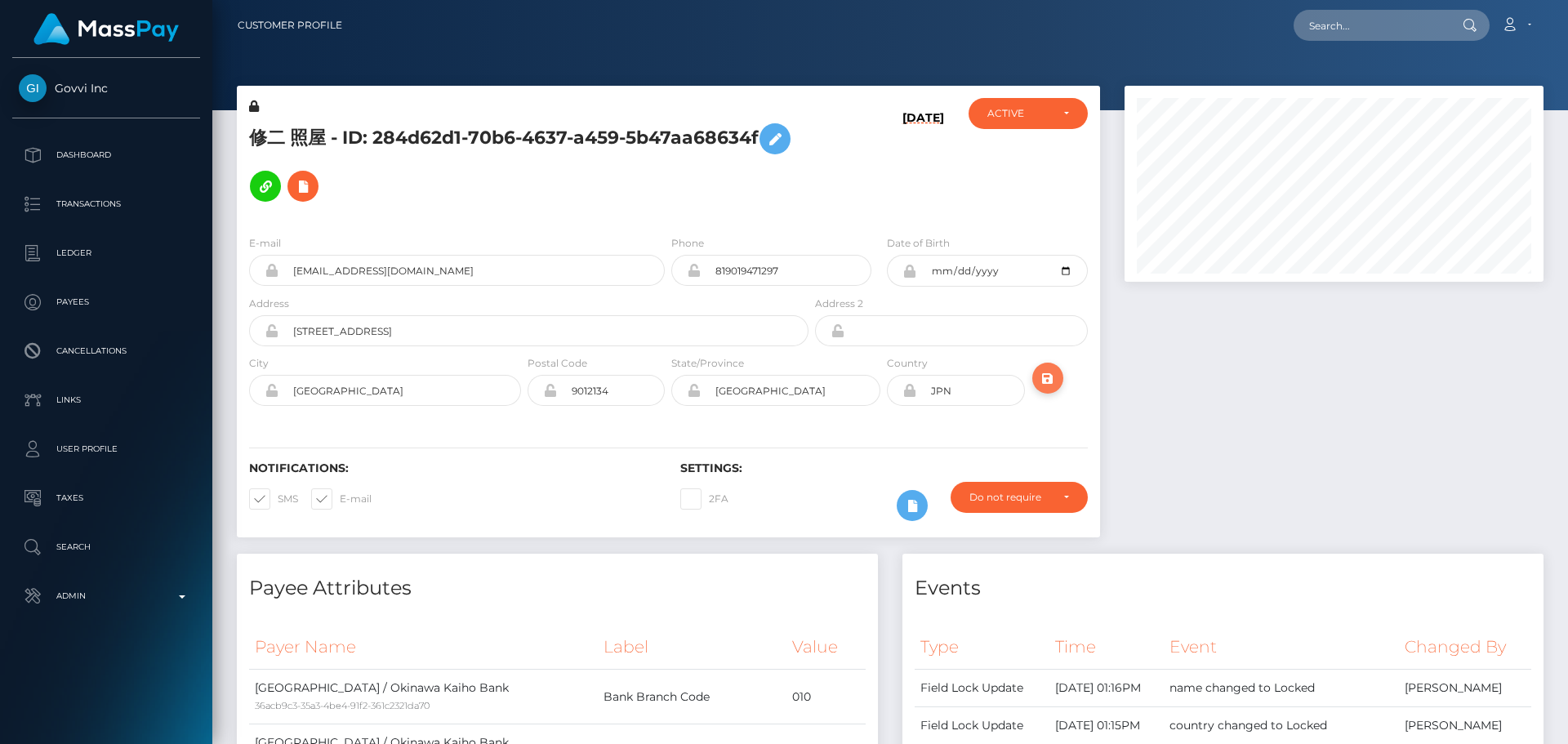
click at [1049, 372] on icon "submit" at bounding box center [1048, 378] width 20 height 20
click at [1389, 15] on input "text" at bounding box center [1370, 25] width 153 height 31
paste input "[PERSON_NAME]"
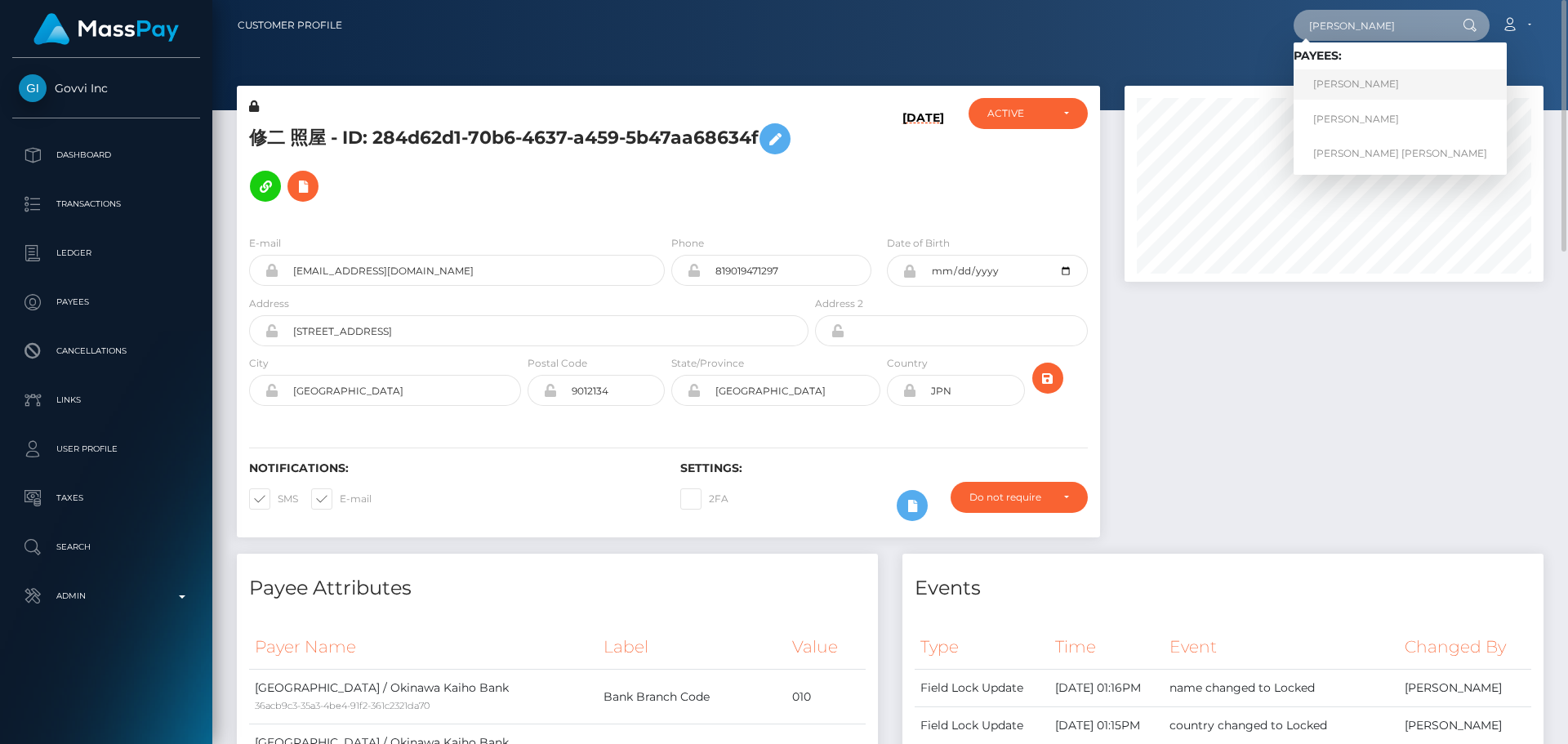
type input "[PERSON_NAME]"
click at [1350, 85] on link "[PERSON_NAME]" at bounding box center [1400, 85] width 213 height 30
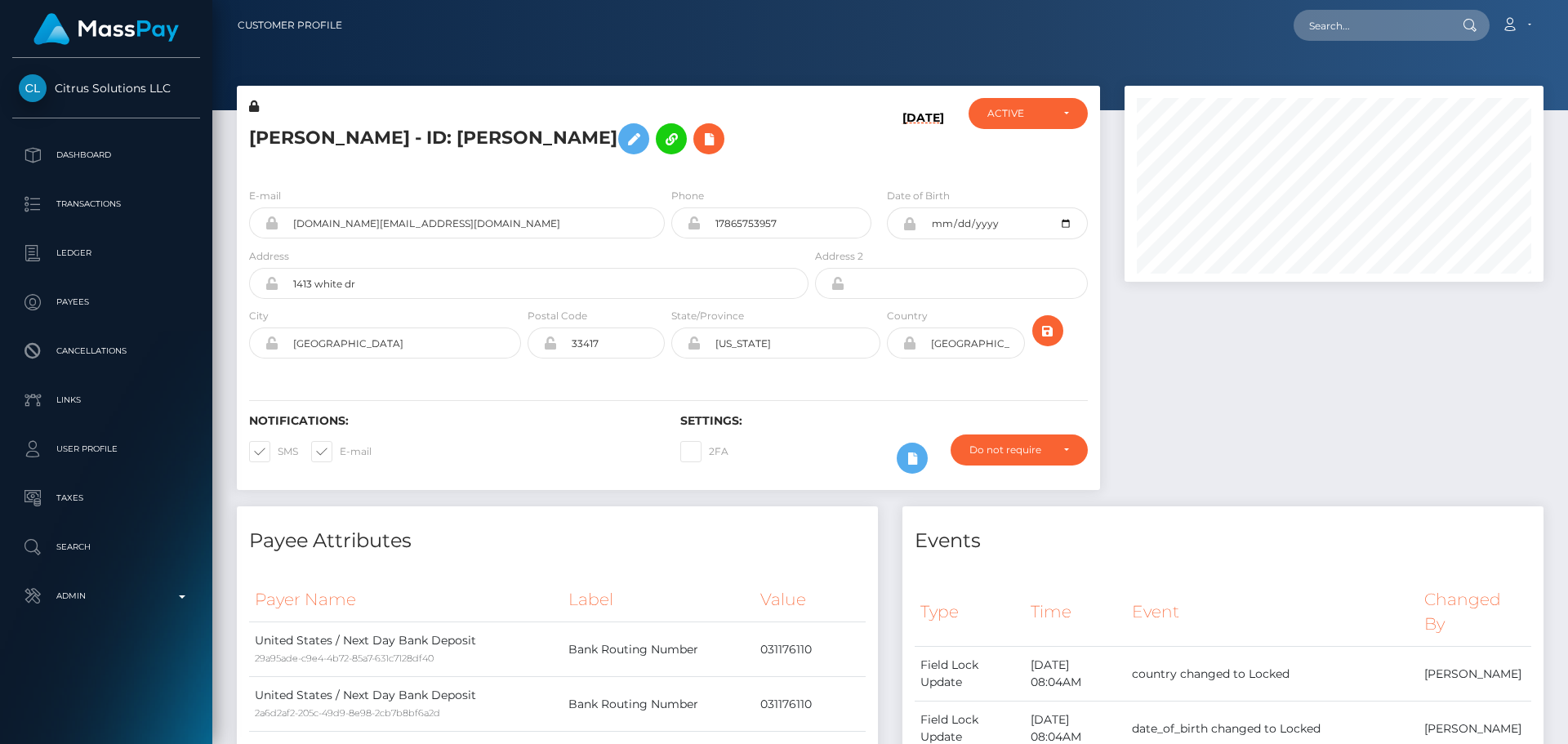
scroll to position [196, 420]
click at [699, 138] on icon at bounding box center [709, 139] width 20 height 20
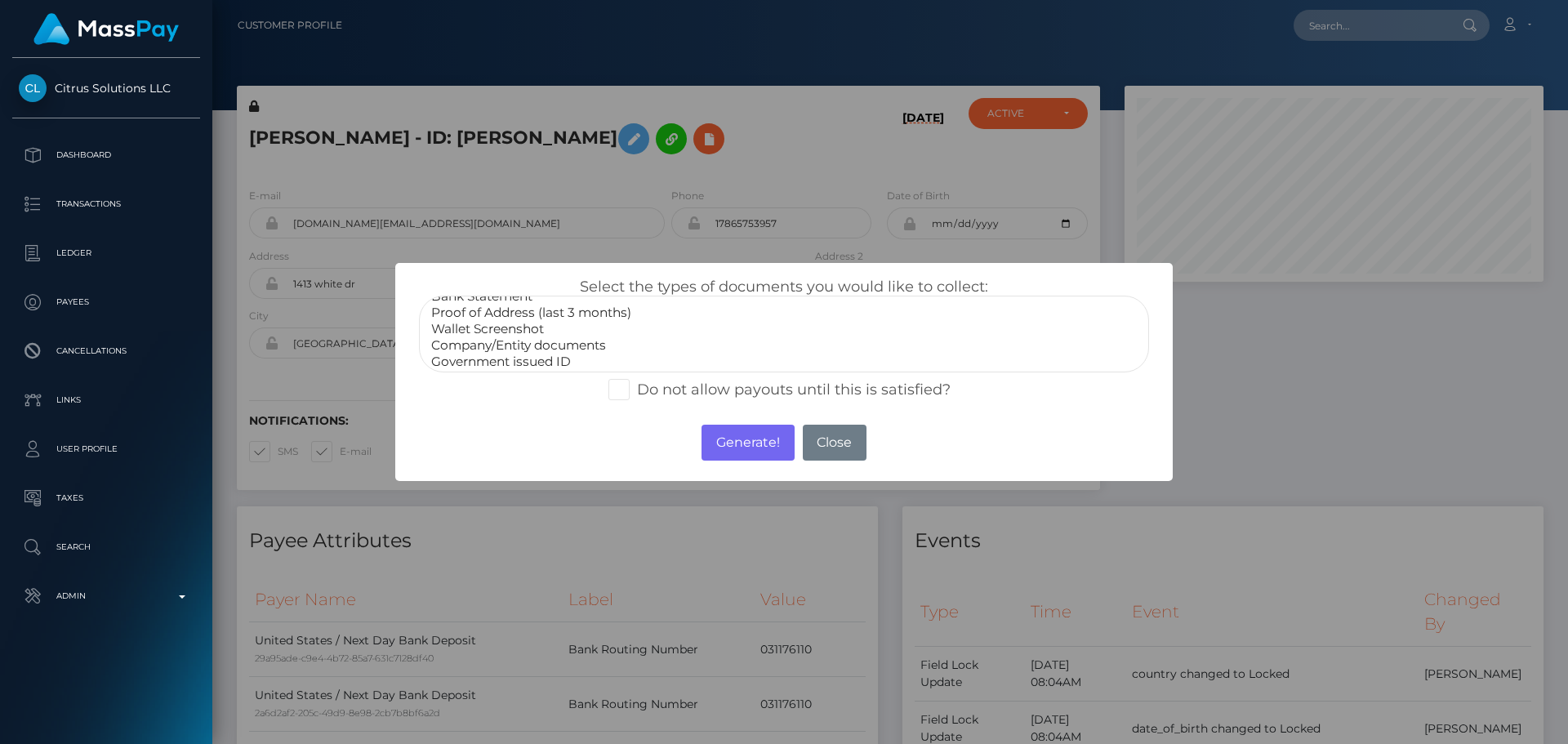
scroll to position [49, 0]
select select "Miscellaneous"
click at [496, 357] on option "Miscellaneous" at bounding box center [784, 358] width 709 height 16
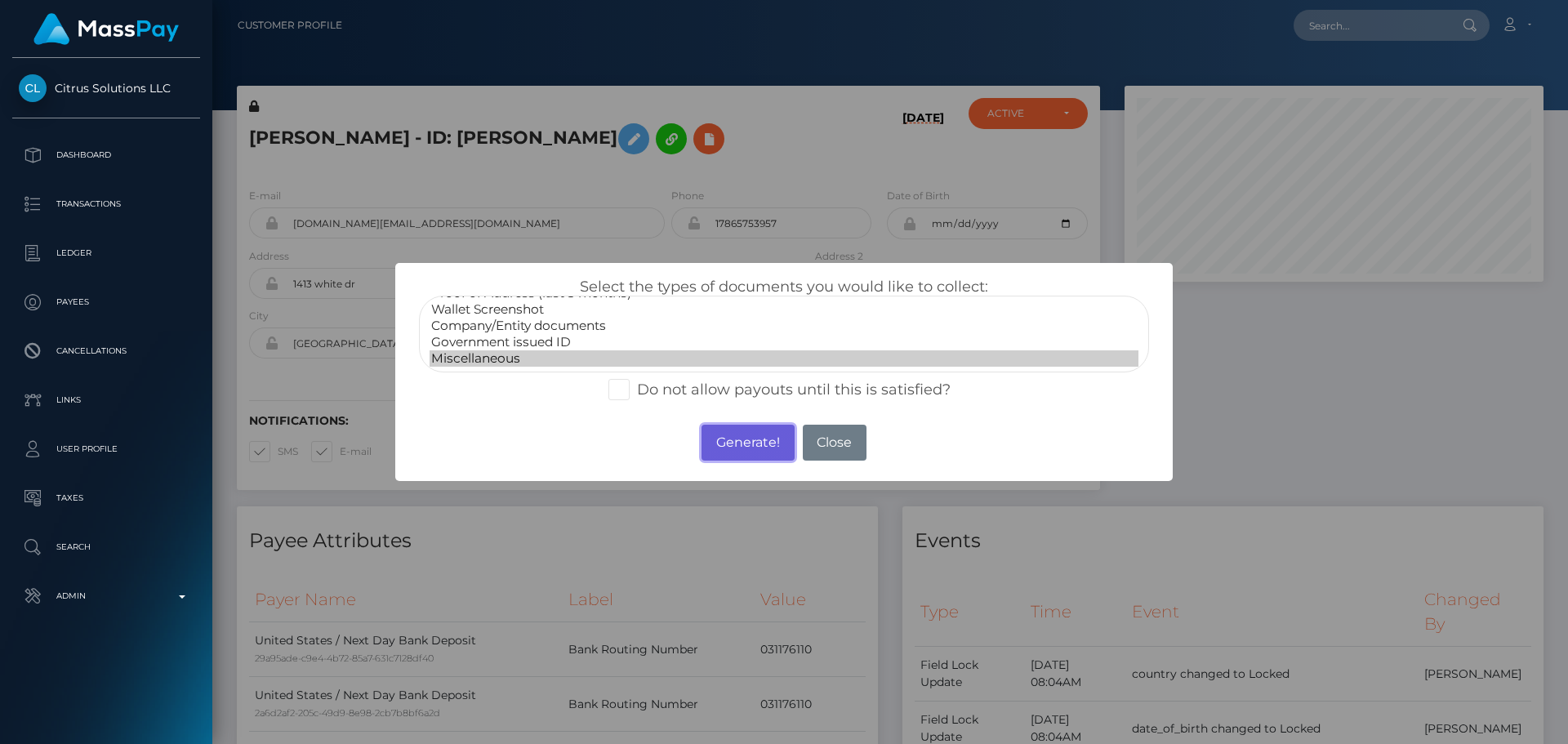
click at [740, 439] on button "Generate!" at bounding box center [748, 443] width 93 height 36
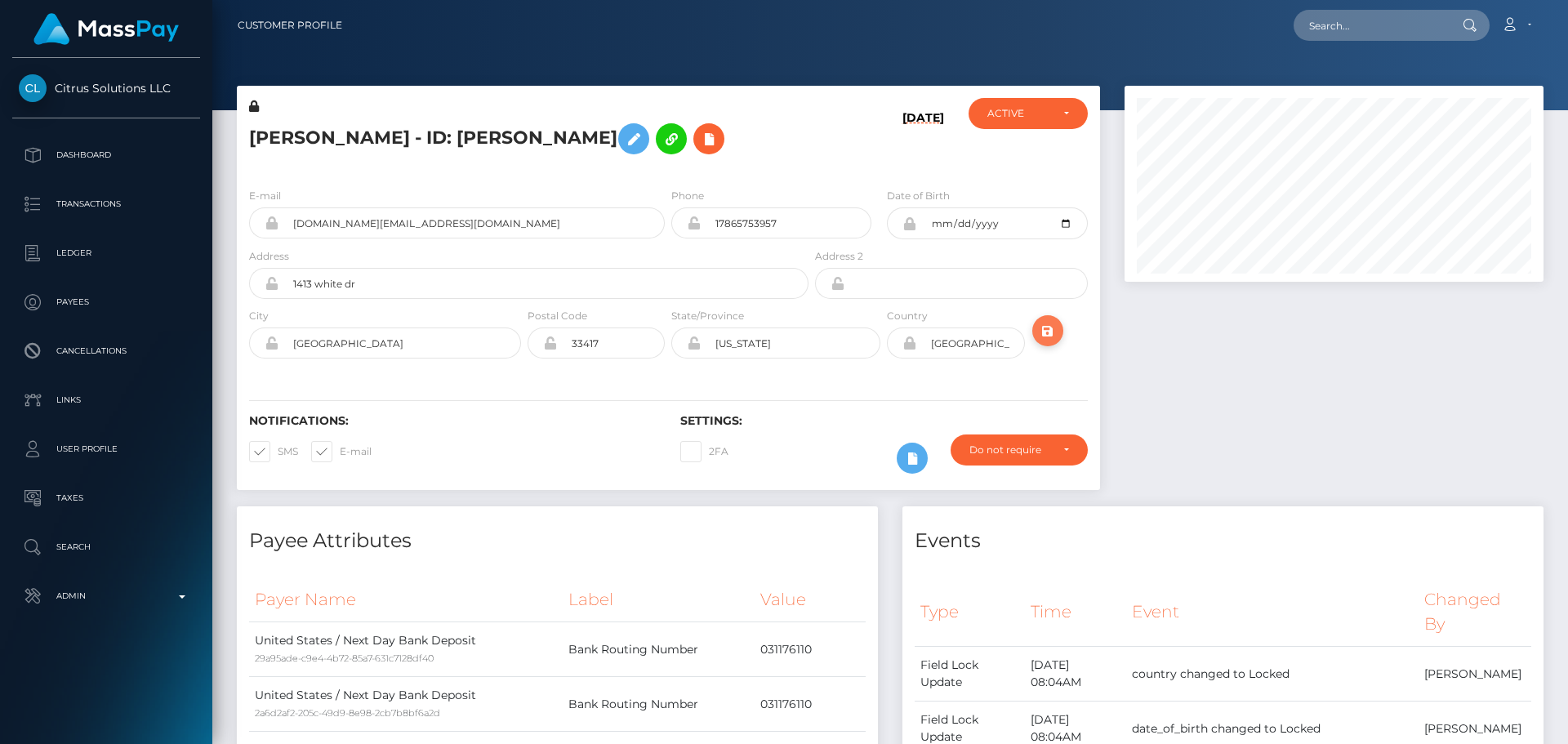
click at [1039, 342] on button "submit" at bounding box center [1048, 331] width 31 height 31
click at [1364, 25] on input "text" at bounding box center [1370, 25] width 153 height 31
paste input "EliteMate.com"
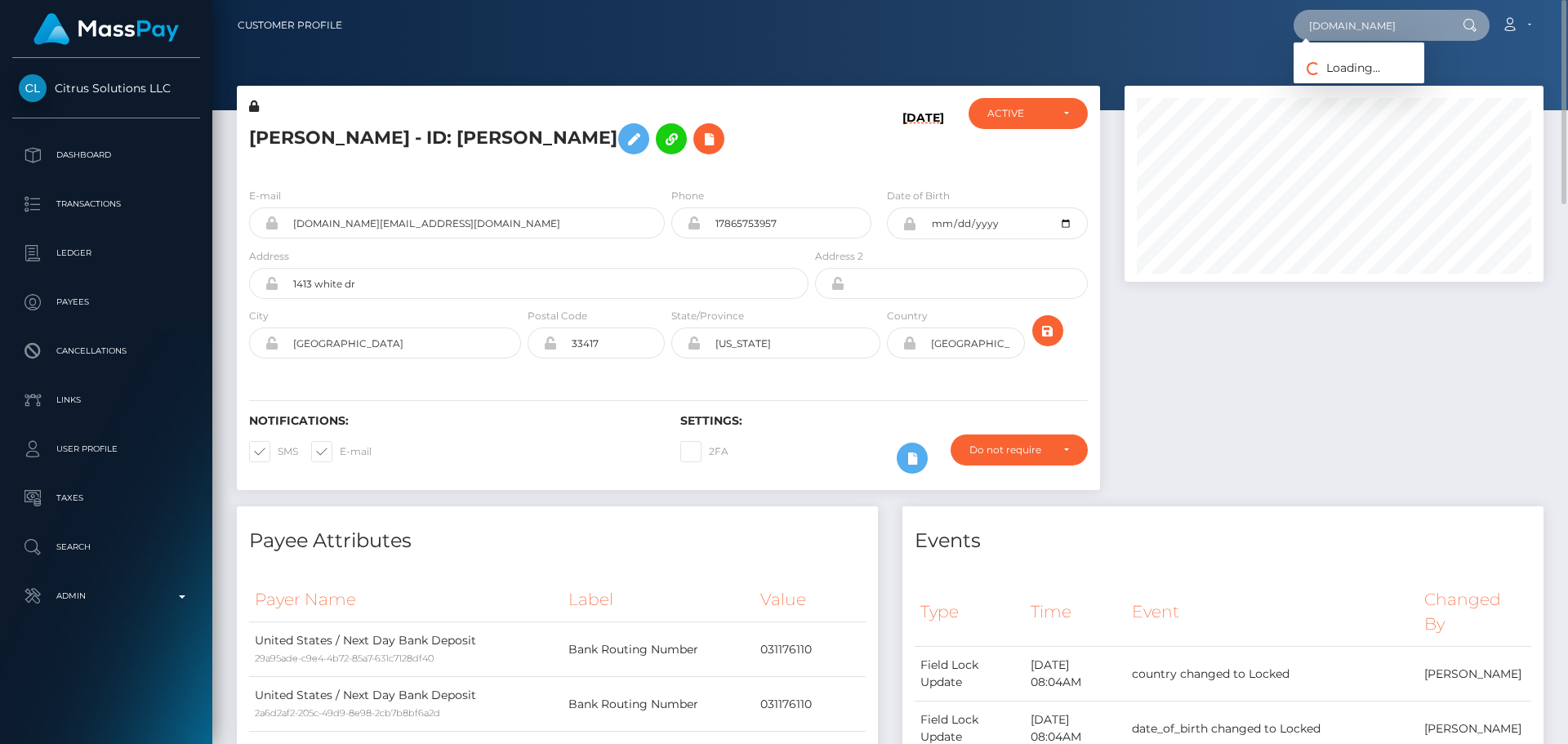
type input "EliteMate.com"
click at [1346, 84] on link "EliteMate.com LLC" at bounding box center [1367, 85] width 147 height 30
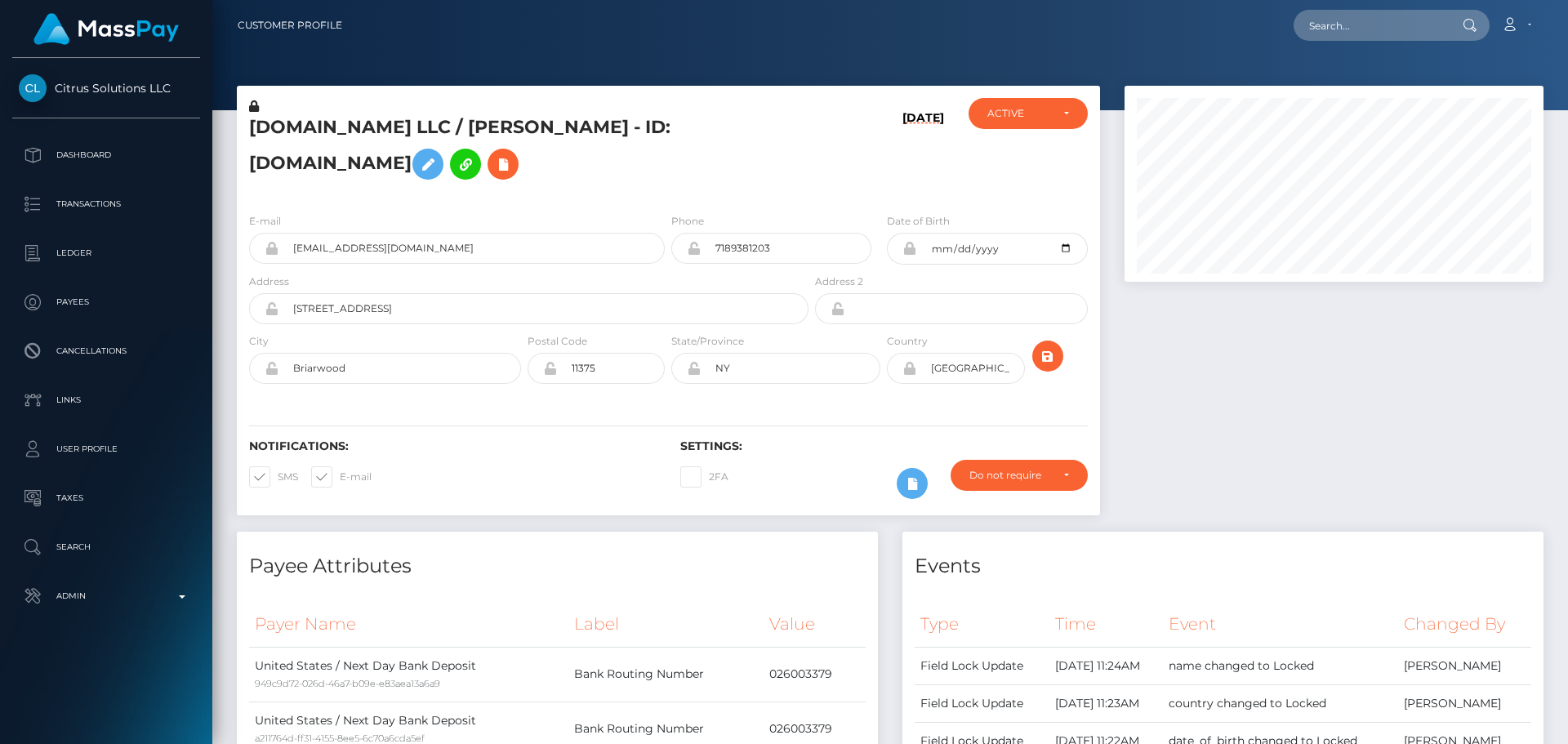
scroll to position [196, 420]
click at [494, 162] on icon at bounding box center [503, 164] width 20 height 20
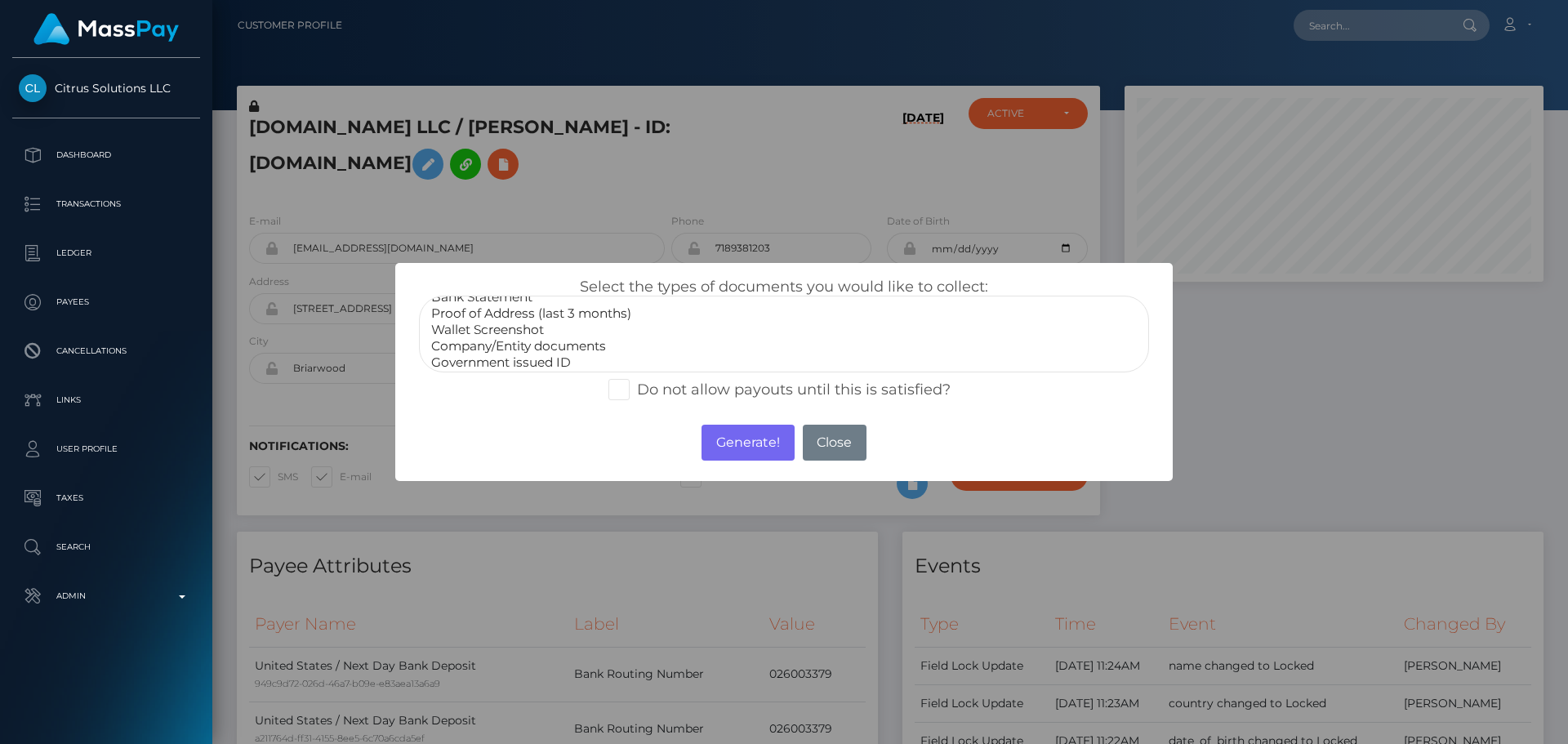
scroll to position [49, 0]
click at [486, 348] on option "Government issued ID" at bounding box center [784, 342] width 709 height 16
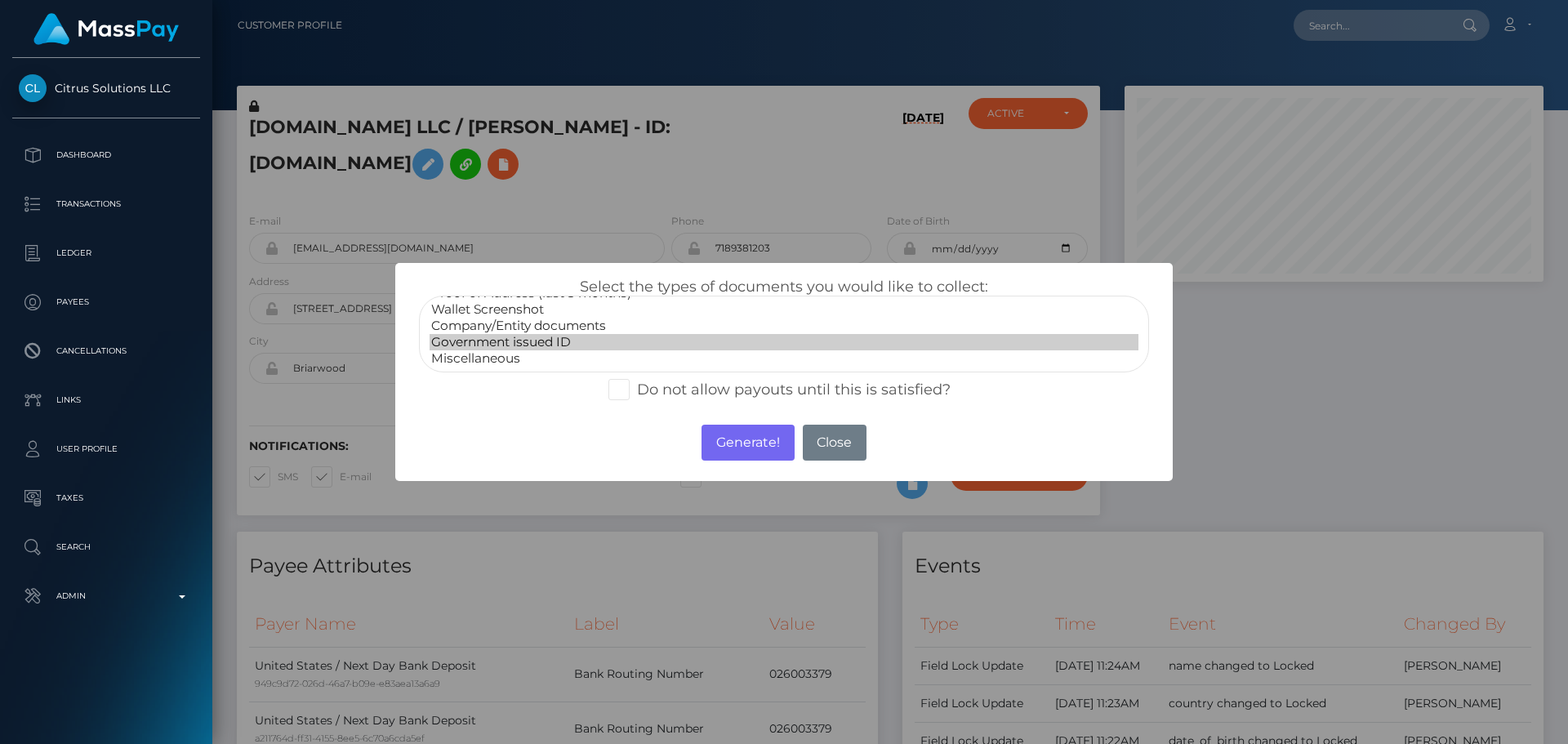
select select "Miscellaneous"
click at [498, 363] on option "Miscellaneous" at bounding box center [784, 358] width 709 height 16
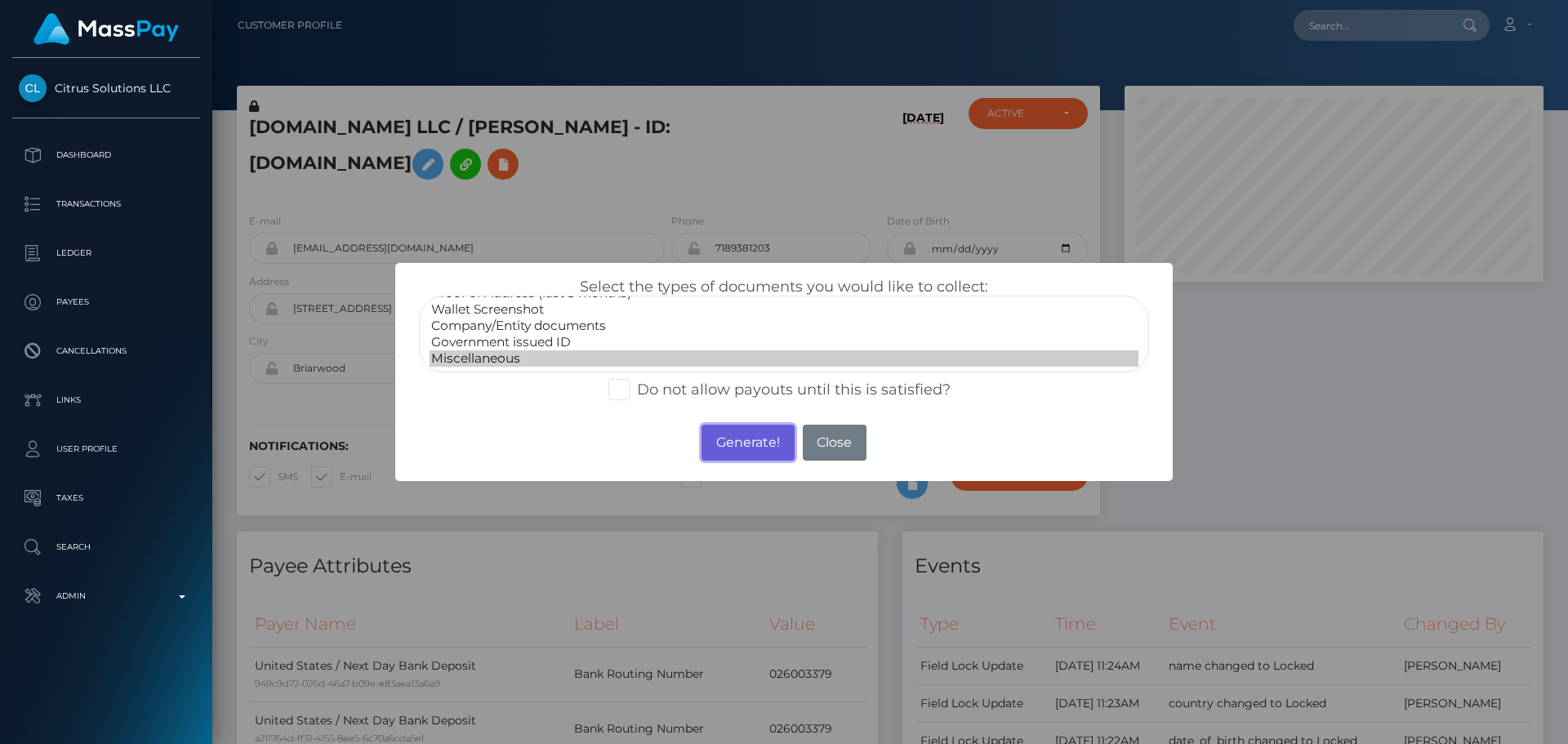
click at [748, 454] on button "Generate!" at bounding box center [748, 443] width 93 height 36
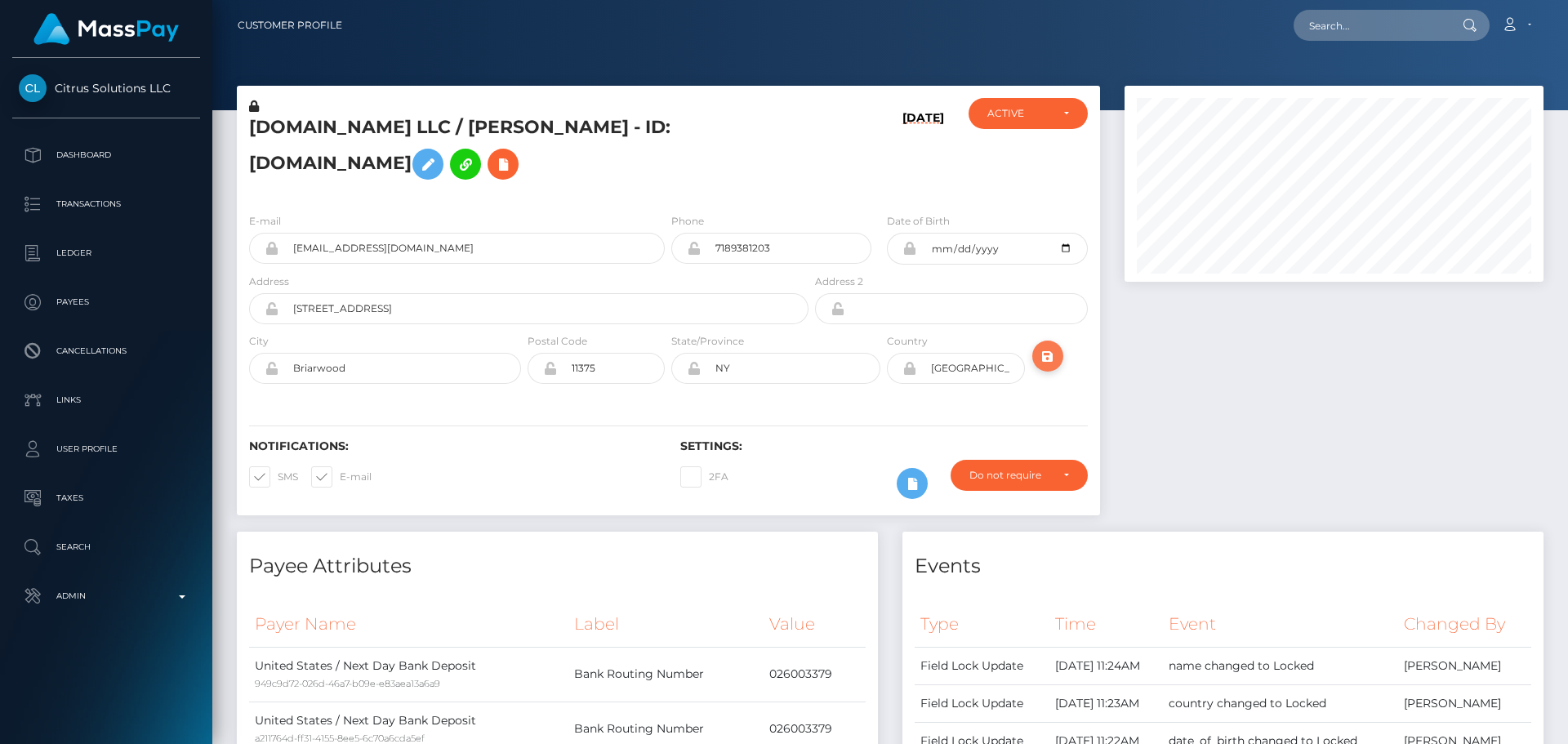
click at [1049, 361] on icon "submit" at bounding box center [1048, 356] width 20 height 20
click at [1346, 20] on input "text" at bounding box center [1370, 25] width 153 height 31
paste input "Edward Harris"
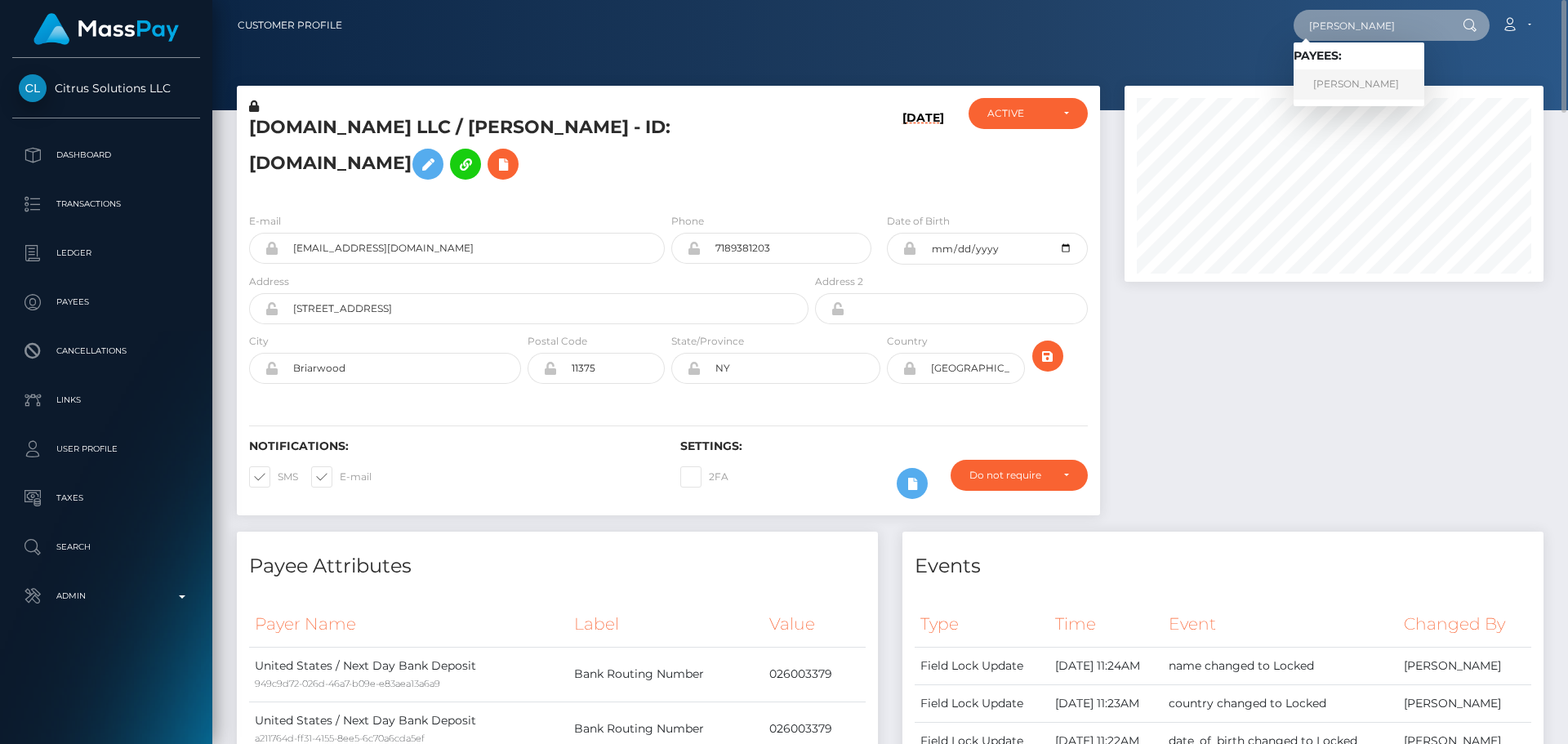
type input "Edward Harris"
click at [1361, 86] on link "Edward S Harris" at bounding box center [1359, 85] width 131 height 30
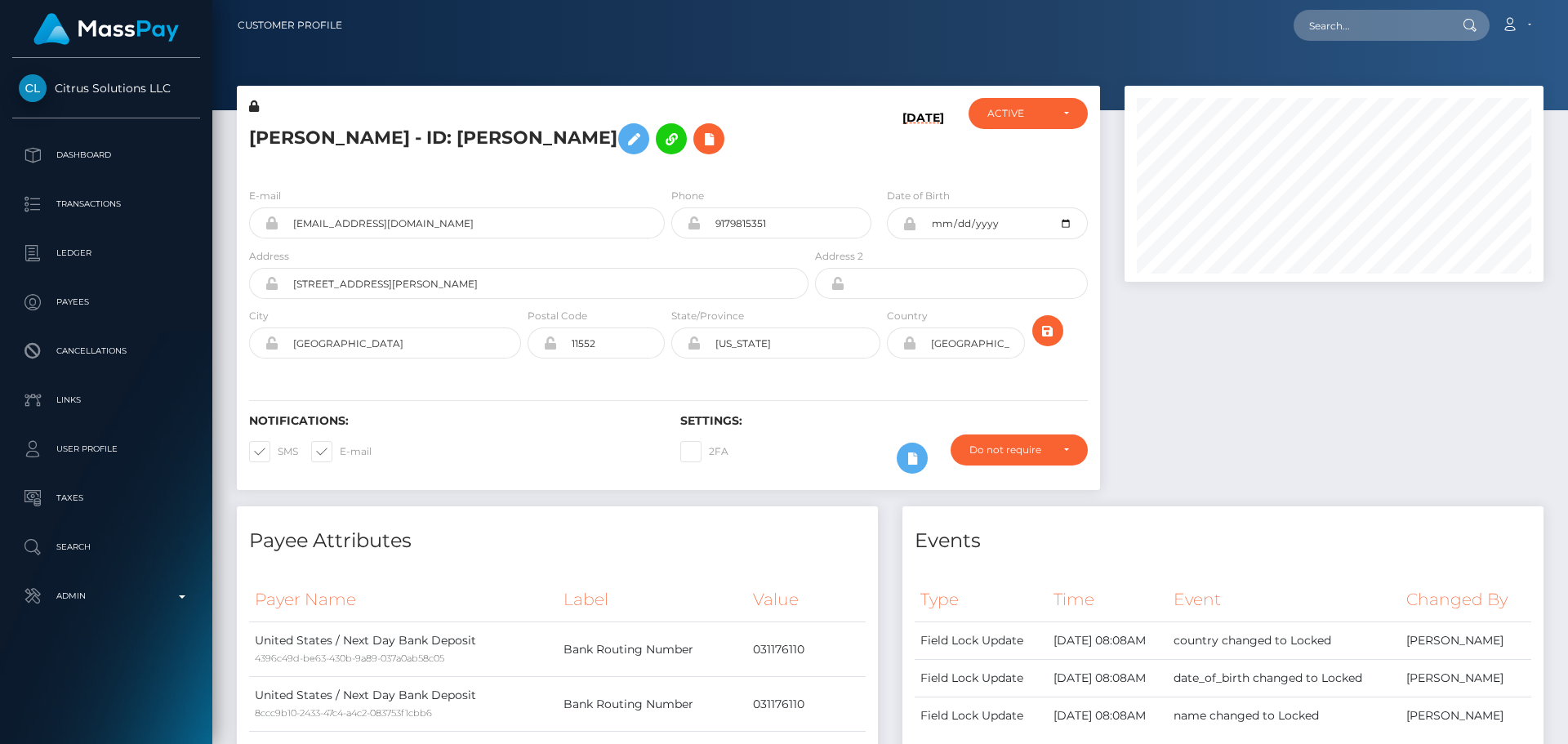
scroll to position [196, 420]
click at [699, 144] on icon at bounding box center [709, 139] width 20 height 20
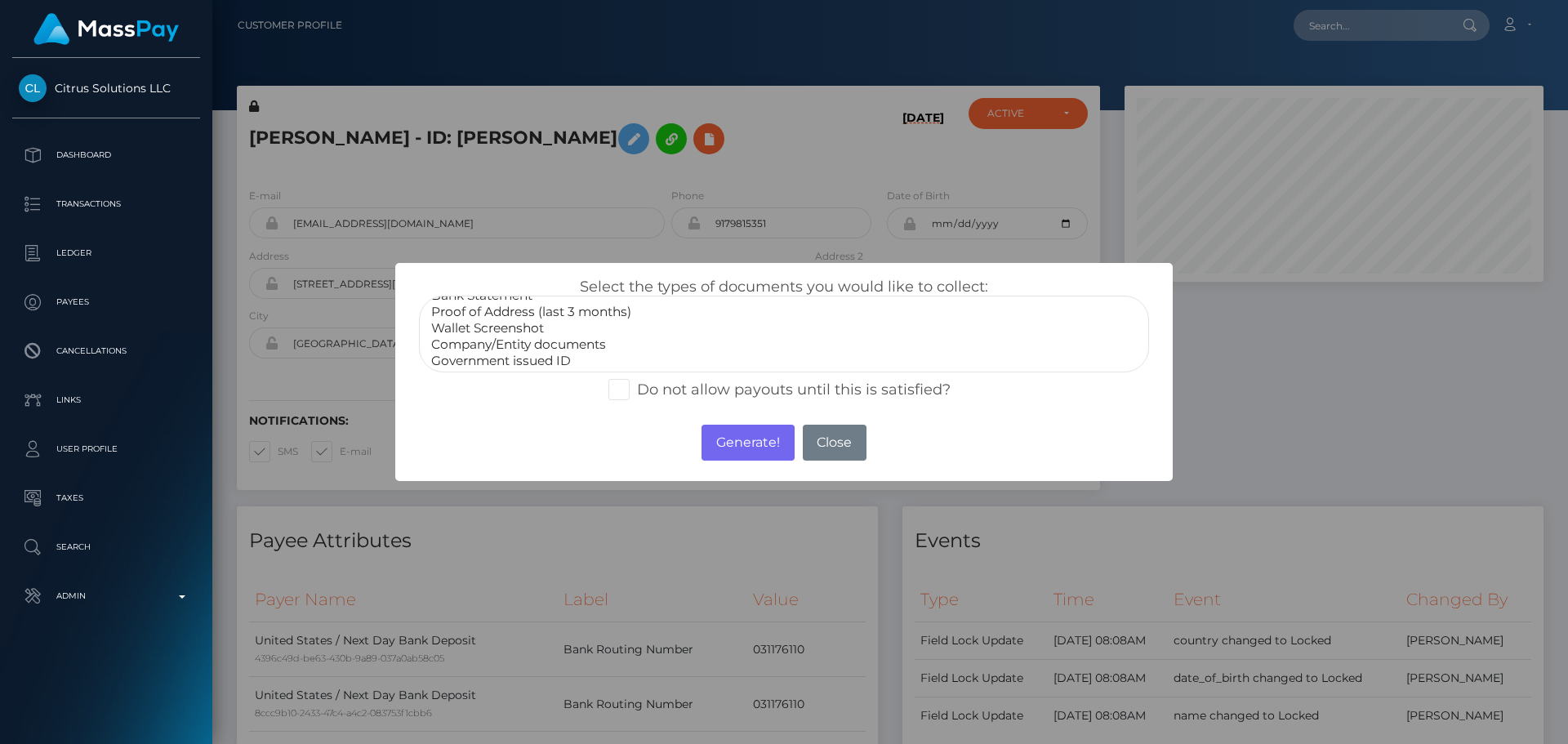
scroll to position [49, 0]
click at [496, 368] on select "Paper Check Bank Statement Proof of Address (last 3 months) Wallet Screenshot C…" at bounding box center [784, 334] width 731 height 77
select select "Miscellaneous"
click at [498, 361] on option "Miscellaneous" at bounding box center [784, 358] width 709 height 16
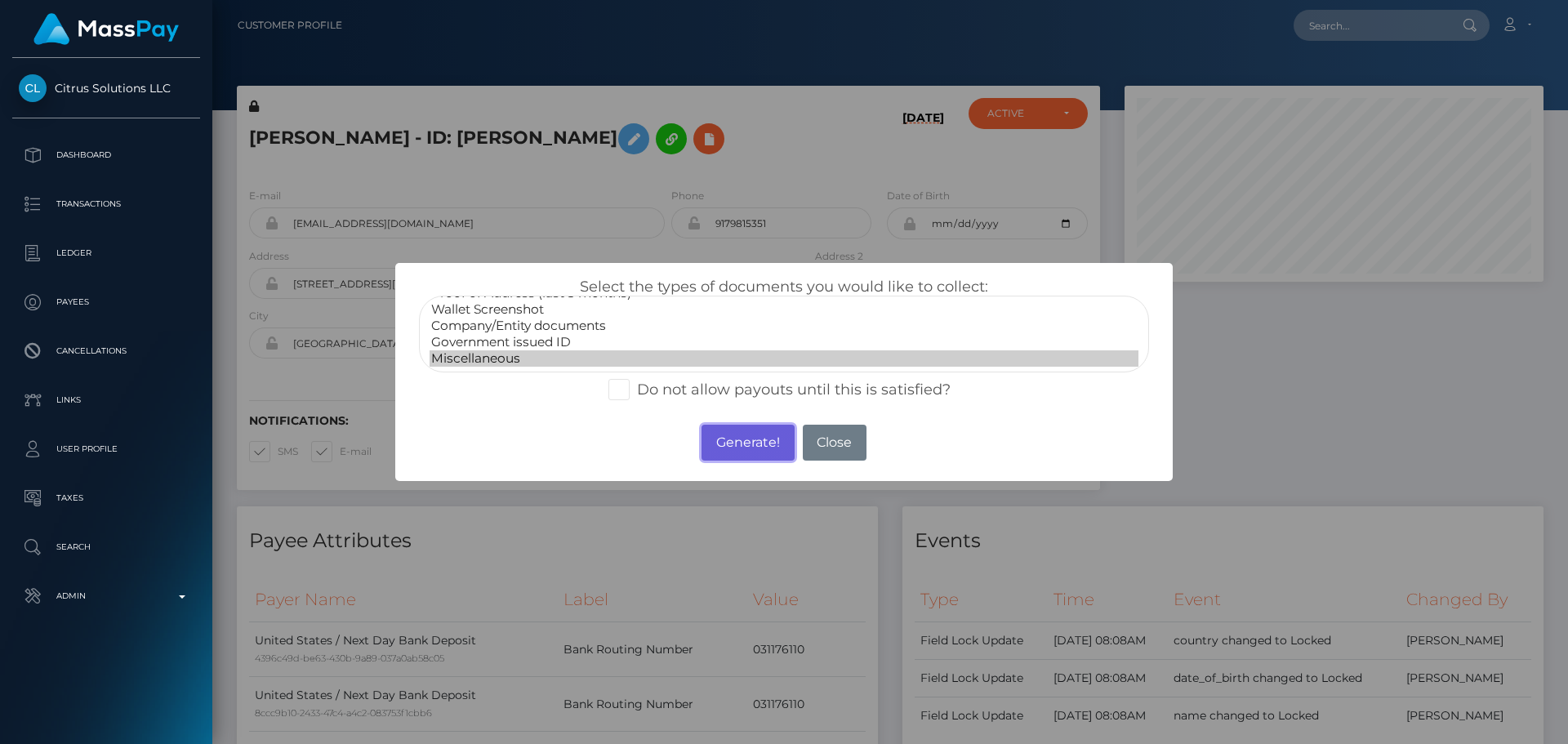
click at [746, 449] on button "Generate!" at bounding box center [748, 443] width 93 height 36
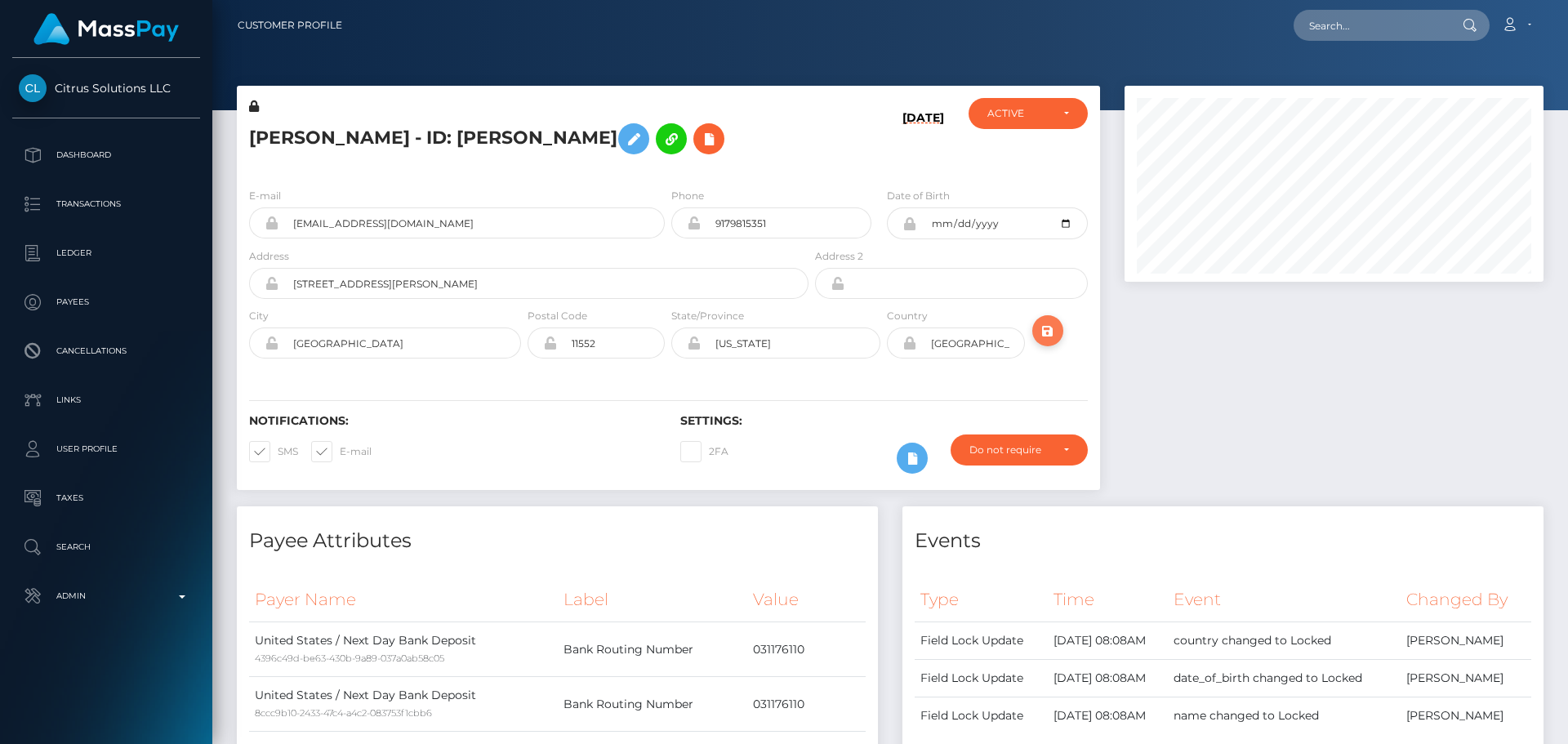
click at [1046, 332] on icon "submit" at bounding box center [1048, 331] width 20 height 20
